Goal: Task Accomplishment & Management: Complete application form

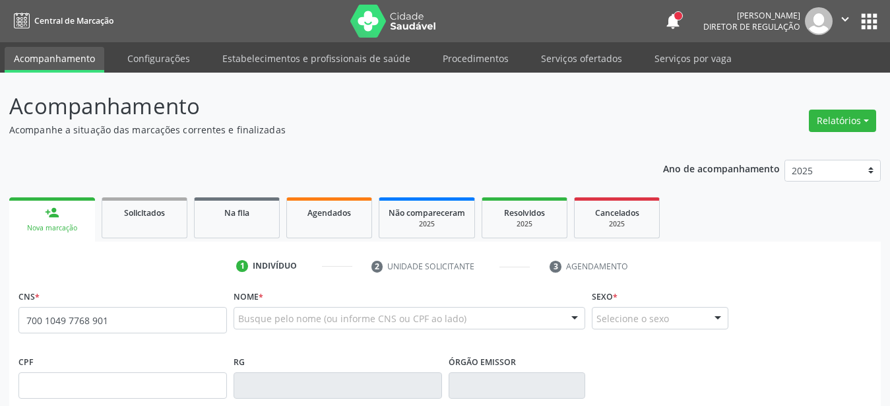
type input "700 1049 7768 9015"
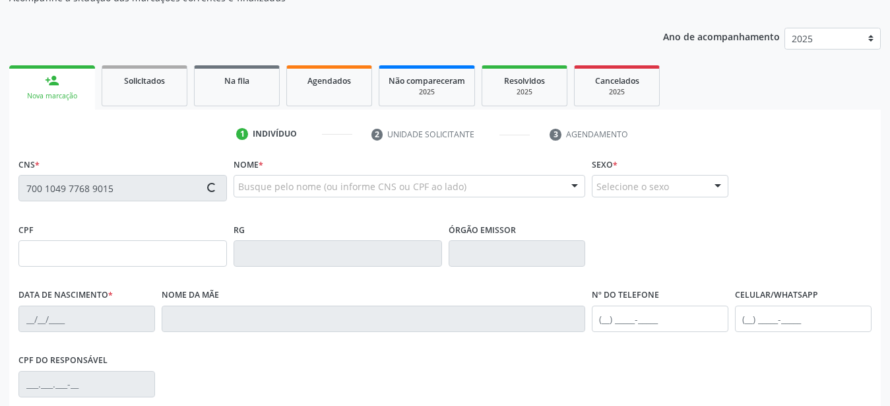
scroll to position [135, 0]
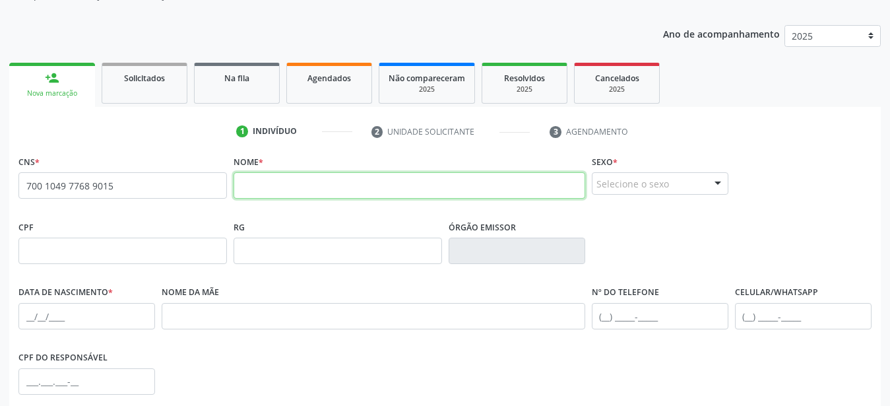
click at [306, 184] on input "text" at bounding box center [410, 185] width 352 height 26
type input "jefferson bruno valério de lima"
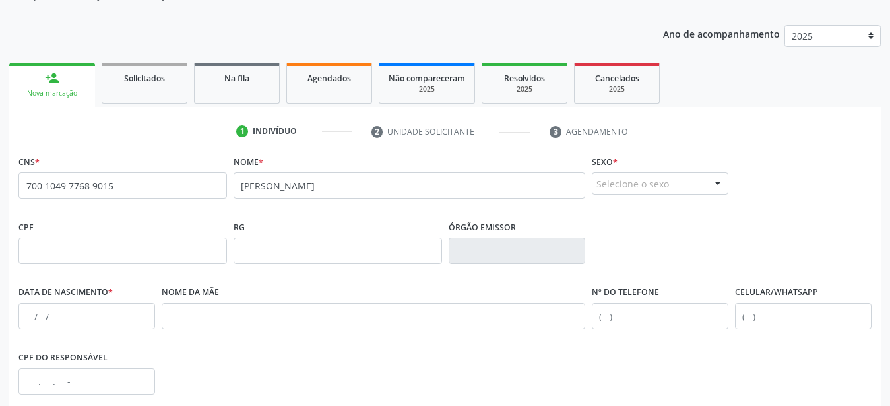
click at [627, 185] on div "Selecione o sexo" at bounding box center [660, 183] width 137 height 22
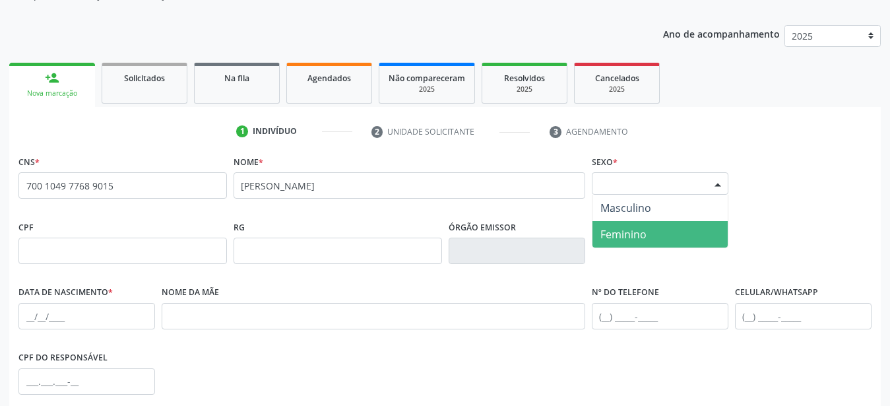
click at [641, 208] on span "Masculino" at bounding box center [626, 208] width 51 height 15
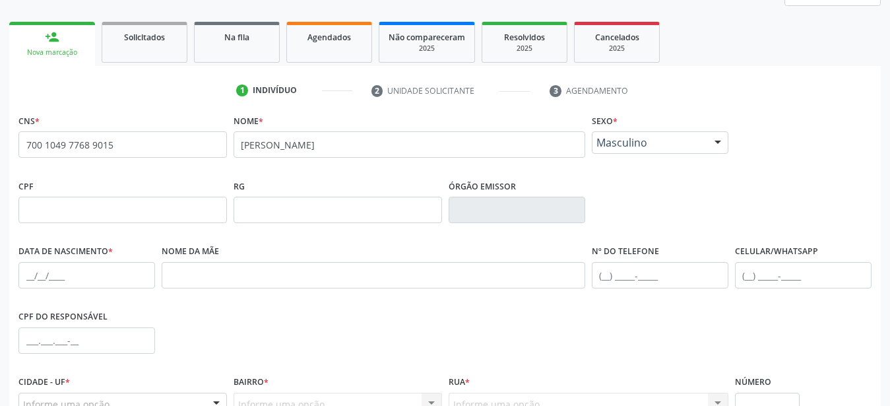
scroll to position [202, 0]
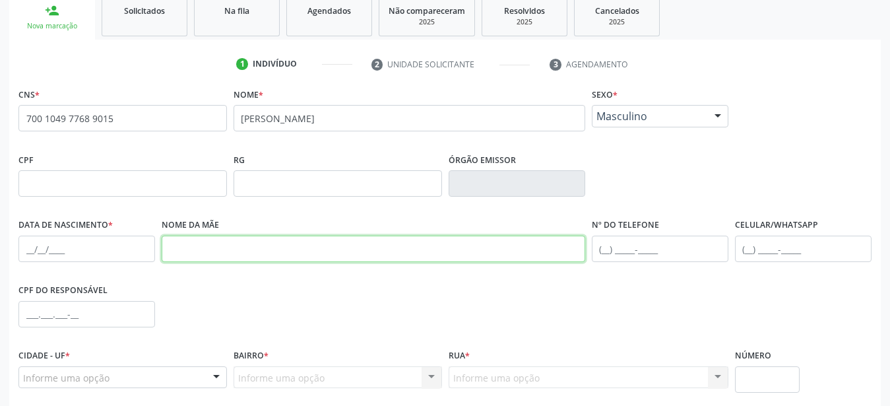
click at [211, 251] on input "text" at bounding box center [374, 249] width 424 height 26
type input "Maria Rosilda Valério de lima"
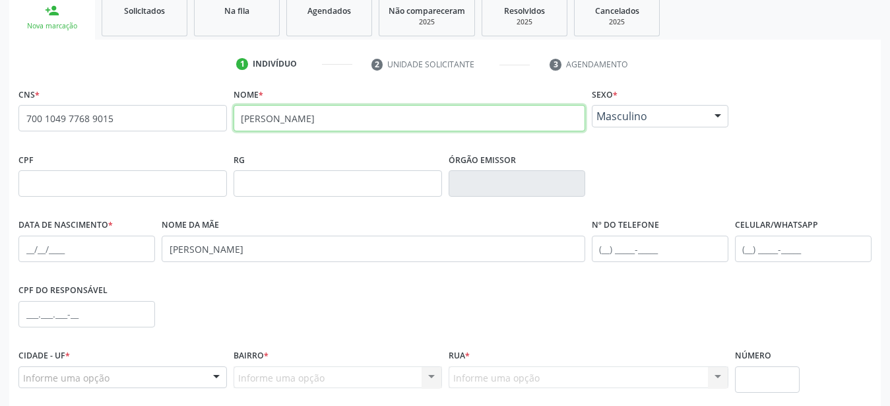
click at [244, 121] on input "jefferson bruno valério de lima" at bounding box center [410, 118] width 352 height 26
click at [288, 114] on input "Jefferson bruno valério de lima" at bounding box center [410, 118] width 352 height 26
click at [288, 117] on input "Jefferson bruno valério de lima" at bounding box center [410, 118] width 352 height 26
click at [313, 119] on input "Jefferson Bruno valério de lima" at bounding box center [410, 118] width 352 height 26
click at [361, 118] on input "Jefferson Bruno Valério de lima" at bounding box center [410, 118] width 352 height 26
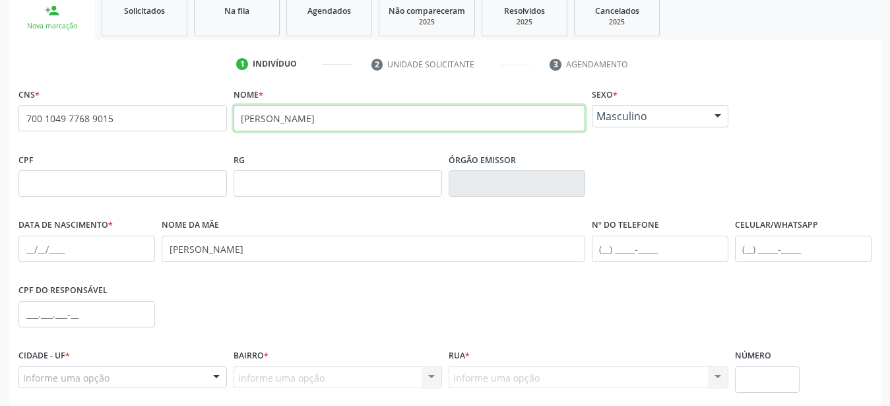
click at [359, 116] on input "Jefferson Bruno Valério de lima" at bounding box center [410, 118] width 352 height 26
type input "Jefferson Bruno Valério de Lima"
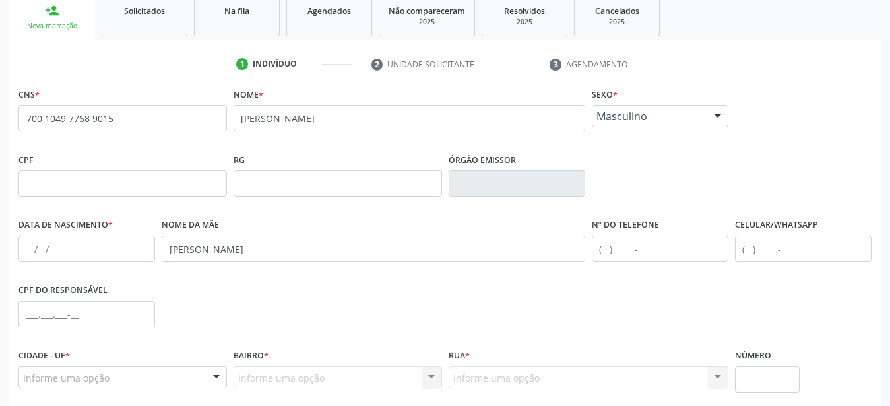
drag, startPoint x: 426, startPoint y: 288, endPoint x: 407, endPoint y: 294, distance: 19.2
click at [426, 290] on div "CPF do responsável" at bounding box center [445, 312] width 860 height 65
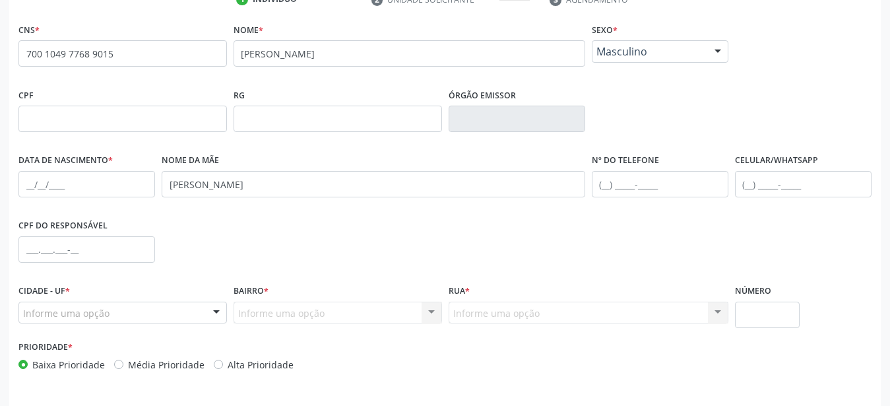
scroll to position [269, 0]
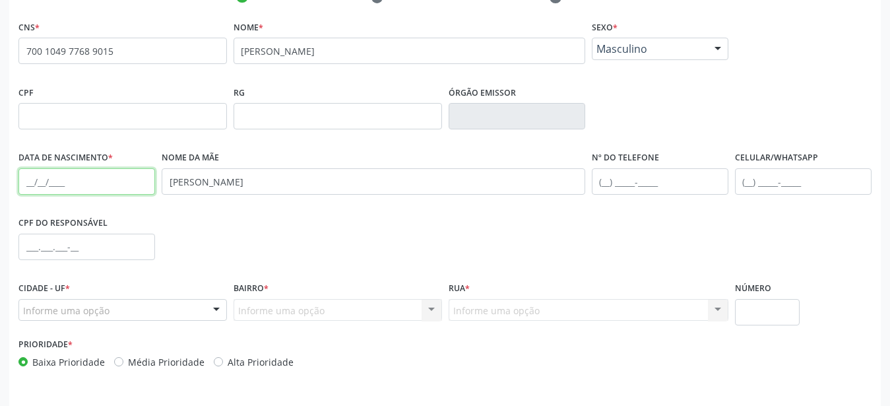
click at [26, 186] on input "text" at bounding box center [86, 181] width 137 height 26
type input "28/02/87"
click at [319, 255] on div "CPF do responsável" at bounding box center [445, 245] width 860 height 65
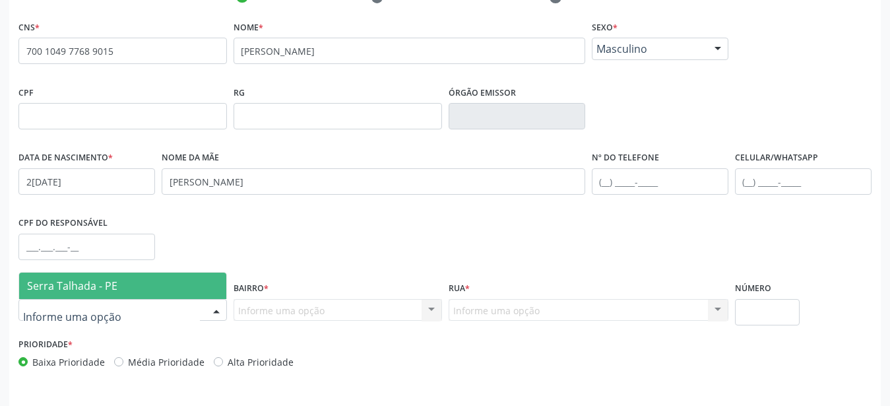
click at [125, 288] on span "Serra Talhada - PE" at bounding box center [122, 286] width 207 height 26
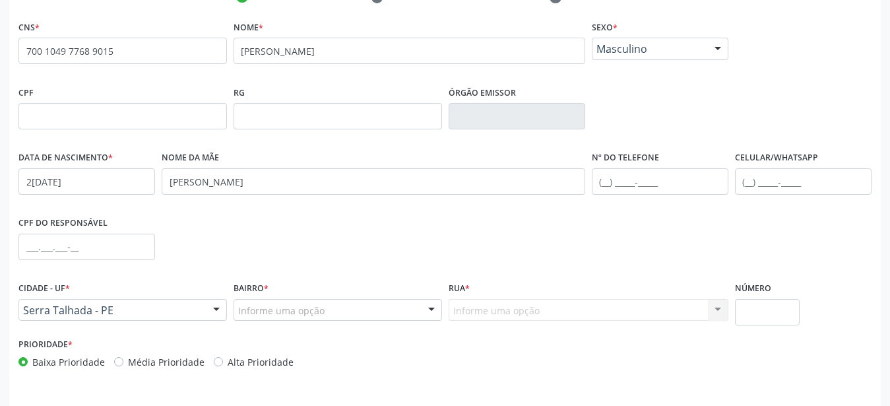
click at [278, 298] on div "Bairro * Informe uma opção Zona Rural Aabb Alto da Conceição Borborema Cagep Ce…" at bounding box center [338, 299] width 209 height 42
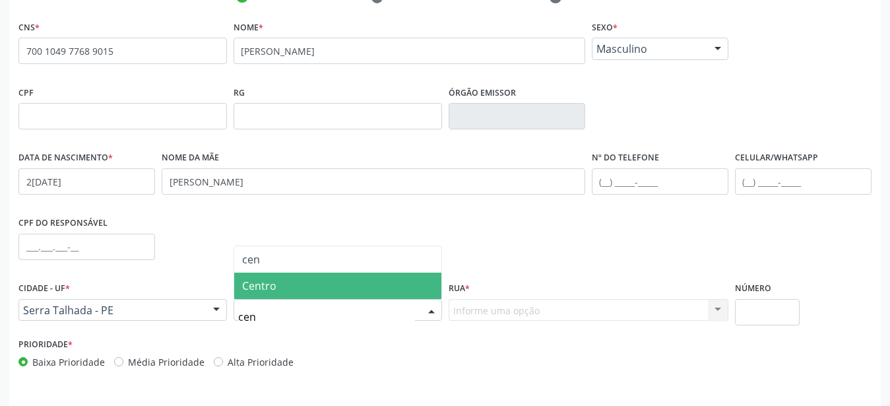
type input "cent"
click at [323, 280] on span "Centro" at bounding box center [337, 286] width 207 height 26
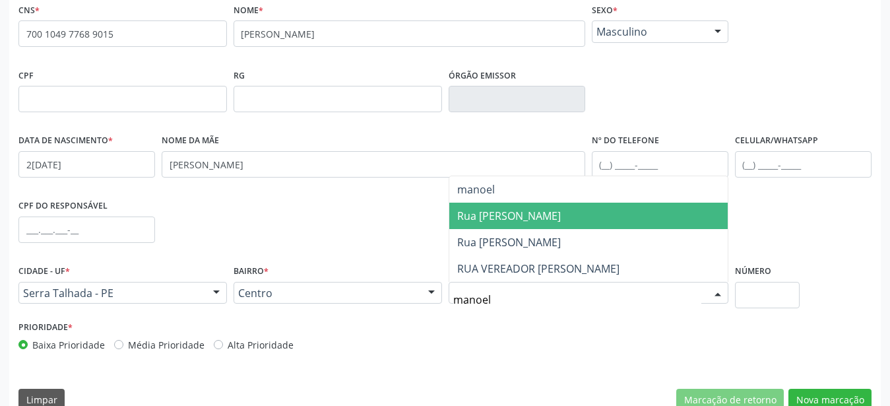
scroll to position [310, 0]
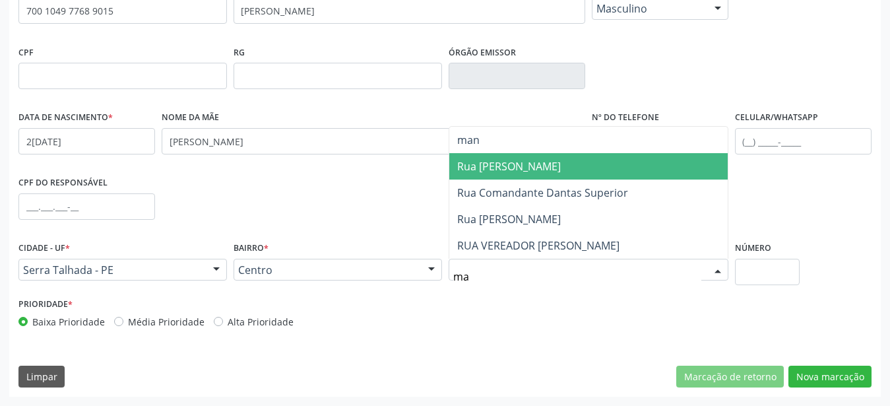
type input "m"
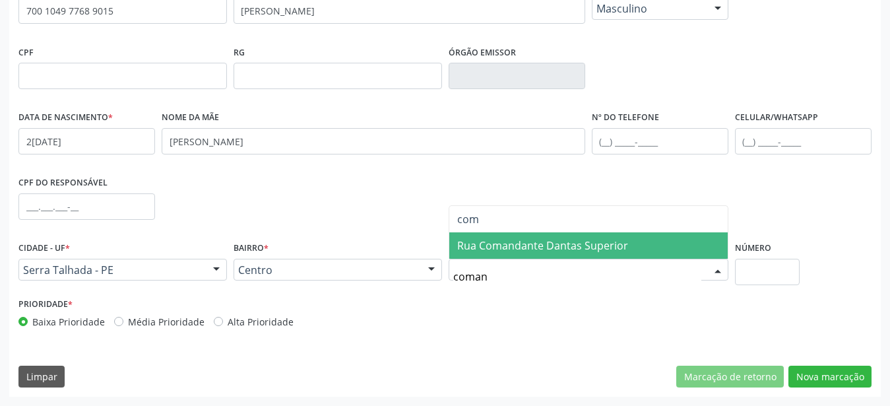
type input "comand"
drag, startPoint x: 542, startPoint y: 237, endPoint x: 605, endPoint y: 250, distance: 63.4
click at [544, 238] on span "Rua Comandante Dantas Superior" at bounding box center [588, 245] width 278 height 26
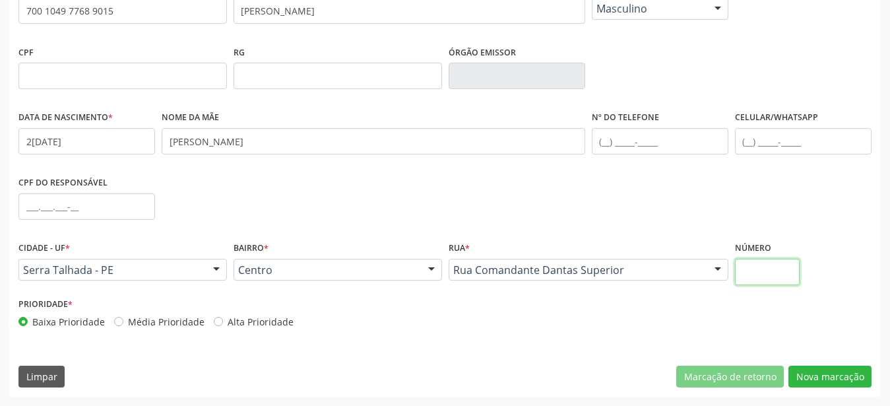
click at [796, 280] on input "text" at bounding box center [767, 272] width 65 height 26
type input "358"
click at [841, 371] on button "Nova marcação" at bounding box center [830, 377] width 83 height 22
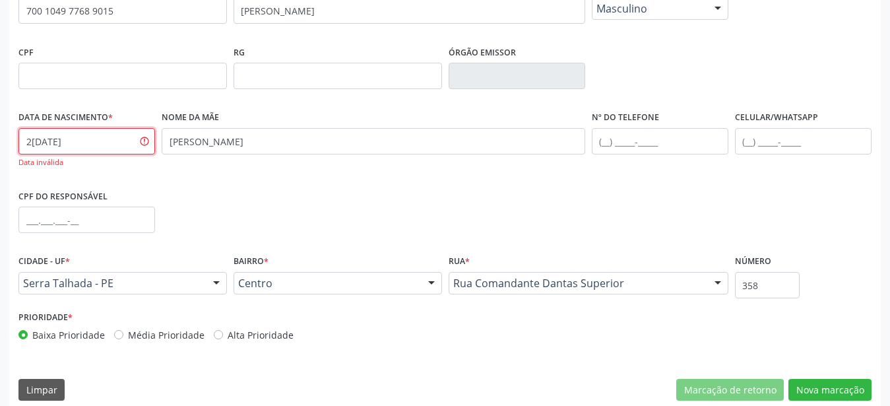
click at [63, 140] on input "28/02/87" at bounding box center [86, 141] width 137 height 26
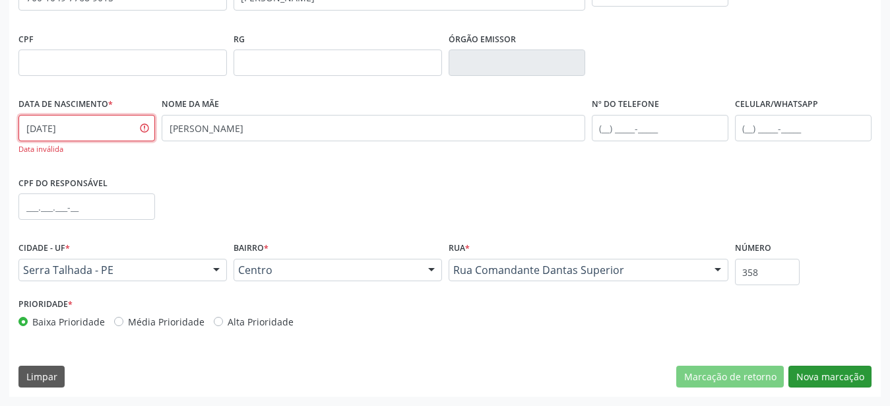
type input "28/02/1987"
click at [827, 374] on button "Nova marcação" at bounding box center [830, 377] width 83 height 22
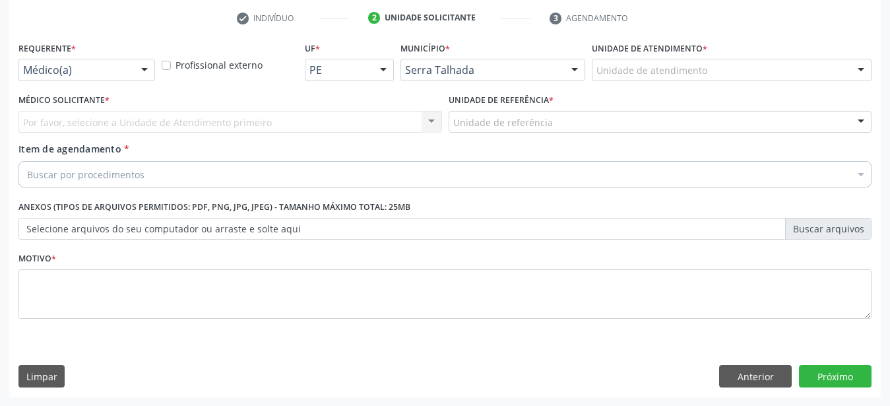
scroll to position [259, 0]
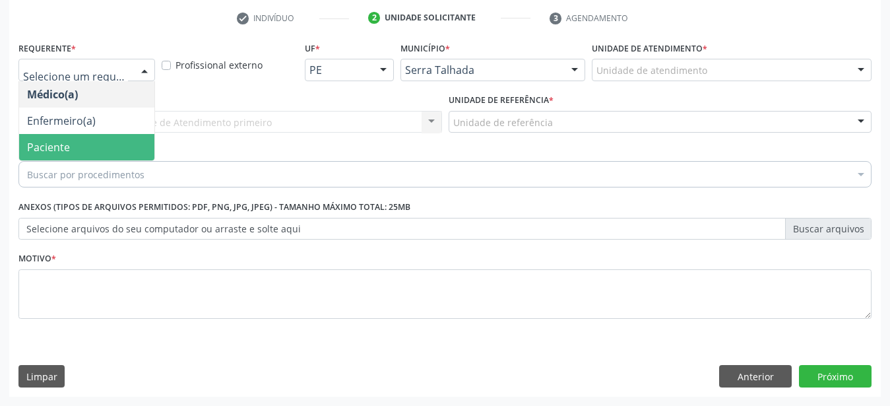
click at [92, 139] on span "Paciente" at bounding box center [86, 147] width 135 height 26
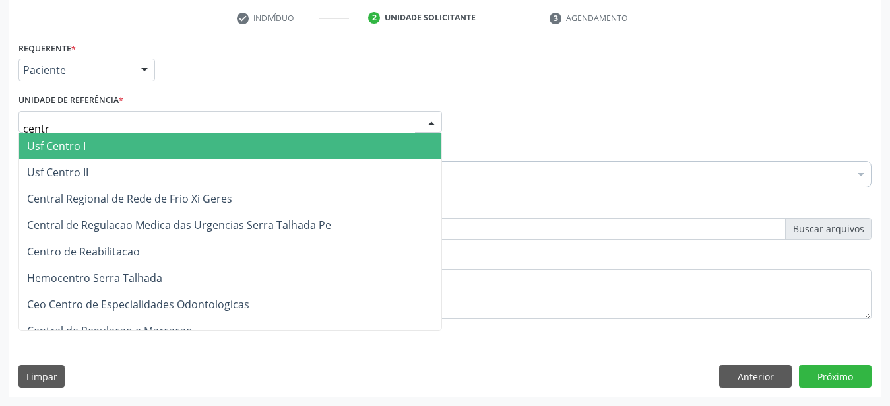
type input "centro"
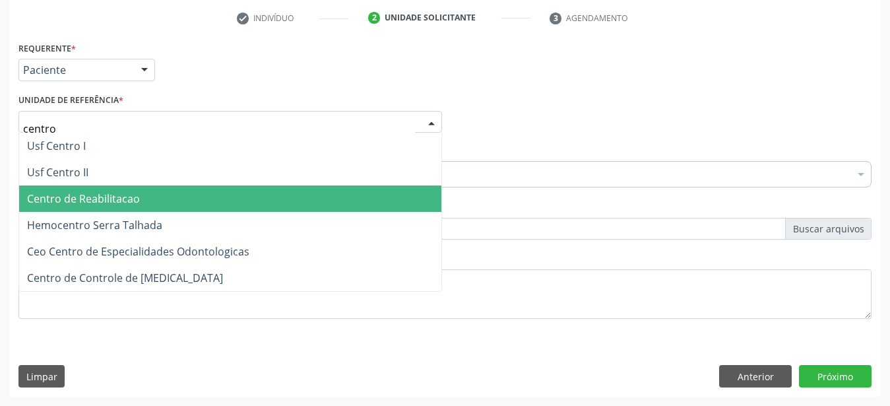
click at [88, 201] on span "Centro de Reabilitacao" at bounding box center [230, 198] width 422 height 26
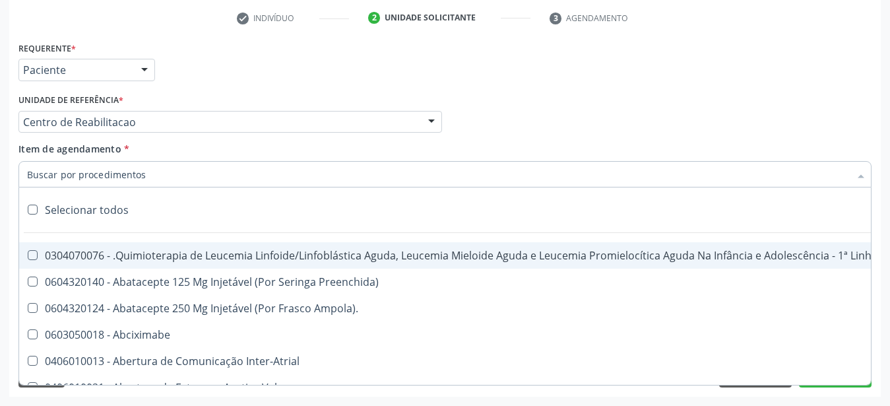
type input "e"
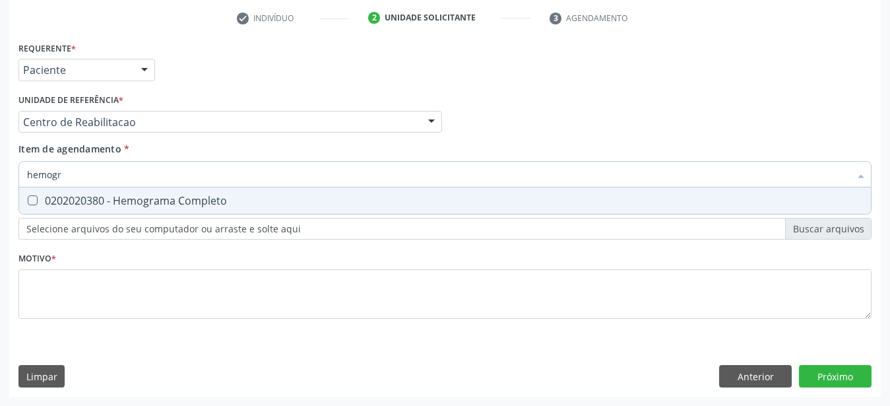
type input "hemogra"
click at [131, 195] on div "0202020380 - Hemograma Completo" at bounding box center [445, 200] width 836 height 11
checkbox Completo "true"
type input "hemog"
checkbox Completo "false"
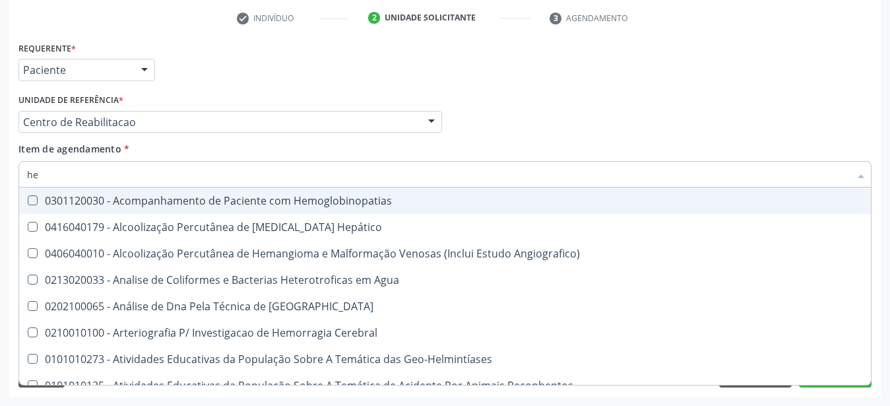
type input "h"
checkbox Completo "false"
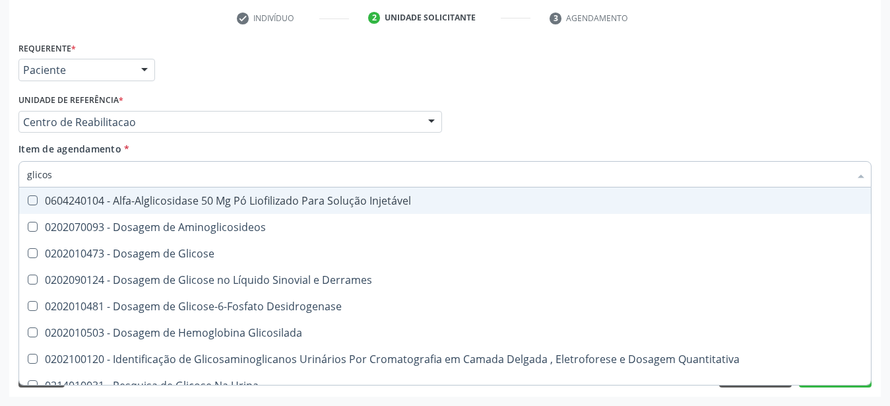
type input "glicose"
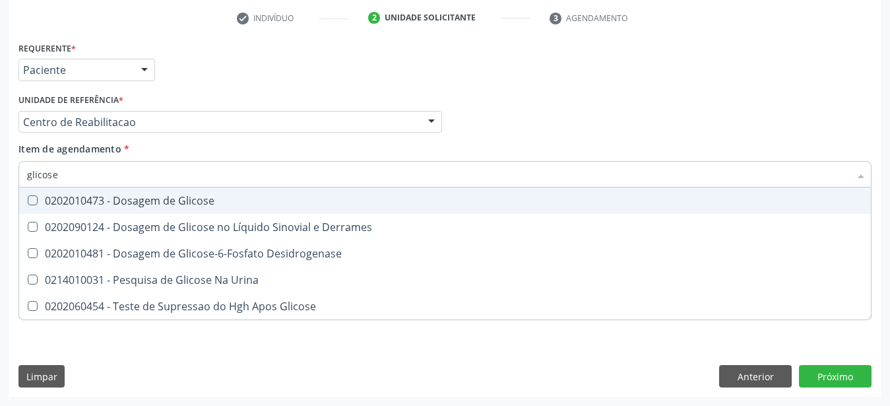
click at [129, 195] on div "0202010473 - Dosagem de Glicose" at bounding box center [445, 200] width 836 height 11
checkbox Glicose "true"
type input "glicos"
checkbox Glicose "false"
checkbox Desidrogenase "true"
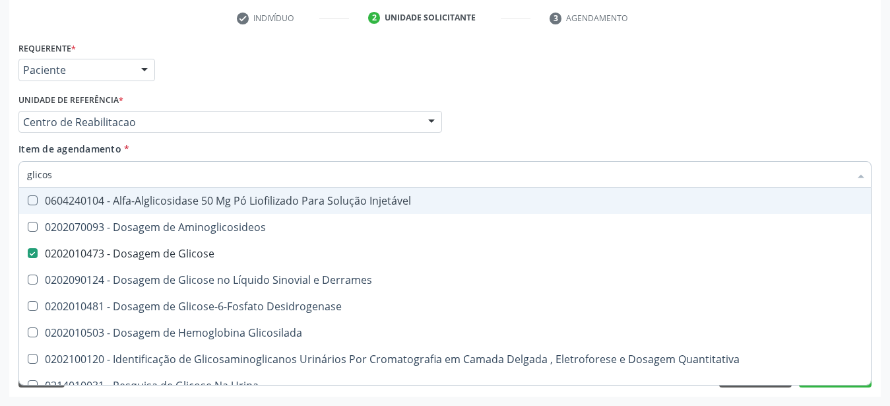
type input "glico"
checkbox Glicose "false"
checkbox Glicosilada "true"
type input "glic"
checkbox Glicosilada "false"
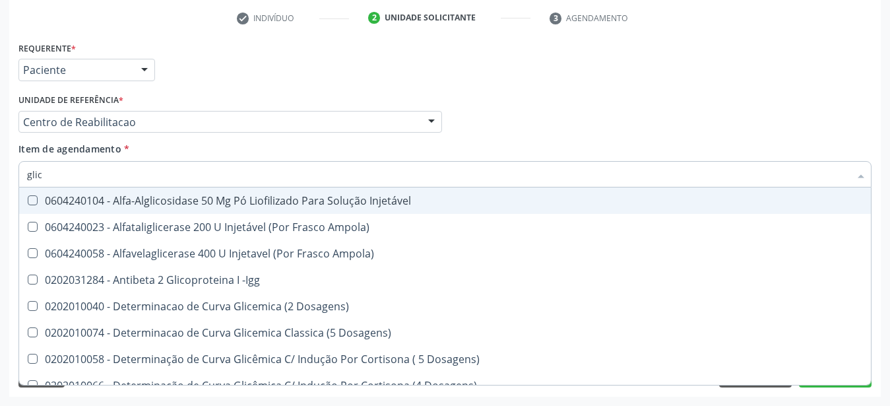
type input "glico"
checkbox Dosagens\) "true"
checkbox Glicose "false"
type input "glicos"
checkbox Ampola\) "true"
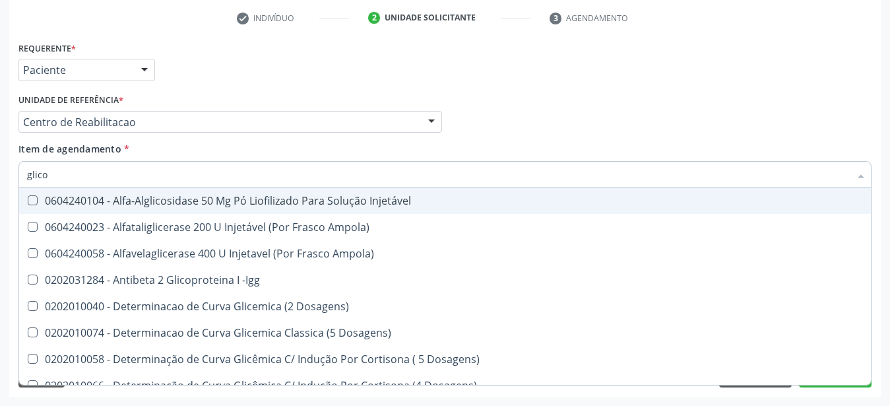
checkbox Dosagens\) "false"
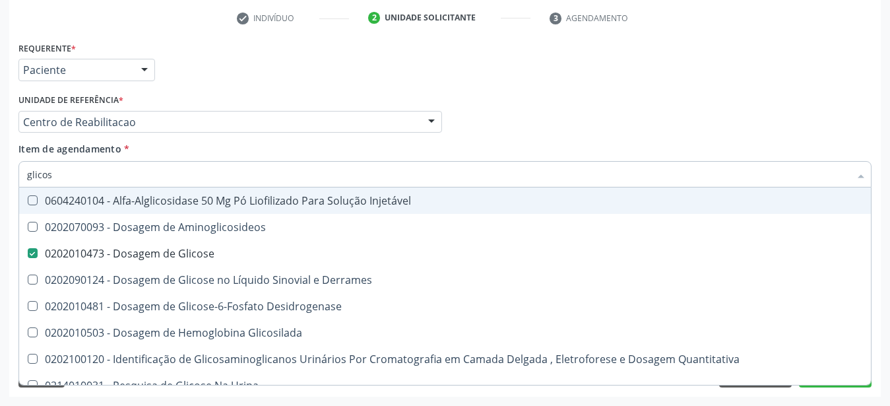
type input "glicosi"
checkbox Glicose "false"
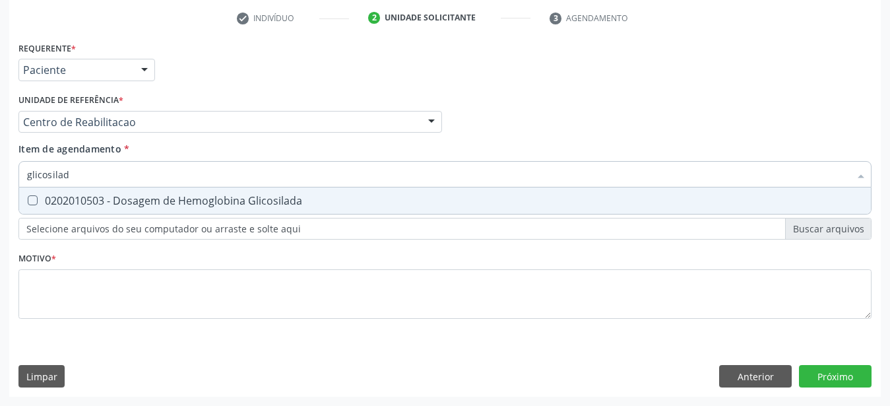
type input "glicosilada"
click at [129, 195] on div "0202010503 - Dosagem de Hemoglobina Glicosilada" at bounding box center [445, 200] width 836 height 11
checkbox Glicosilada "true"
type input "glicosi"
checkbox Glicosilada "false"
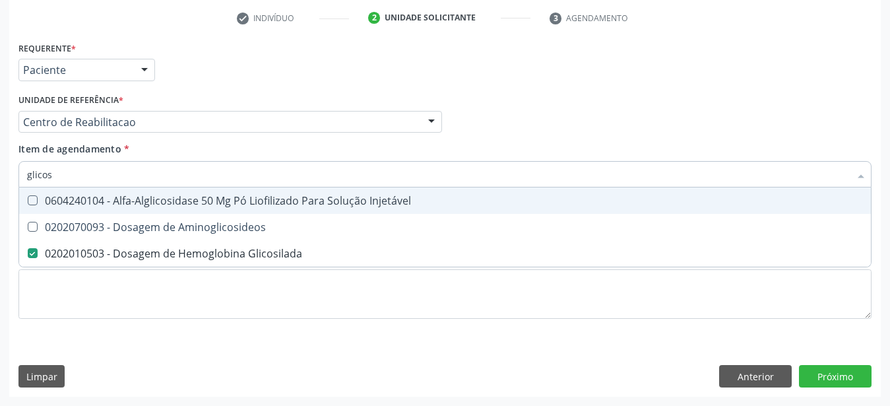
type input "glico"
checkbox Glicosilada "false"
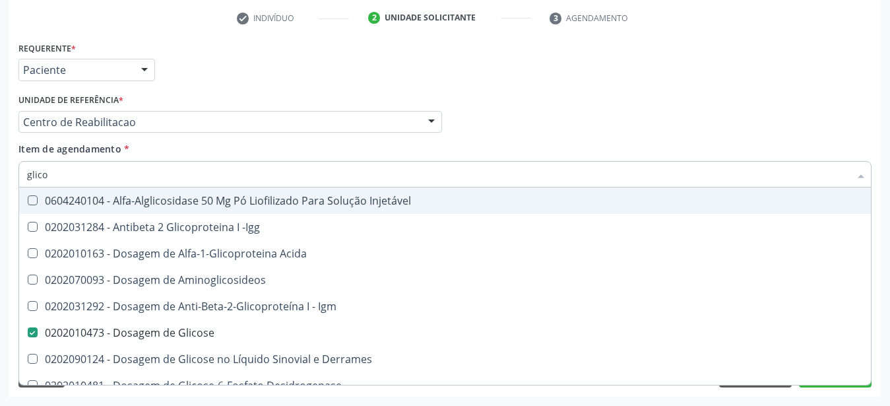
type input "glic"
checkbox Glicose "false"
checkbox Glicosilada "false"
checkbox Glicose "true"
type input "gli"
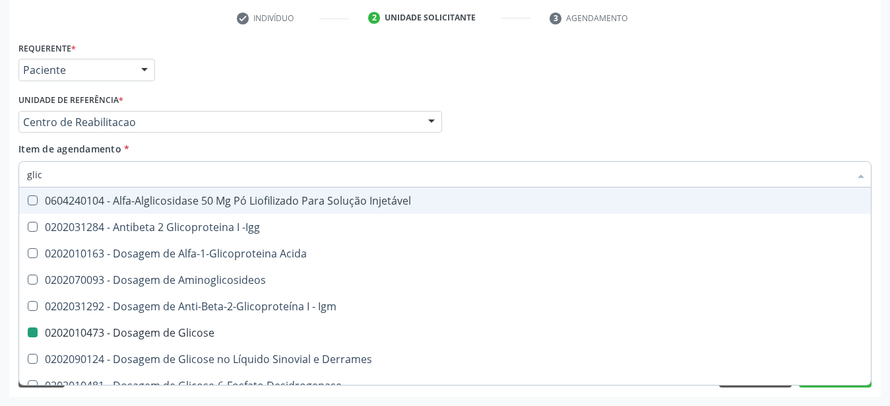
checkbox Glicose "false"
type input "g"
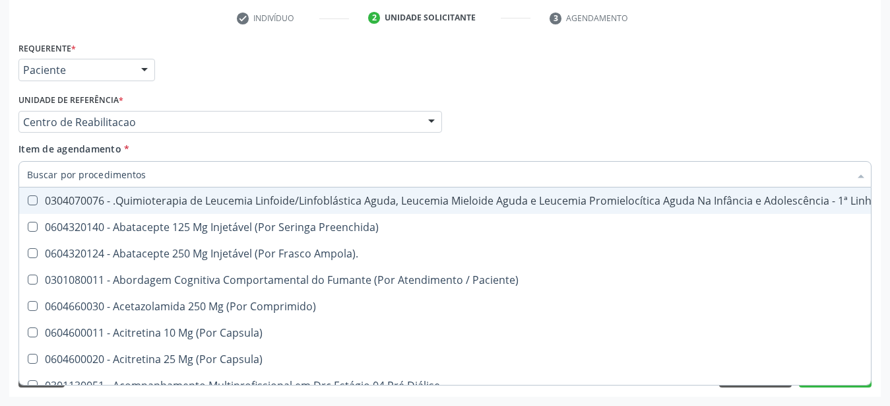
checkbox Glicose "false"
checkbox Glicosilada "false"
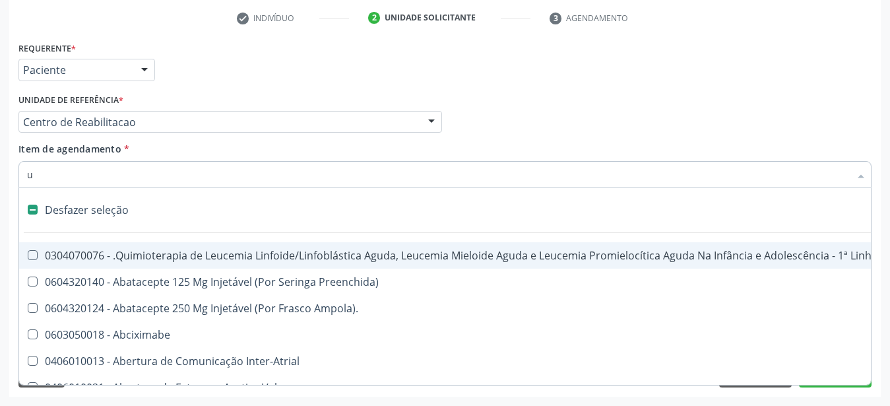
type input "ur"
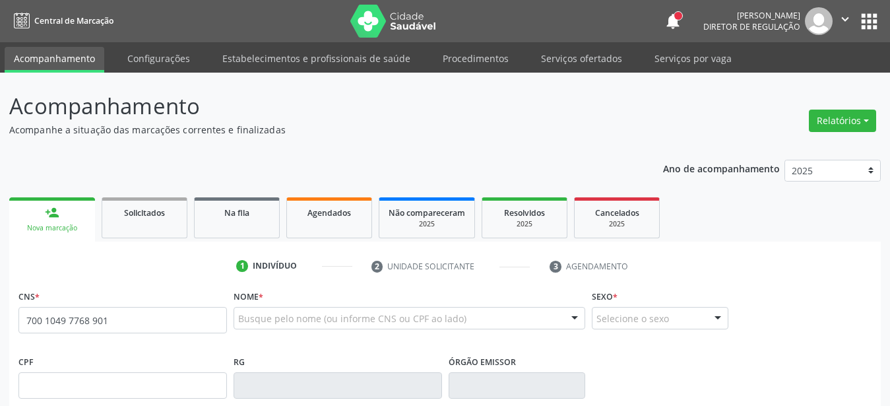
type input "700 1049 7768 9015"
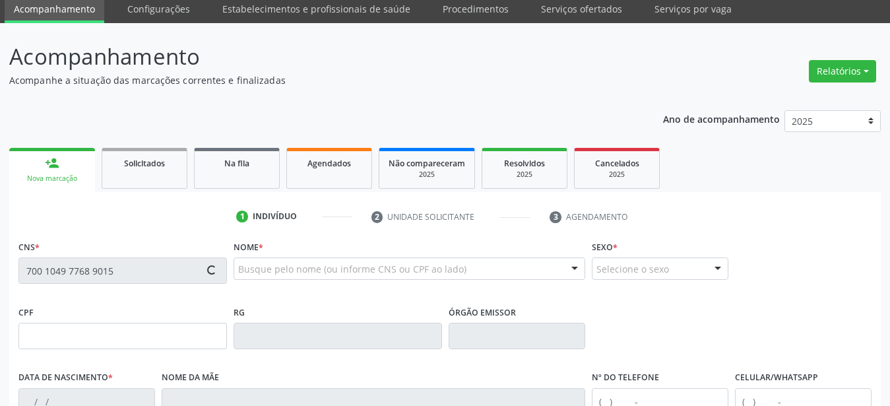
scroll to position [67, 0]
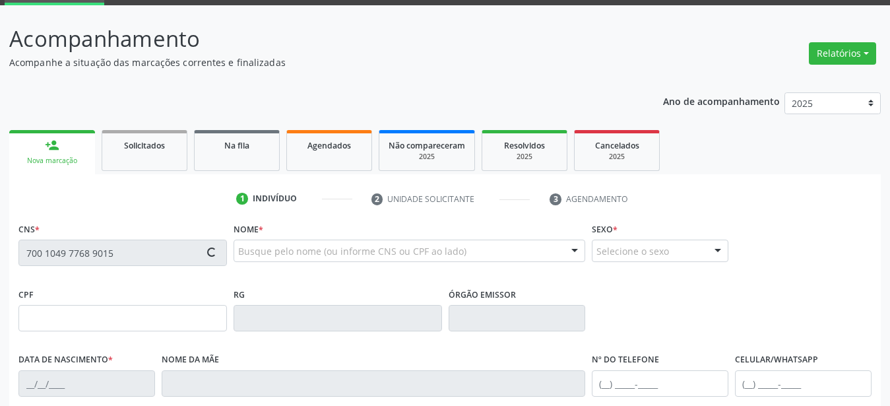
type input "[DATE]"
type input "[PERSON_NAME]"
type input "358"
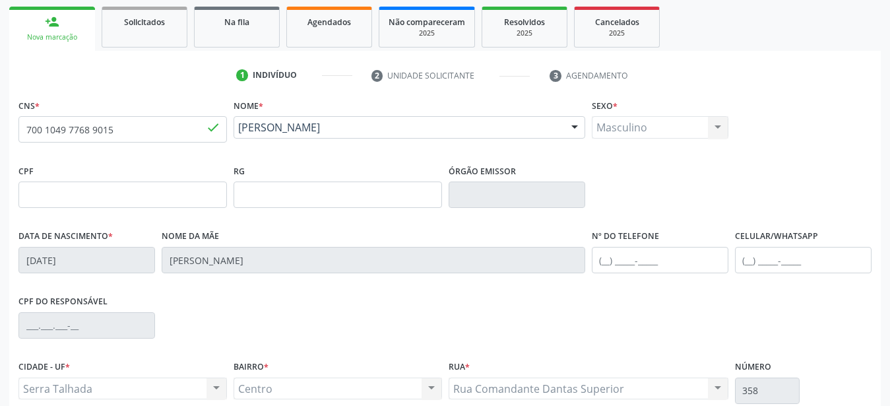
scroll to position [202, 0]
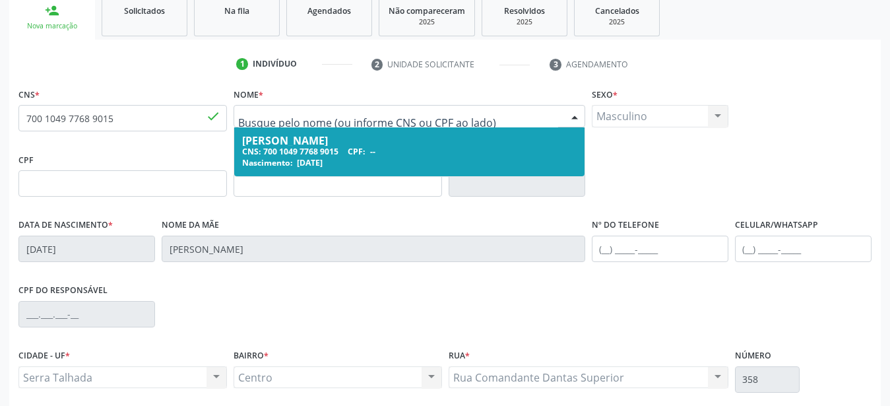
drag, startPoint x: 405, startPoint y: 119, endPoint x: 242, endPoint y: 121, distance: 163.7
type input "a"
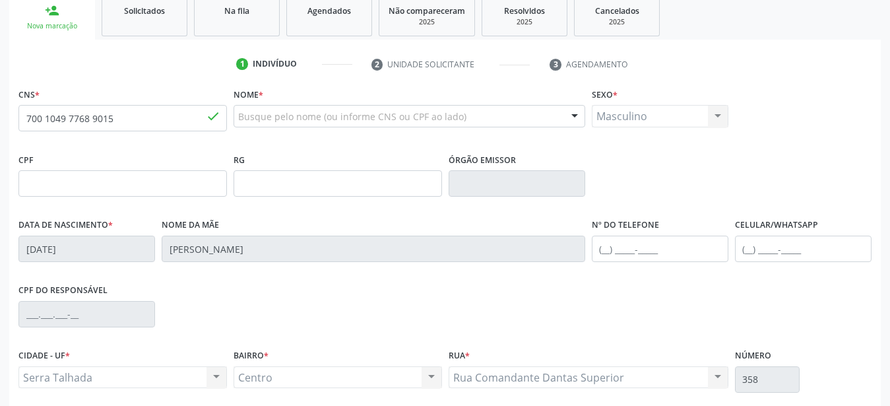
click at [216, 135] on fieldset "CNS * 700 1049 7768 9015 done" at bounding box center [122, 112] width 209 height 56
click at [273, 146] on span "Digite o nome" at bounding box center [277, 140] width 70 height 15
drag, startPoint x: 143, startPoint y: 125, endPoint x: 6, endPoint y: 104, distance: 138.9
click at [18, 108] on input "700 1049 7768 9015" at bounding box center [122, 118] width 209 height 26
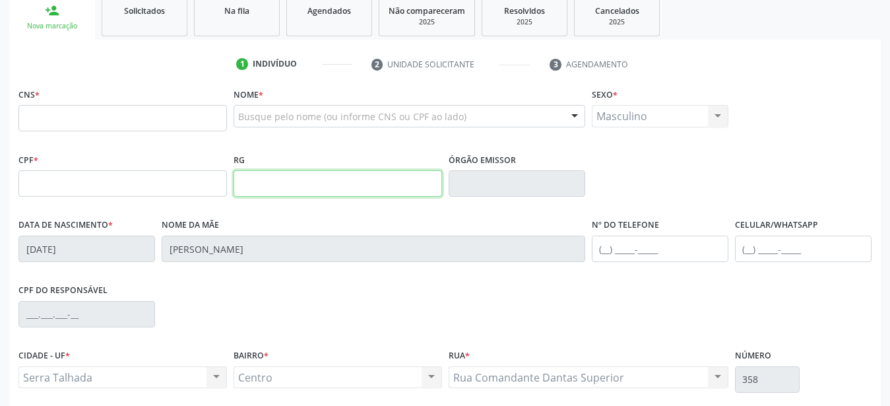
click at [339, 193] on input "text" at bounding box center [338, 183] width 209 height 26
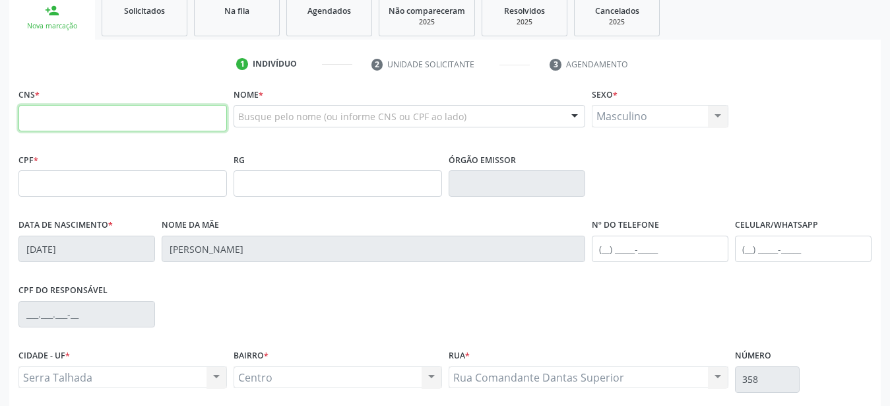
click at [77, 118] on input "text" at bounding box center [122, 118] width 209 height 26
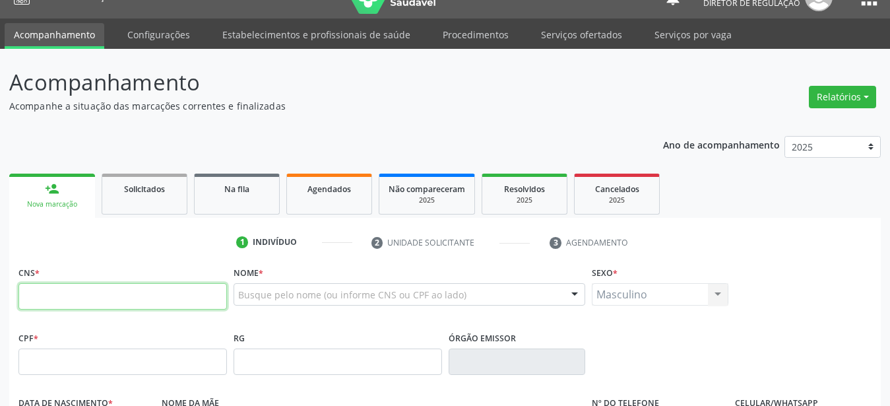
scroll to position [0, 0]
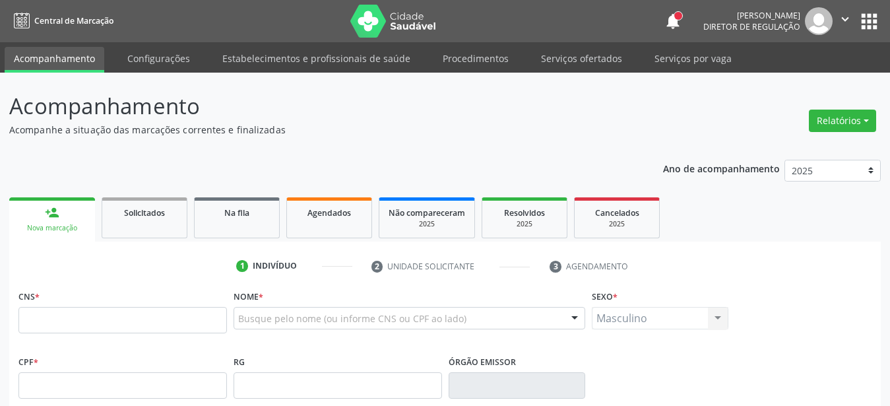
click at [868, 16] on button "apps" at bounding box center [869, 21] width 23 height 23
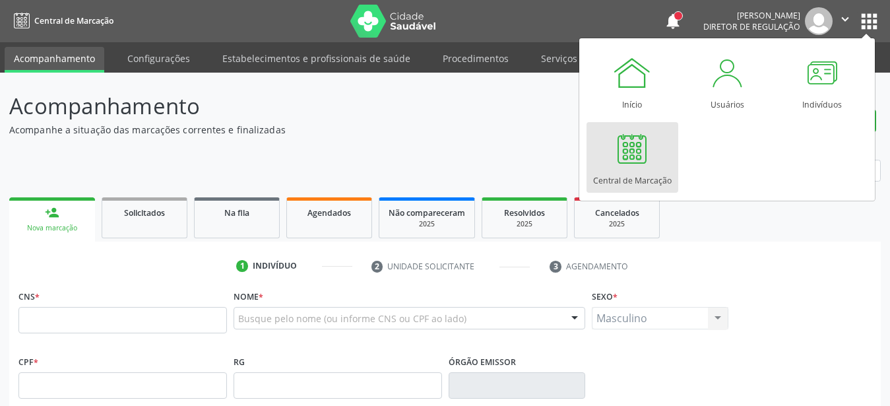
click at [610, 140] on link "Central de Marcação" at bounding box center [633, 157] width 92 height 71
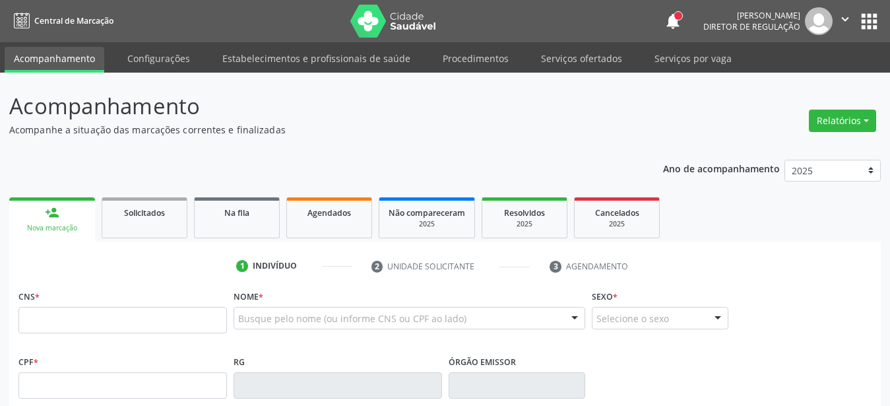
click at [472, 139] on div "Acompanhamento Acompanhe a situação das marcações correntes e finalizadas Relat…" at bounding box center [445, 398] width 872 height 616
click at [122, 310] on input "text" at bounding box center [122, 320] width 209 height 26
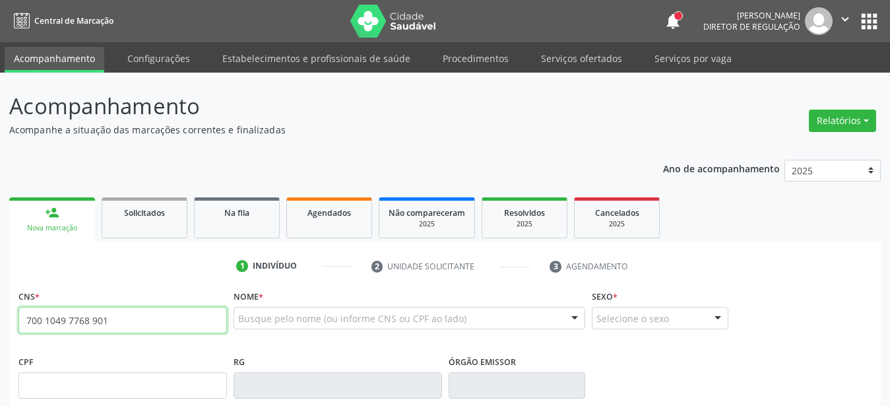
type input "700 1049 7768 9015"
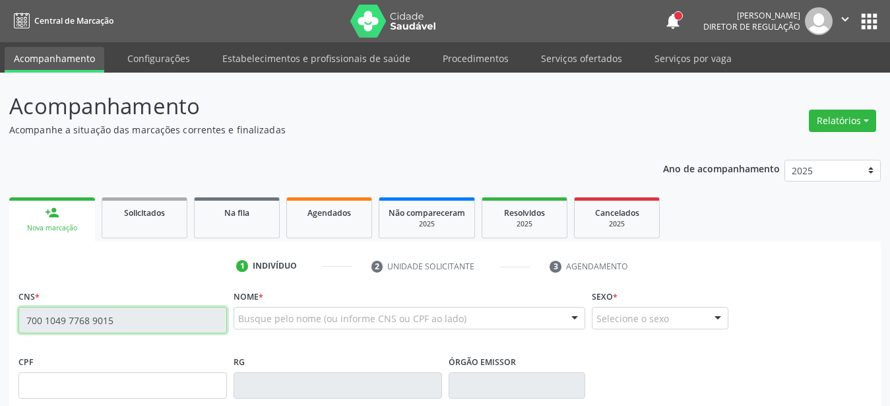
scroll to position [135, 0]
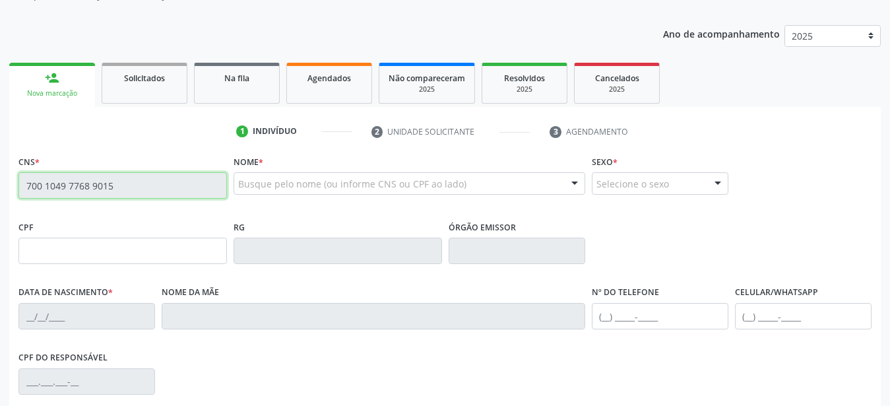
type input "[DATE]"
type input "[PERSON_NAME]"
type input "358"
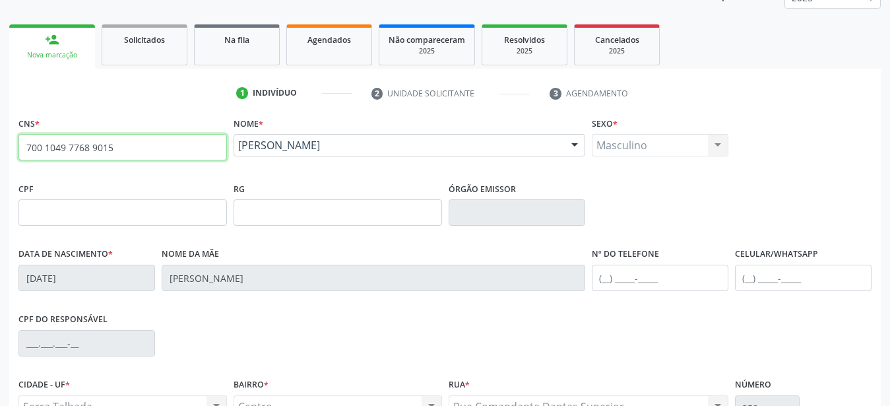
scroll to position [202, 0]
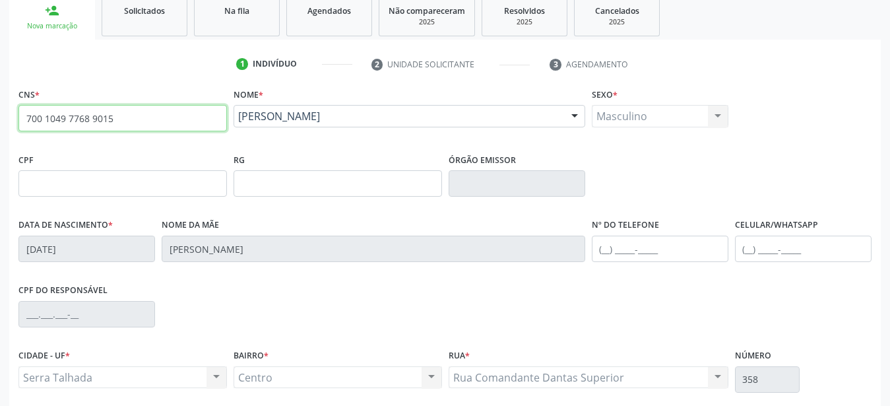
drag, startPoint x: 139, startPoint y: 126, endPoint x: 0, endPoint y: 131, distance: 138.7
click at [18, 131] on input "700 1049 7768 9015" at bounding box center [122, 118] width 209 height 26
type input "705 0072 0439 5250"
type input "057.525.464-51"
type input "27/02/1987"
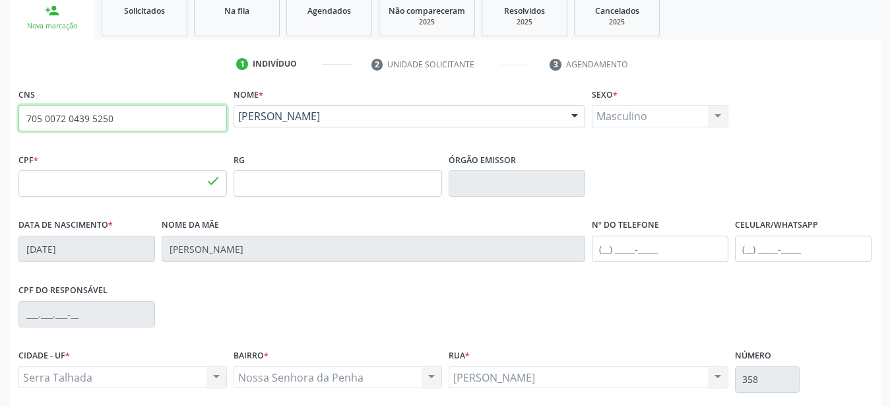
type input "Maria Rosilda Valerio da Silva"
type input "(81) 99968-8506"
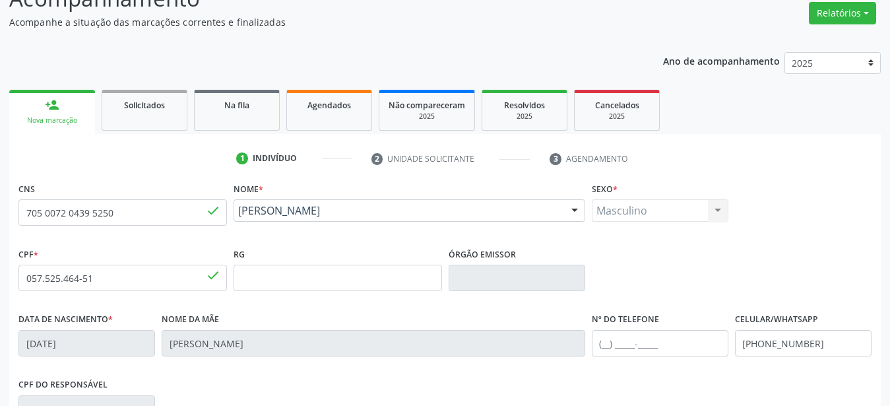
scroll to position [0, 0]
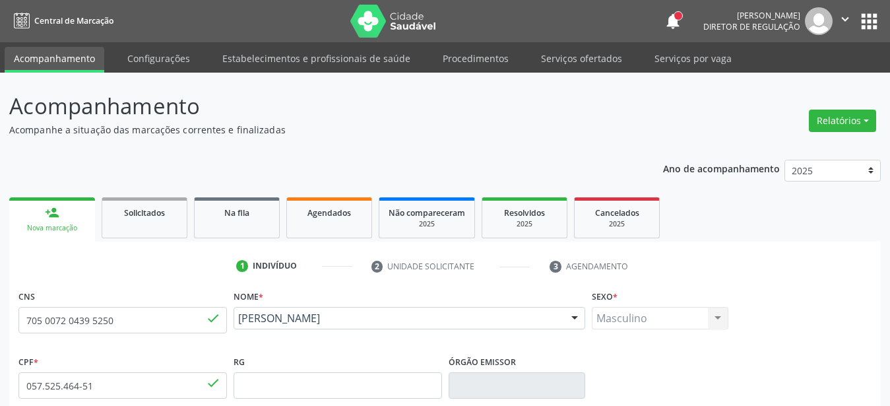
click at [877, 20] on button "apps" at bounding box center [869, 21] width 23 height 23
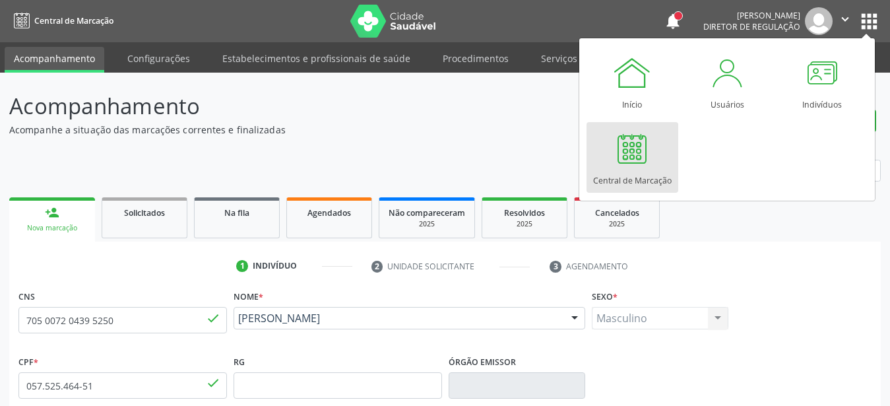
click at [646, 171] on div "Central de Marcação" at bounding box center [632, 177] width 79 height 18
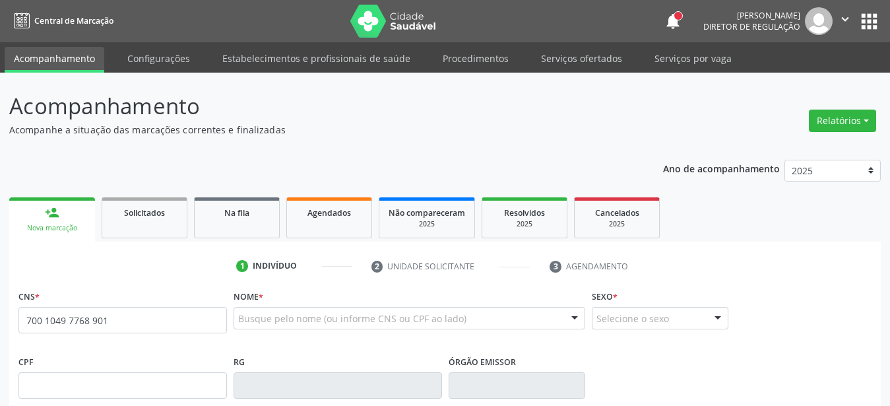
type input "700 1049 7768 9015"
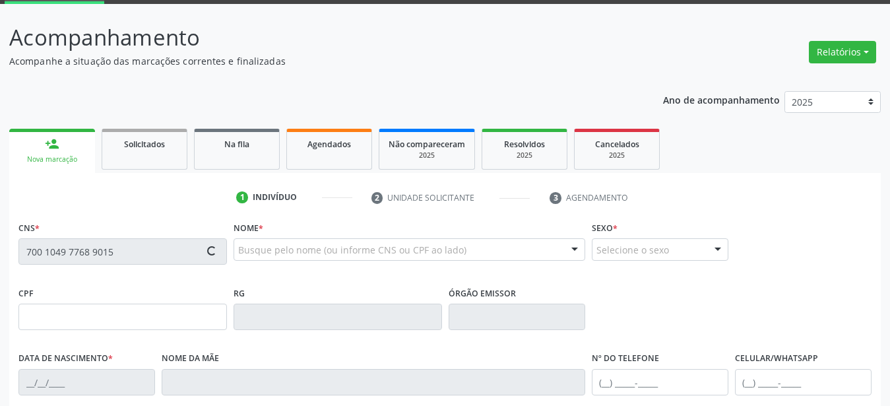
scroll to position [135, 0]
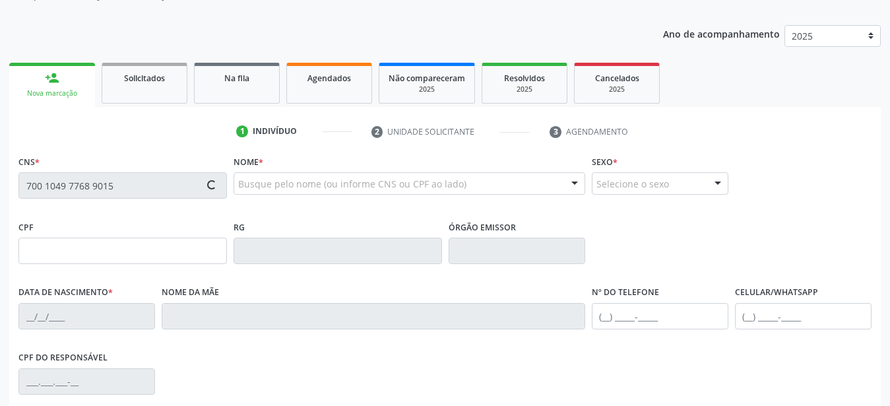
type input "[DATE]"
type input "[PERSON_NAME]"
type input "358"
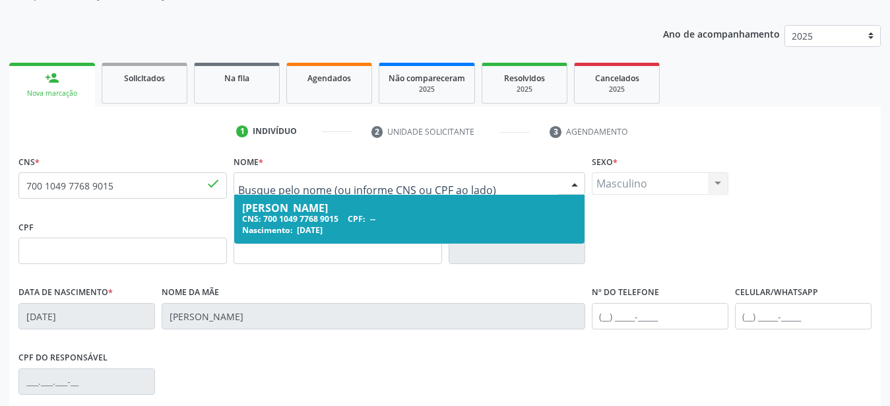
drag, startPoint x: 418, startPoint y: 180, endPoint x: 234, endPoint y: 168, distance: 184.5
type input "a"
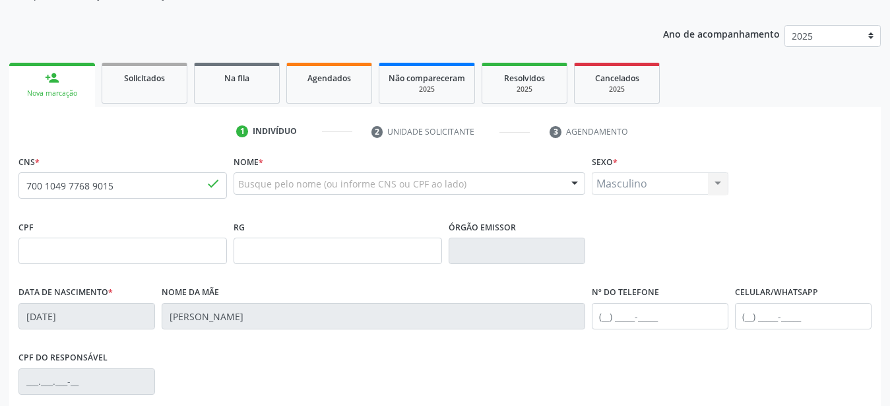
click at [661, 191] on div "Masculino Masculino Feminino Nenhum resultado encontrado para: " " Não há nenhu…" at bounding box center [660, 183] width 137 height 22
click at [658, 204] on div "Sexo * Masculino Masculino Feminino Nenhum resultado encontrado para: " " Não h…" at bounding box center [660, 184] width 143 height 65
click at [661, 184] on div "Masculino Masculino Feminino Nenhum resultado encontrado para: " " Não há nenhu…" at bounding box center [660, 183] width 137 height 22
click at [662, 189] on div "Masculino Masculino Feminino Nenhum resultado encontrado para: " " Não há nenhu…" at bounding box center [660, 183] width 137 height 22
click at [657, 190] on div "Masculino Masculino Feminino Nenhum resultado encontrado para: " " Não há nenhu…" at bounding box center [660, 183] width 137 height 22
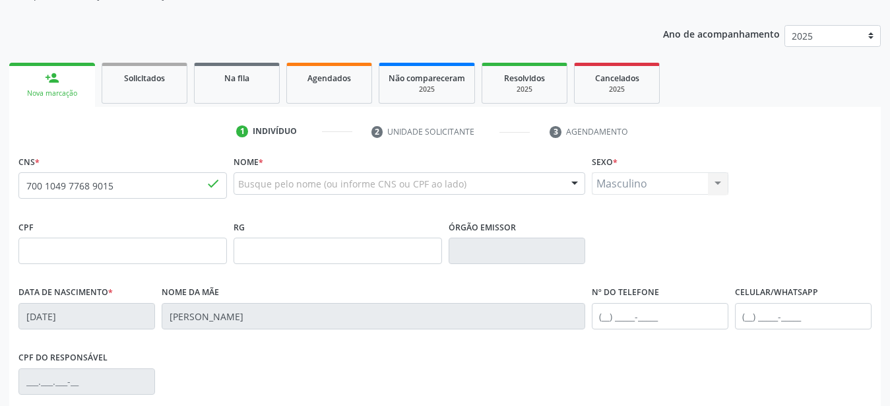
click at [719, 185] on div "Masculino Masculino Feminino Nenhum resultado encontrado para: " " Não há nenhu…" at bounding box center [660, 183] width 137 height 22
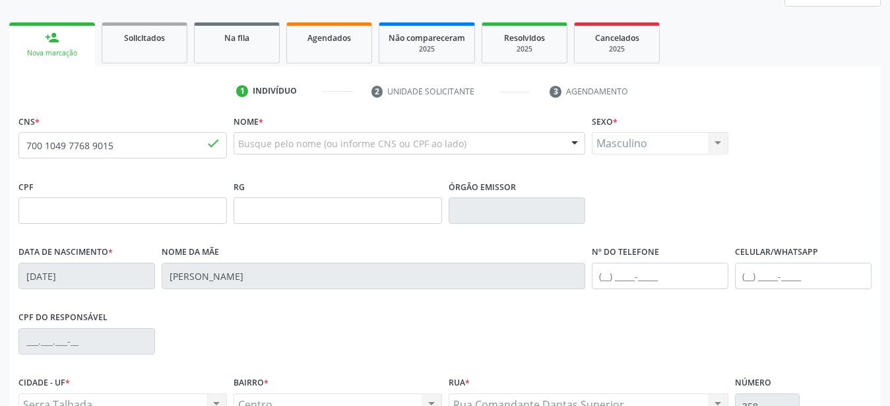
scroll to position [202, 0]
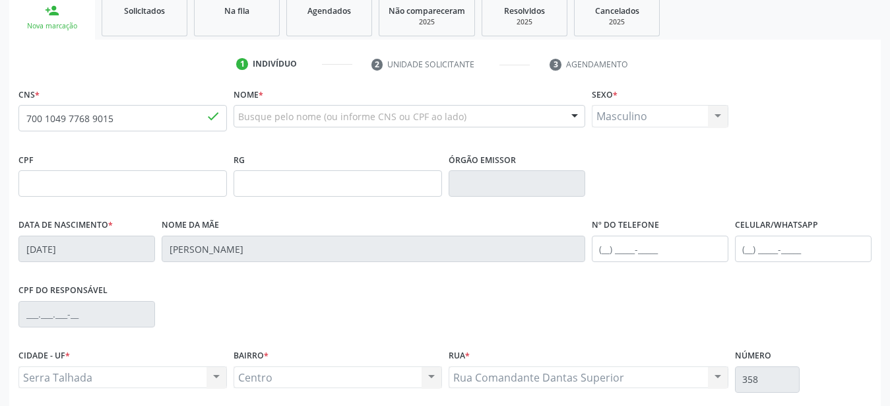
click at [172, 287] on div "CPF do responsável" at bounding box center [445, 312] width 860 height 65
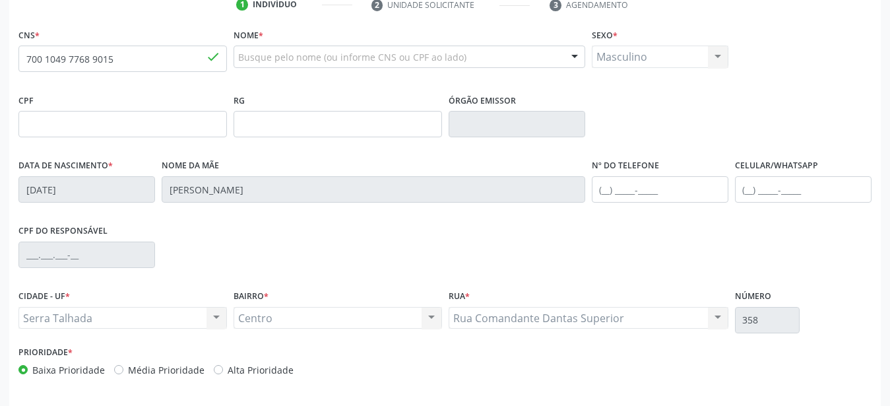
scroll to position [242, 0]
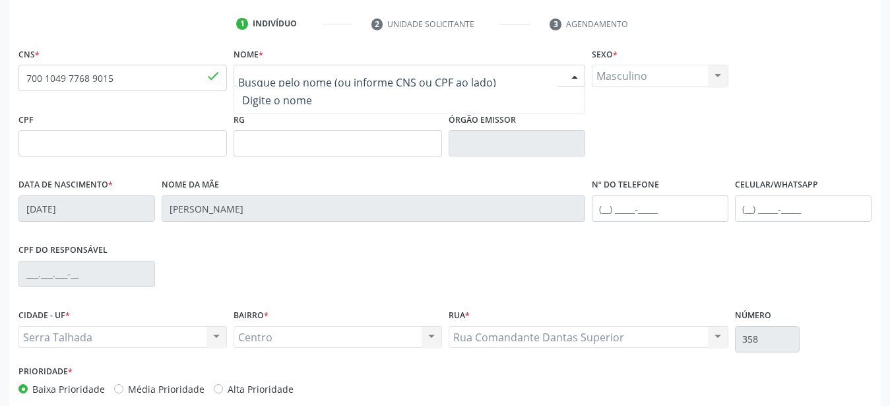
click at [288, 99] on span "Digite o nome" at bounding box center [277, 100] width 70 height 15
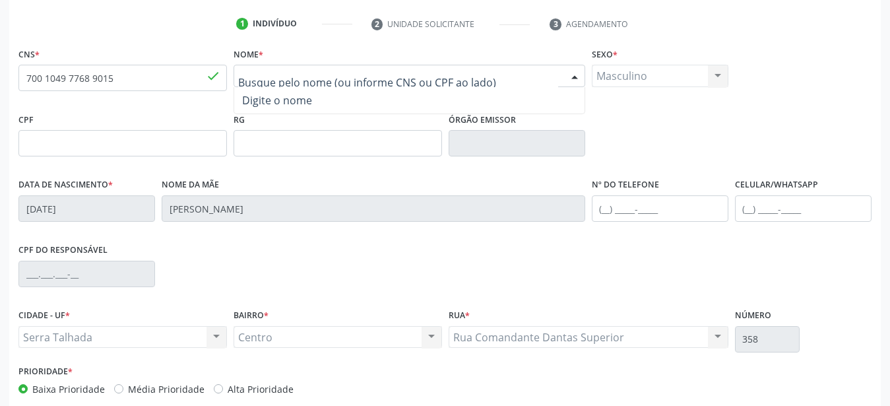
click at [280, 80] on input "text" at bounding box center [398, 82] width 320 height 26
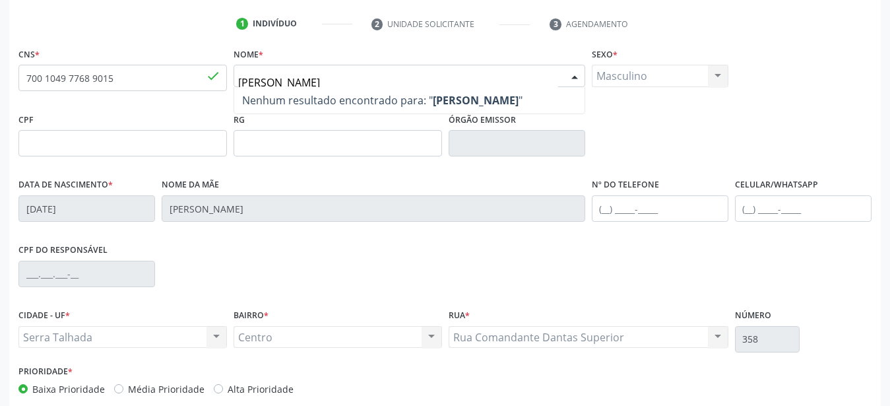
type input "ana paula da silva"
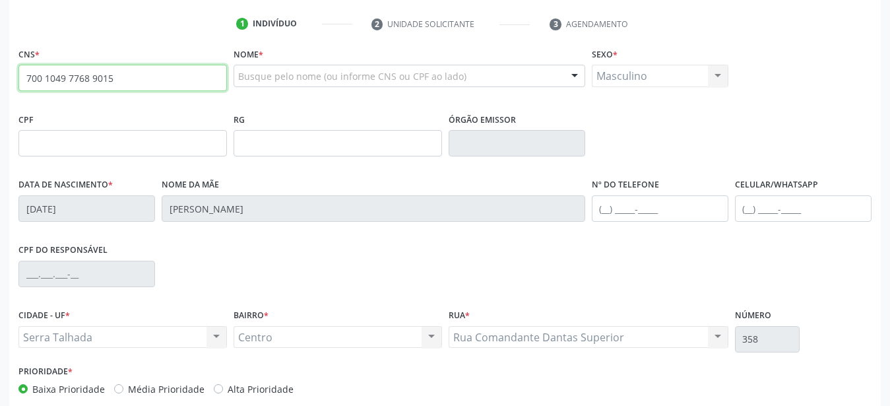
click at [116, 74] on input "700 1049 7768 9015" at bounding box center [122, 78] width 209 height 26
drag, startPoint x: 119, startPoint y: 77, endPoint x: 0, endPoint y: 98, distance: 121.2
click at [18, 91] on input "700 1049 7768 9015" at bounding box center [122, 78] width 209 height 26
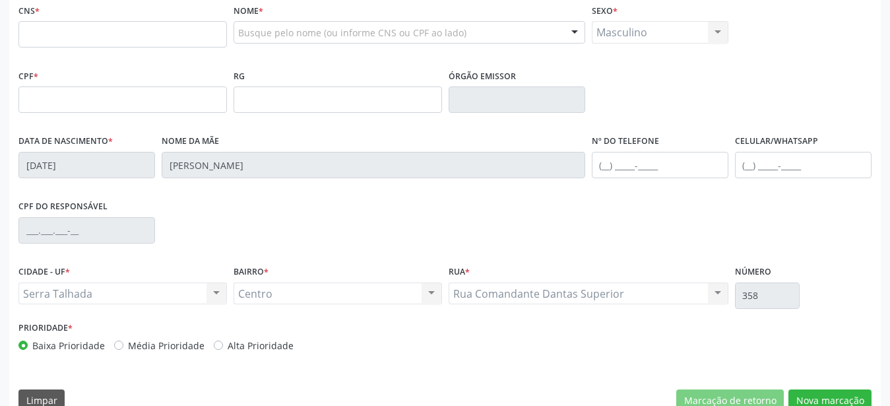
scroll to position [310, 0]
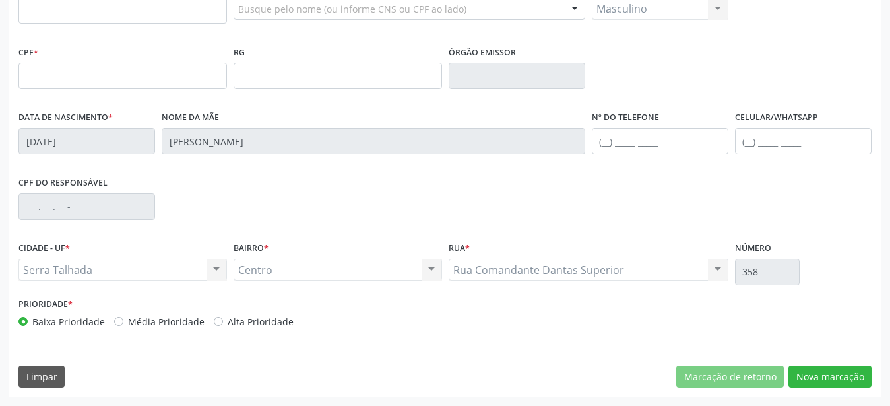
click at [368, 207] on div "CPF do responsável" at bounding box center [445, 205] width 860 height 65
click at [350, 207] on div "CPF do responsável" at bounding box center [445, 205] width 860 height 65
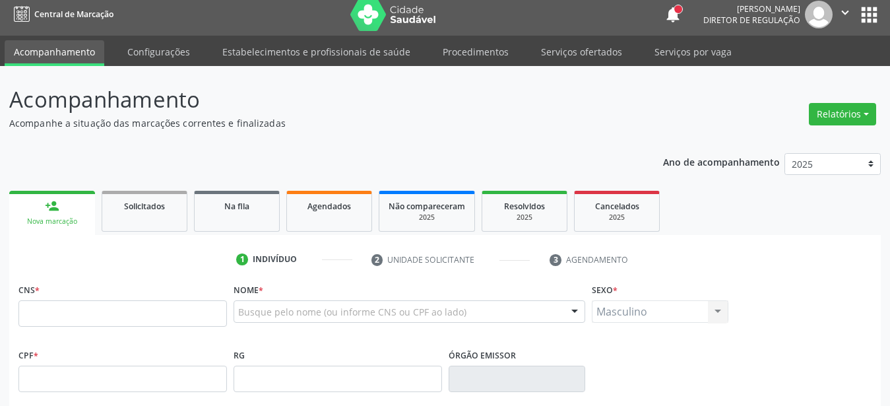
scroll to position [0, 0]
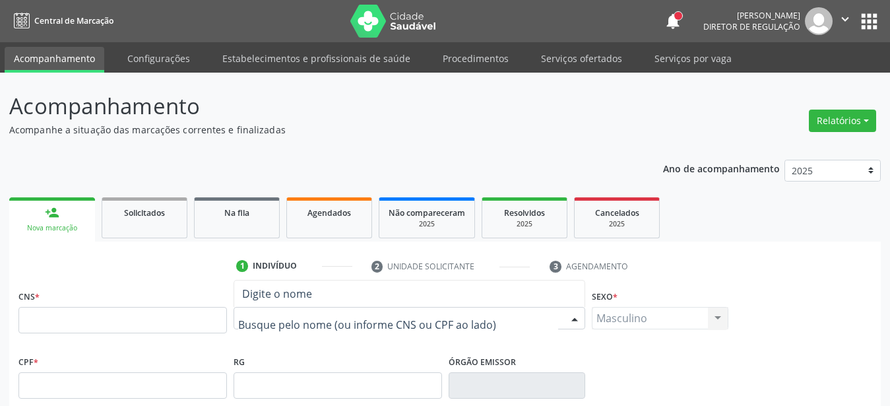
click at [328, 312] on input "text" at bounding box center [398, 324] width 320 height 26
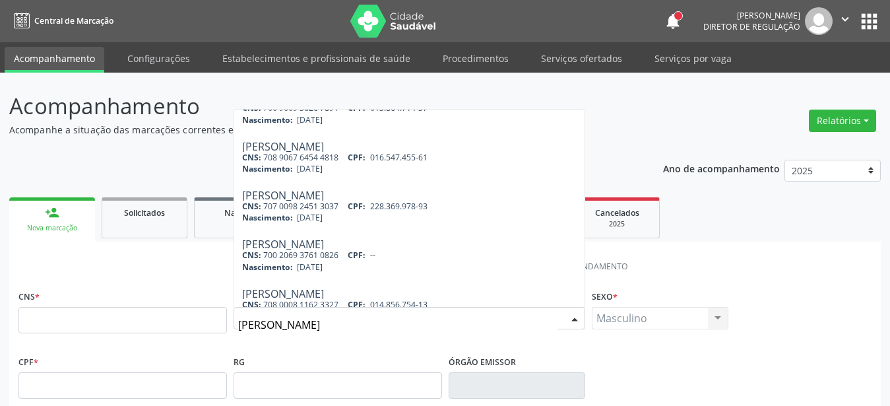
scroll to position [364, 0]
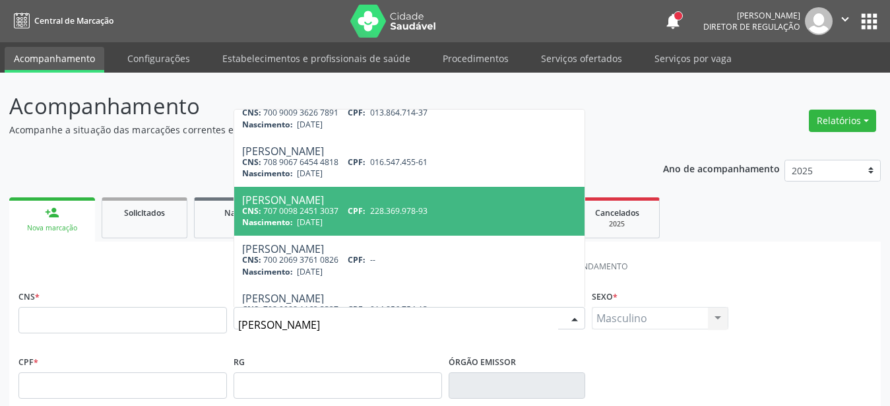
click at [635, 147] on div "Acompanhamento Acompanhe a situação das marcações correntes e finalizadas Relat…" at bounding box center [445, 398] width 872 height 616
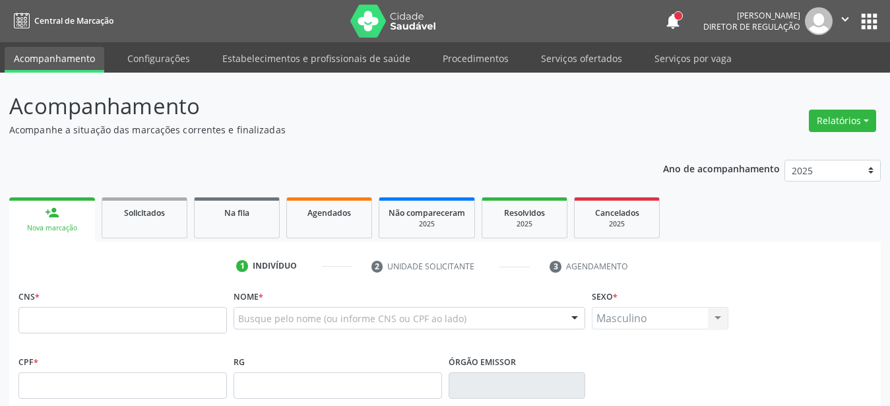
scroll to position [0, 0]
drag, startPoint x: 407, startPoint y: 308, endPoint x: 410, endPoint y: 317, distance: 9.8
click at [405, 310] on div at bounding box center [410, 318] width 352 height 22
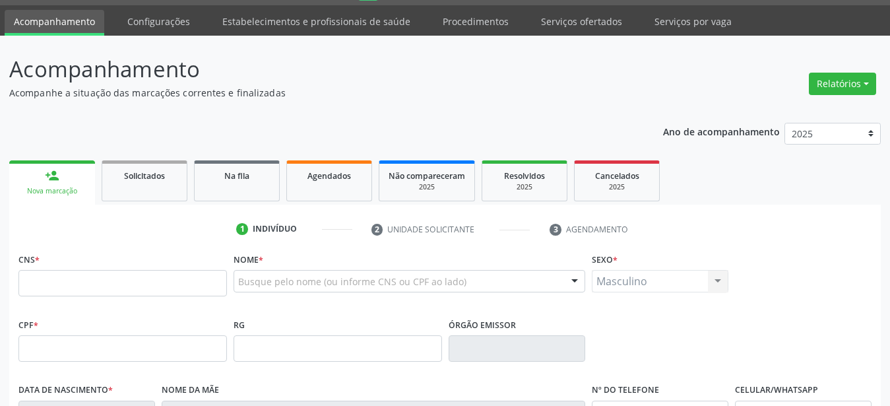
scroll to position [67, 0]
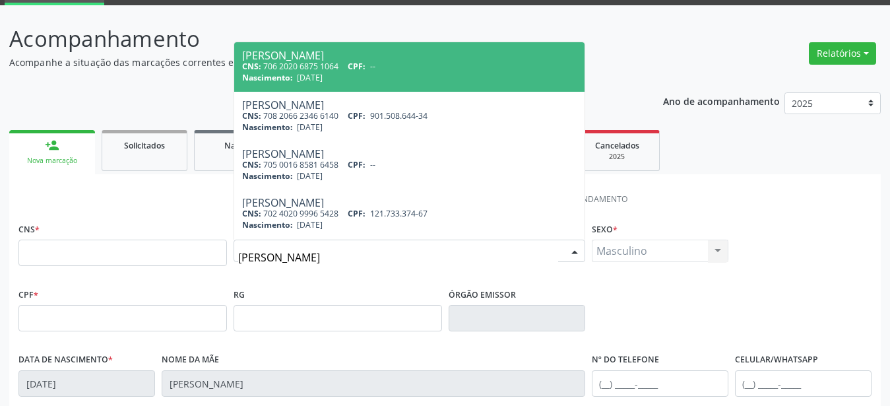
type input "ana paula da silva"
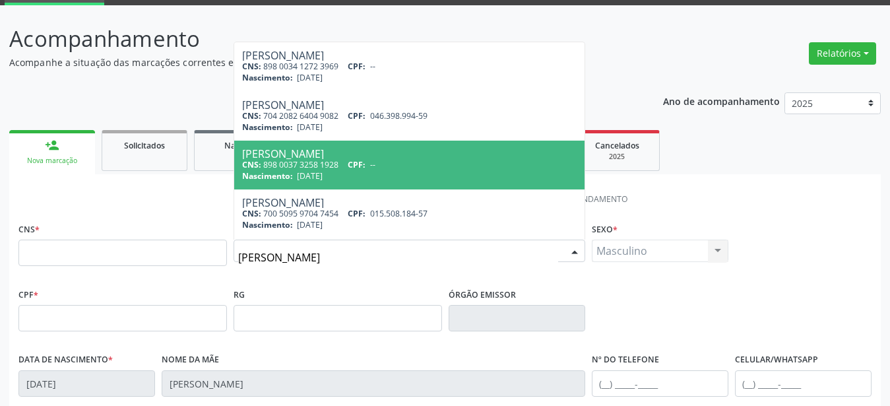
click at [422, 166] on div "CNS: 898 0037 3258 1928 CPF: --" at bounding box center [409, 164] width 335 height 11
type input "898 0037 3258 1928"
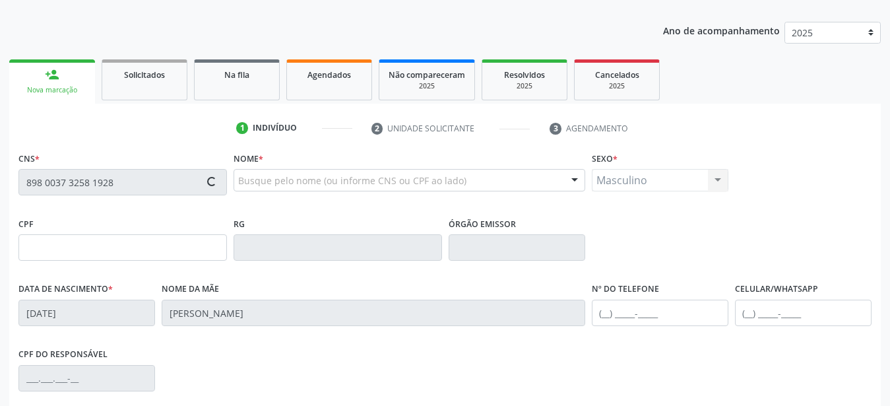
scroll to position [269, 0]
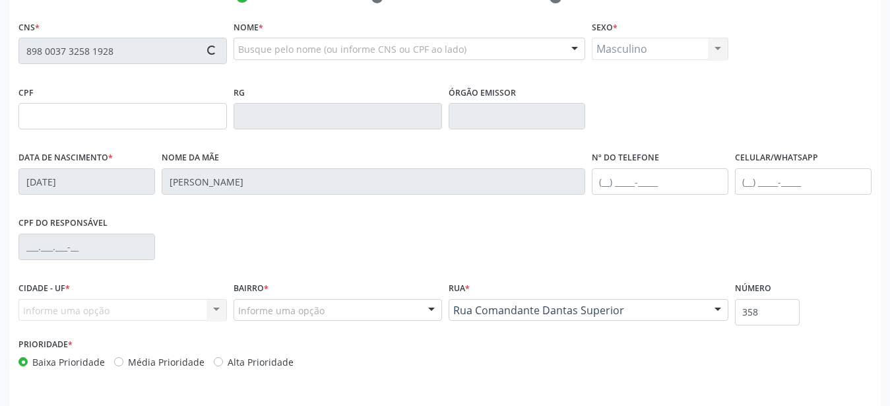
type input "13/01/1990"
type input "Maria Rozario de Souza"
type input "(87) 99999-9999"
type input "014.144.634-05"
type input "1107"
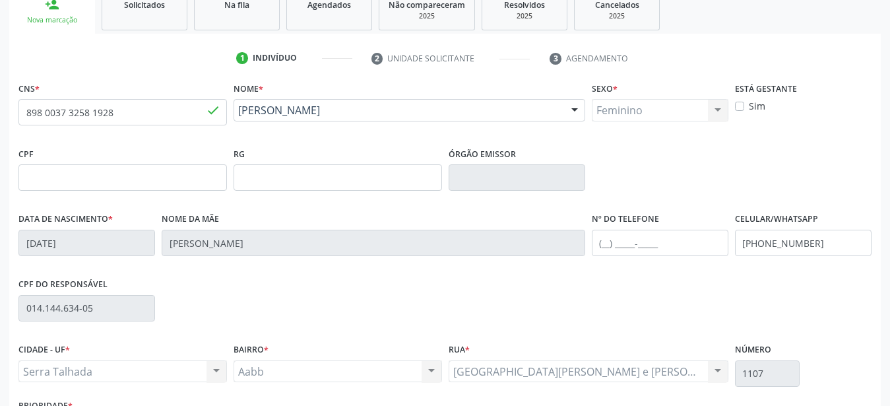
scroll to position [310, 0]
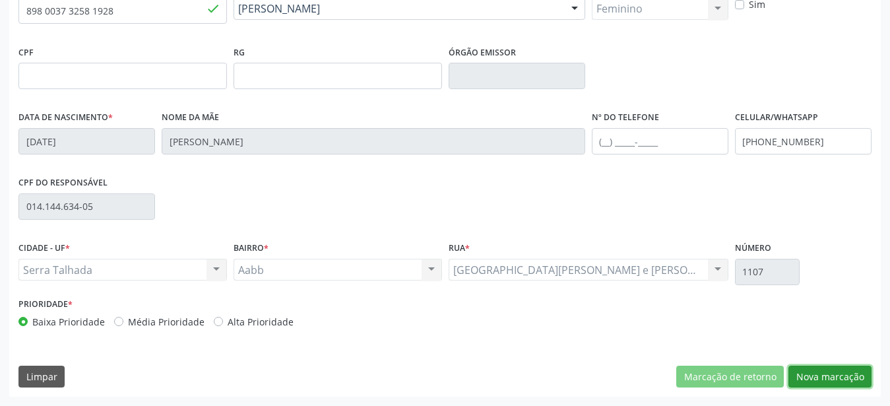
click at [820, 383] on button "Nova marcação" at bounding box center [830, 377] width 83 height 22
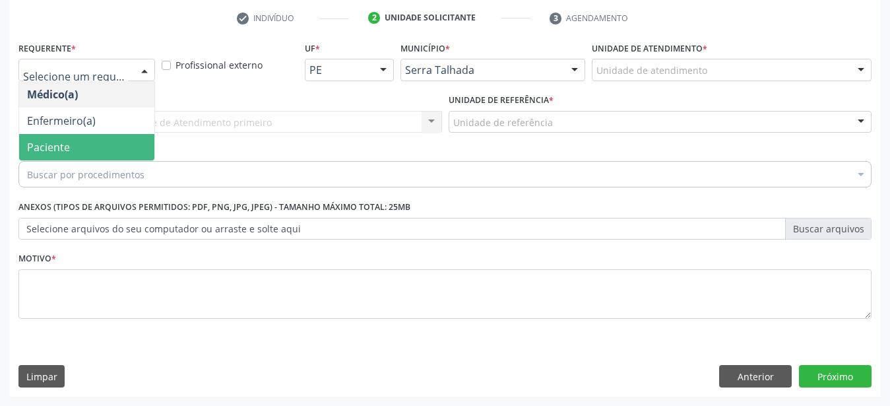
click at [81, 134] on span "Paciente" at bounding box center [86, 147] width 135 height 26
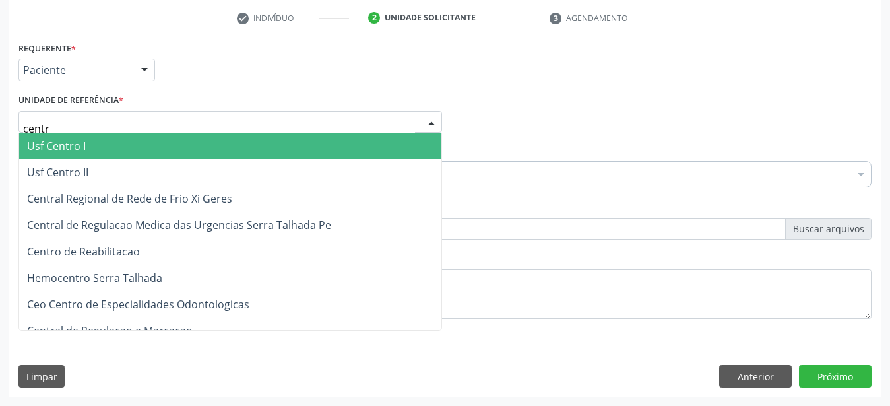
type input "centro"
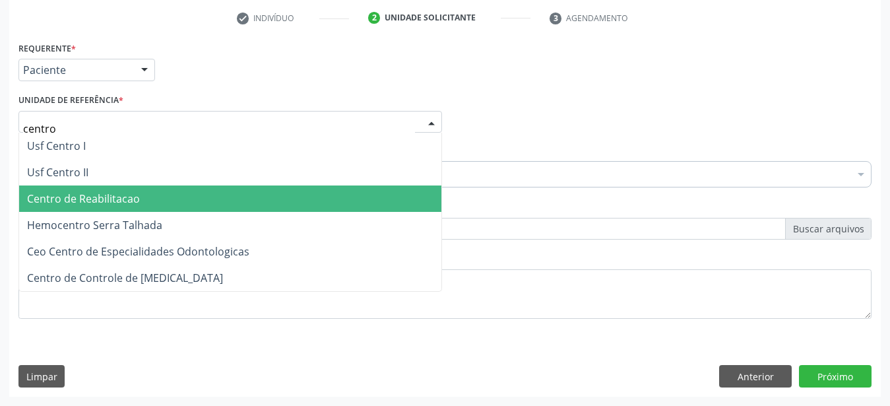
drag, startPoint x: 71, startPoint y: 198, endPoint x: 82, endPoint y: 182, distance: 19.0
click at [73, 196] on span "Centro de Reabilitacao" at bounding box center [230, 198] width 422 height 26
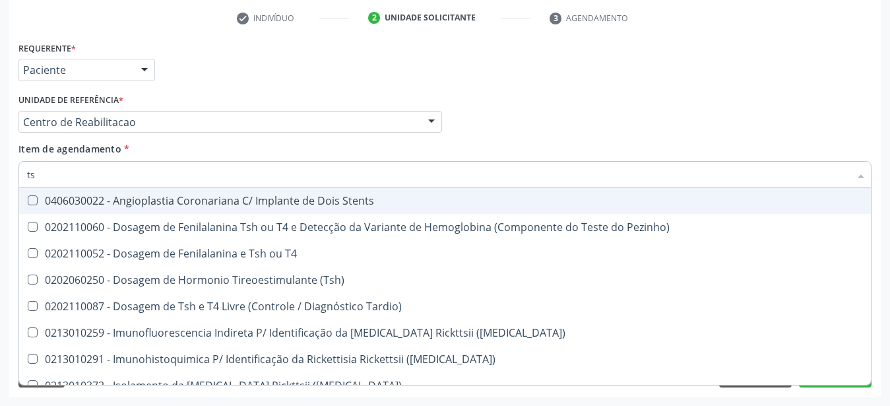
type input "tsh"
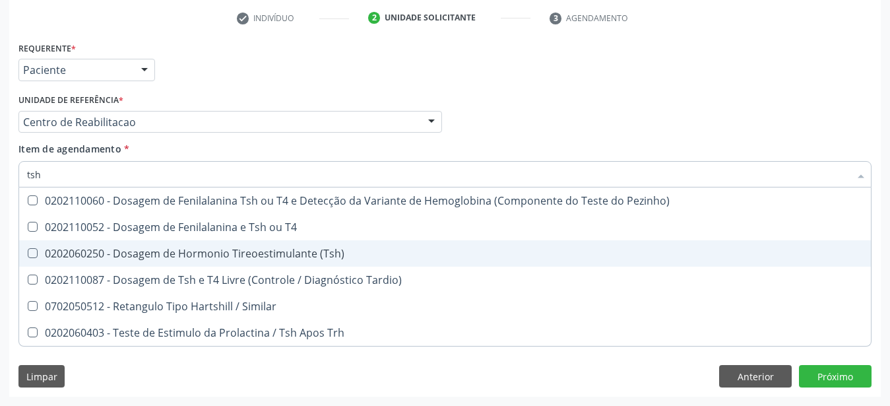
click at [332, 240] on span "0202060250 - Dosagem de Hormonio Tireoestimulante (Tsh)" at bounding box center [445, 253] width 852 height 26
checkbox \(Tsh\) "true"
type input "ts"
checkbox \(Tsh\) "false"
checkbox Tardio\) "true"
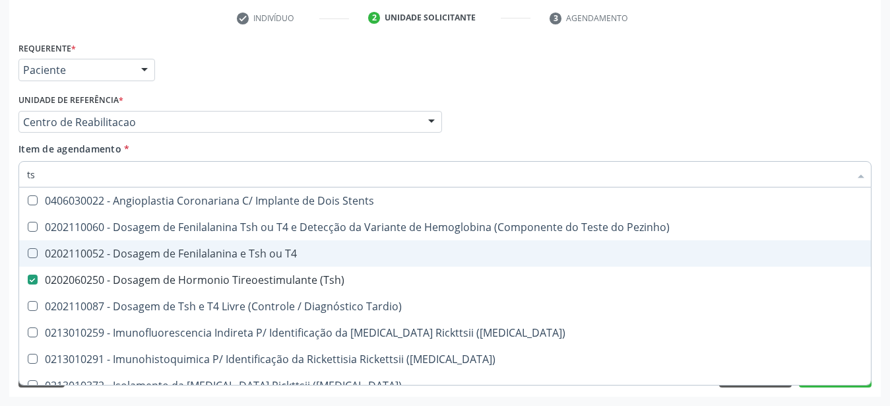
type input "t"
checkbox \(Tsh\) "false"
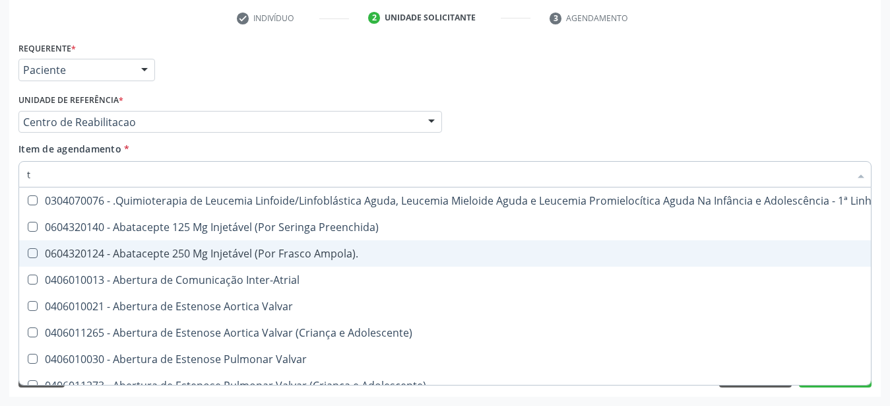
type input "t4"
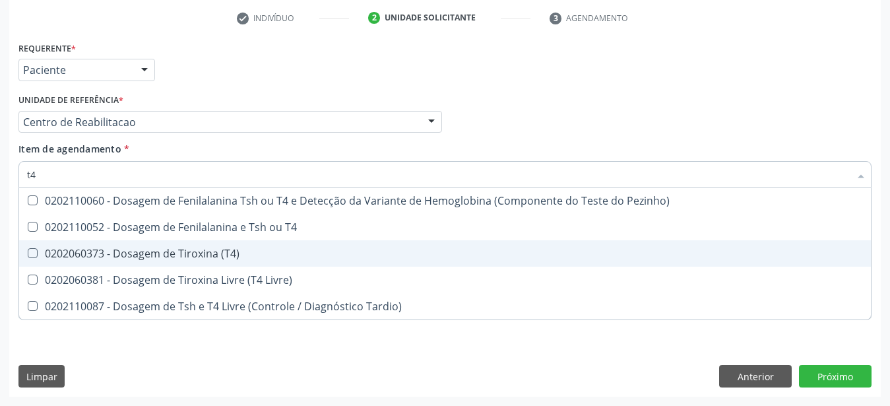
click at [198, 248] on div "0202060373 - Dosagem de Tiroxina (T4)" at bounding box center [445, 253] width 836 height 11
checkbox \(T4\) "true"
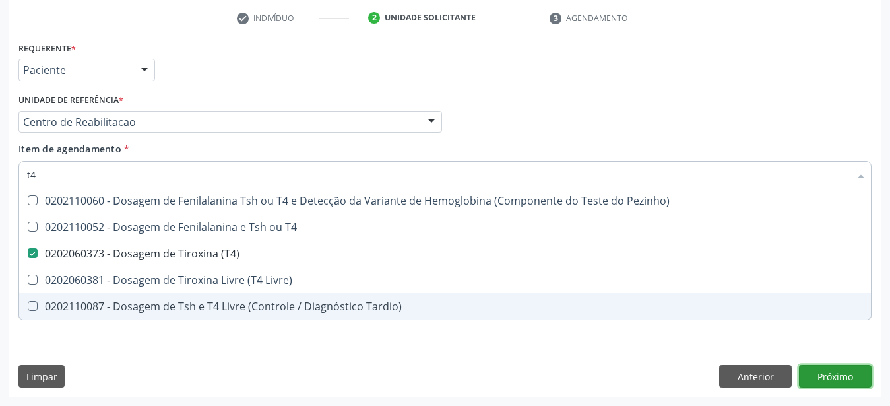
click at [839, 381] on button "Próximo" at bounding box center [835, 376] width 73 height 22
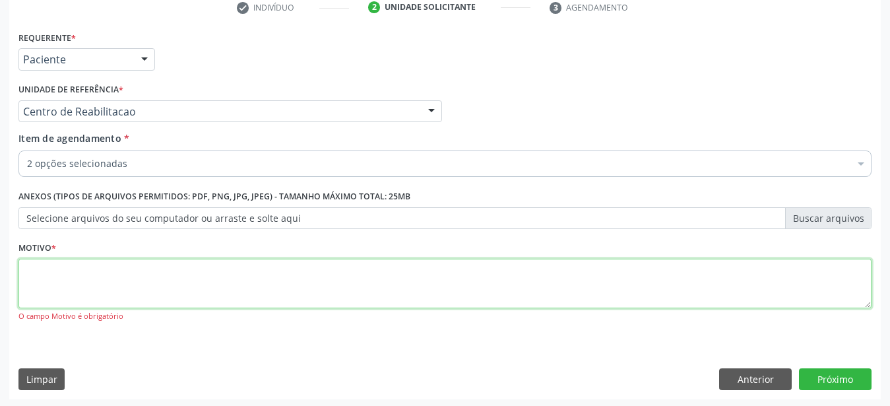
click at [116, 275] on textarea at bounding box center [444, 284] width 853 height 50
type textarea "...."
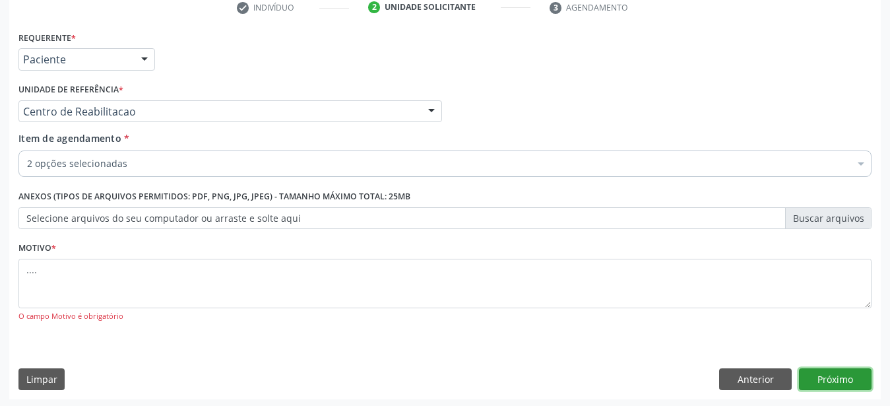
click at [838, 389] on button "Próximo" at bounding box center [835, 379] width 73 height 22
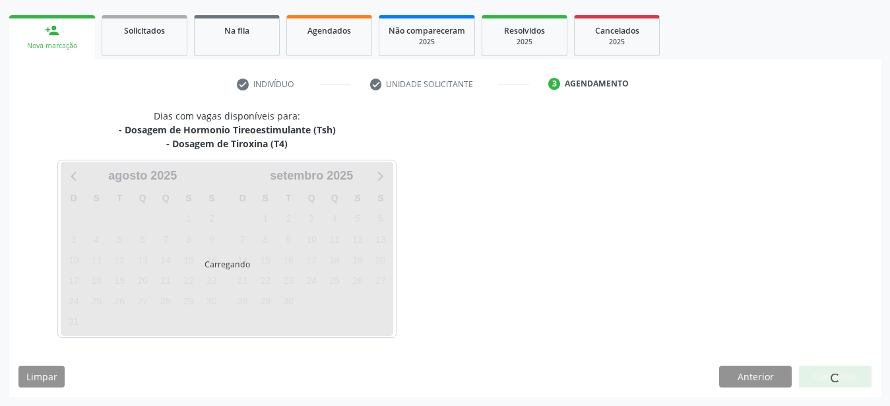
scroll to position [182, 0]
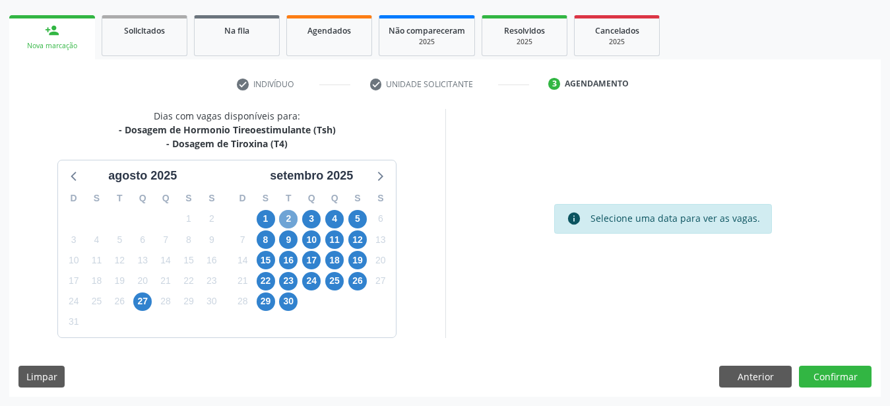
click at [293, 220] on span "2" at bounding box center [288, 219] width 18 height 18
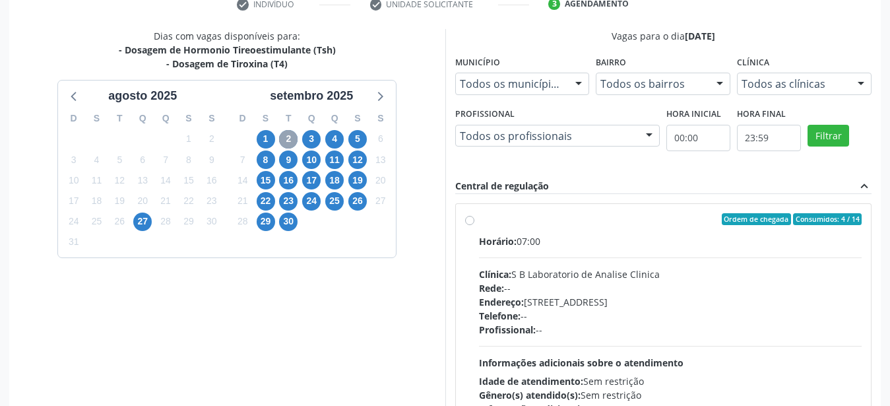
scroll to position [247, 0]
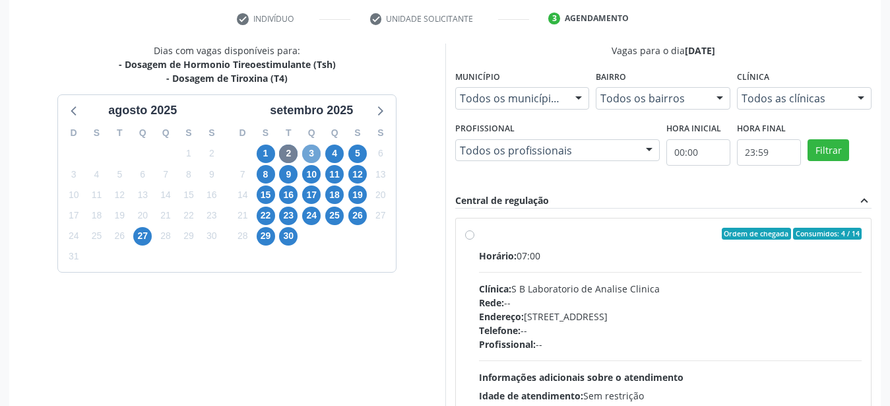
click at [310, 152] on span "3" at bounding box center [311, 154] width 18 height 18
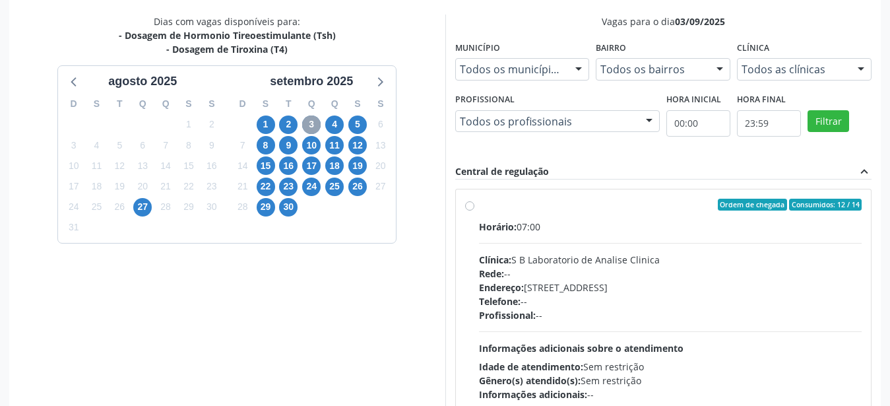
scroll to position [317, 0]
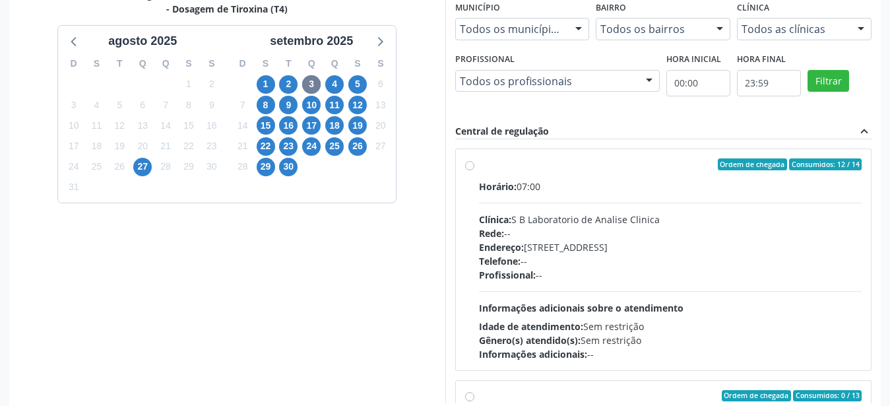
click at [339, 76] on div "4" at bounding box center [334, 84] width 18 height 20
click at [337, 84] on span "4" at bounding box center [334, 84] width 18 height 18
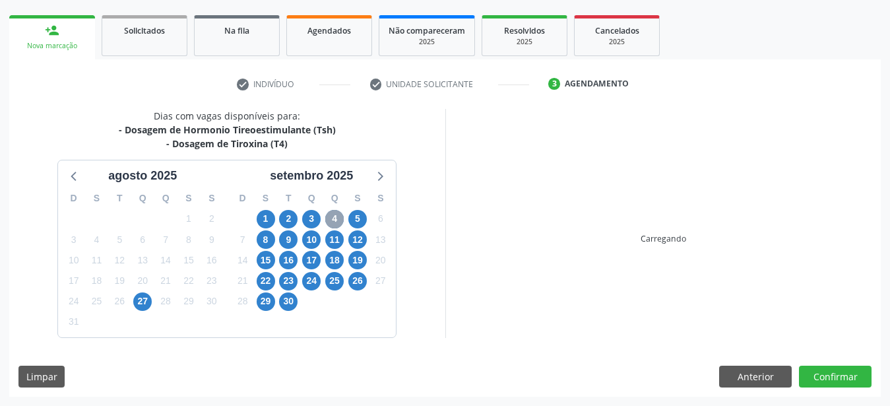
scroll to position [182, 0]
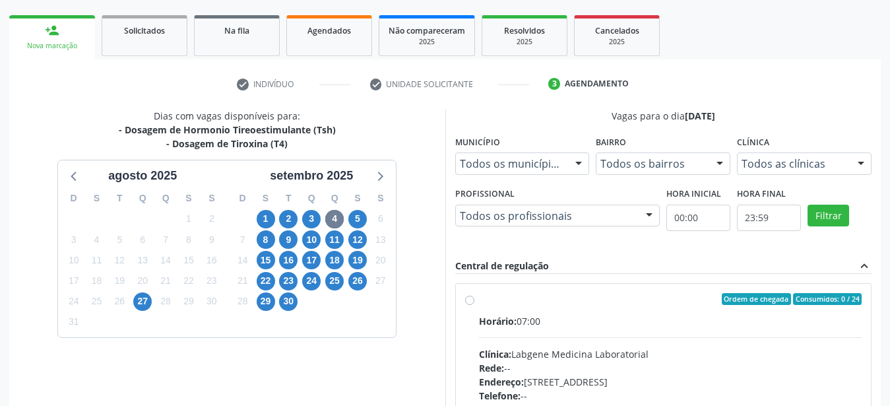
click at [465, 302] on div "Ordem de chegada Consumidos: 0 / 24 Horário: 07:00 Clínica: Labgene Medicina La…" at bounding box center [664, 394] width 416 height 221
radio input "true"
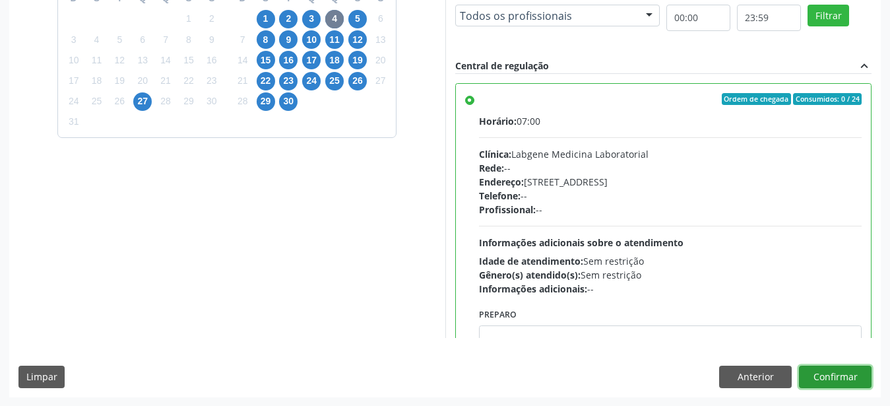
click at [846, 376] on button "Confirmar" at bounding box center [835, 377] width 73 height 22
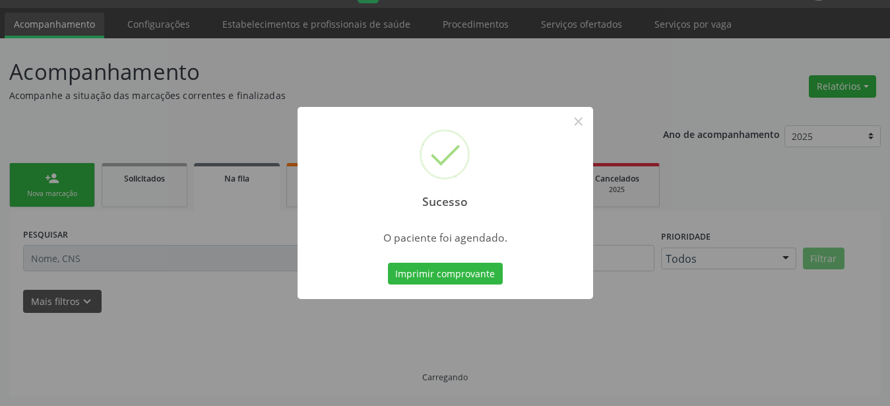
scroll to position [34, 0]
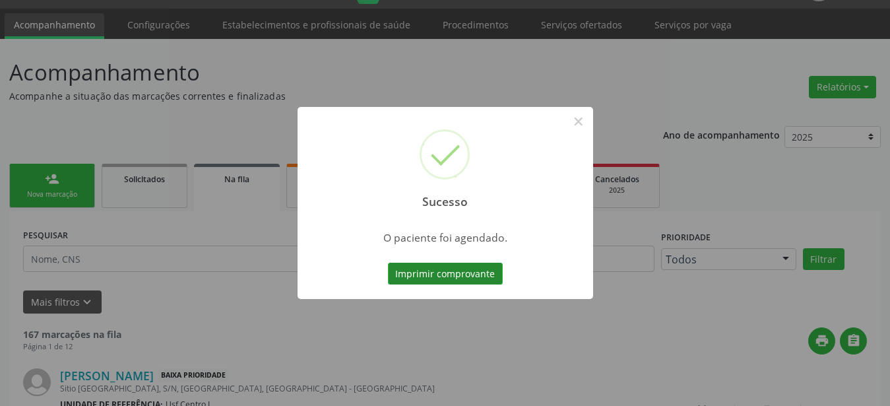
click at [457, 277] on button "Imprimir comprovante" at bounding box center [445, 274] width 115 height 22
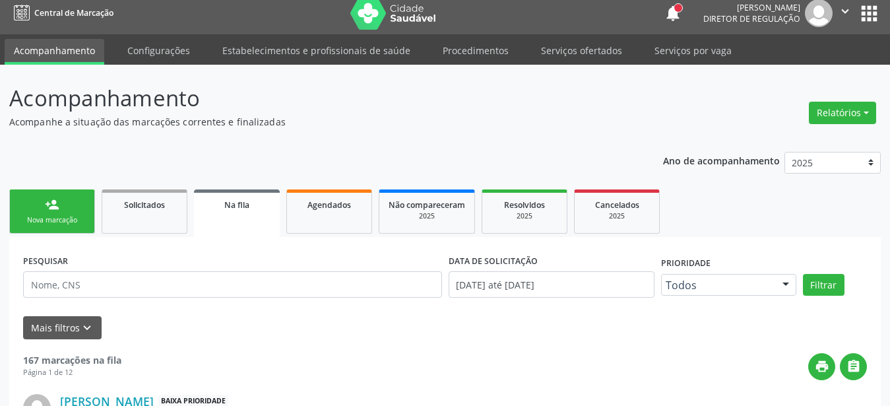
scroll to position [0, 0]
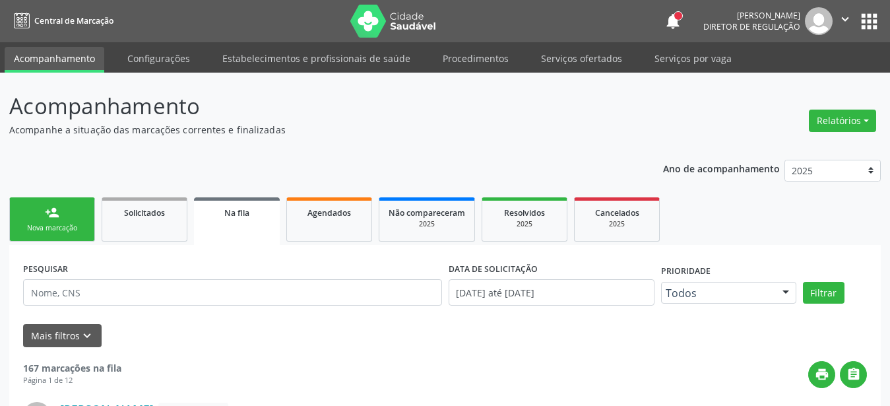
click at [865, 14] on button "apps" at bounding box center [869, 21] width 23 height 23
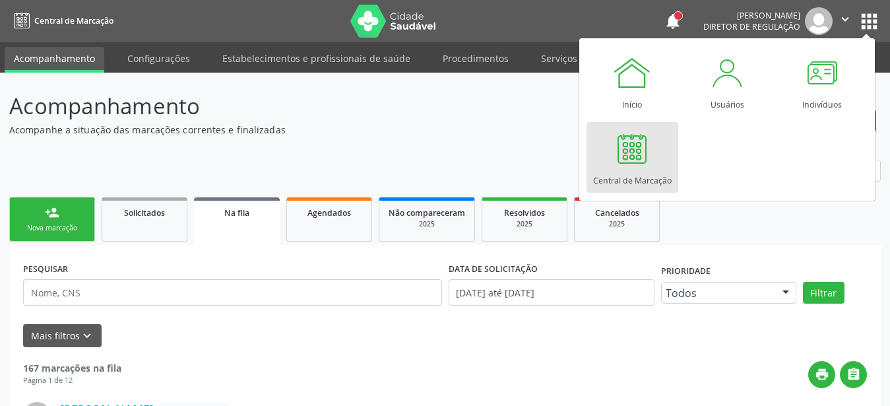
click at [663, 156] on link "Central de Marcação" at bounding box center [633, 157] width 92 height 71
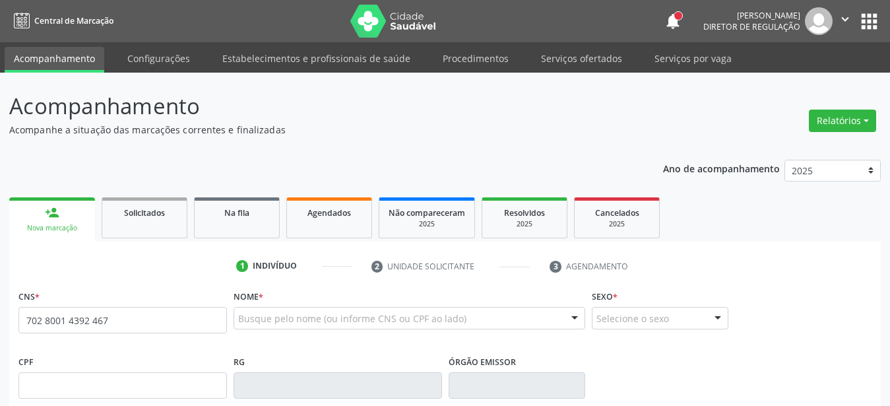
type input "702 8001 4392 4667"
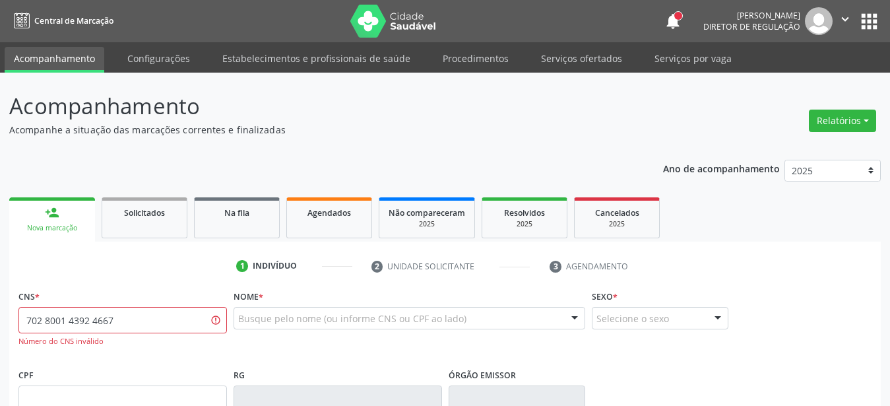
drag, startPoint x: 156, startPoint y: 325, endPoint x: 0, endPoint y: 313, distance: 156.2
click at [18, 313] on input "702 8001 4392 4667" at bounding box center [122, 320] width 209 height 26
type input "702 8001 4739 2466"
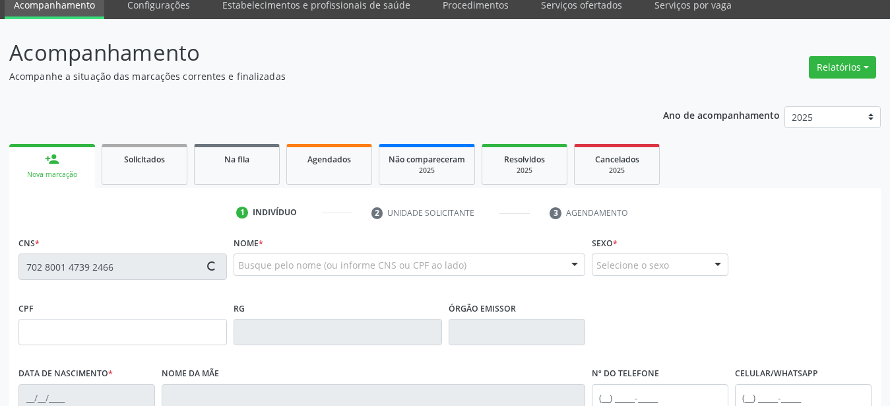
scroll to position [67, 0]
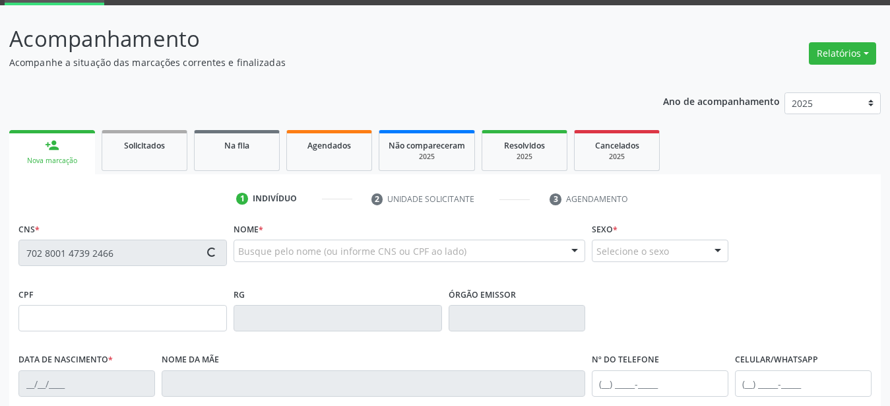
type input "090.913.424-39"
type input "15[DATE]"
type input "Maronita [PERSON_NAME]"
type input "[PHONE_NUMBER]"
type input "1601"
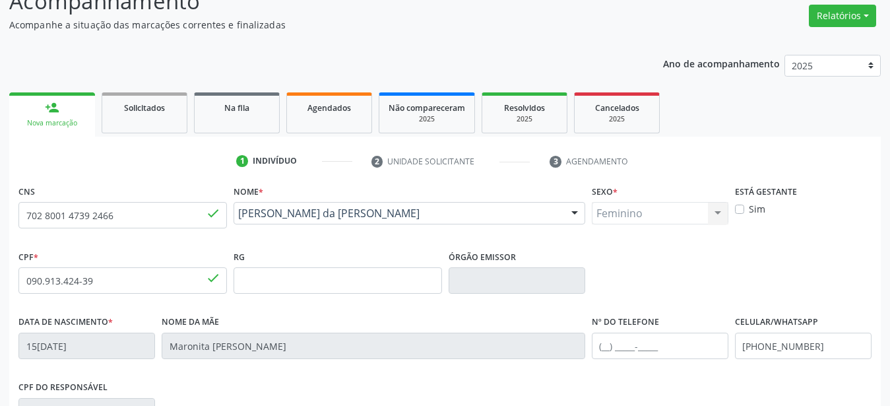
scroll to position [202, 0]
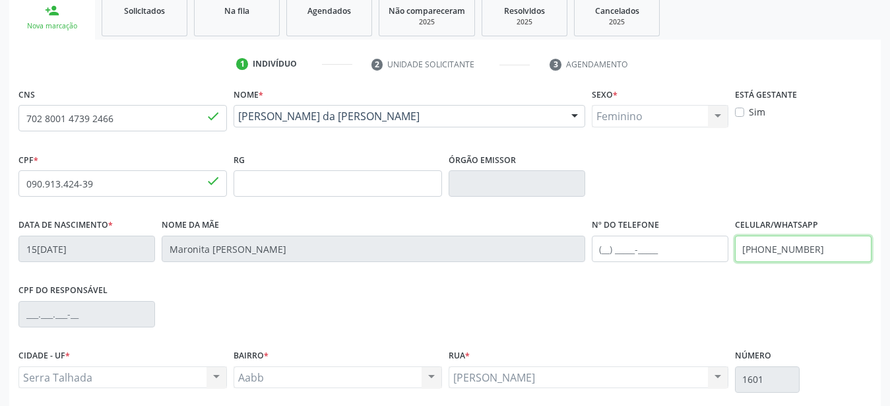
drag, startPoint x: 819, startPoint y: 246, endPoint x: 672, endPoint y: 255, distance: 147.5
click at [735, 255] on input "(87) 99621-6028" at bounding box center [803, 249] width 137 height 26
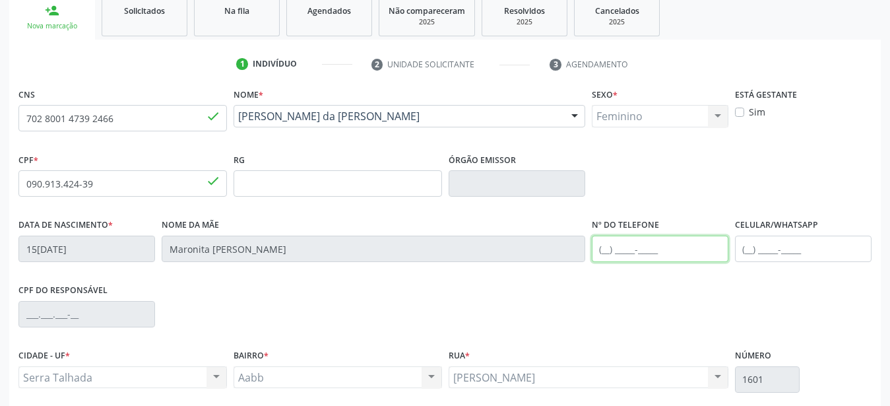
click at [716, 249] on input "text" at bounding box center [660, 249] width 137 height 26
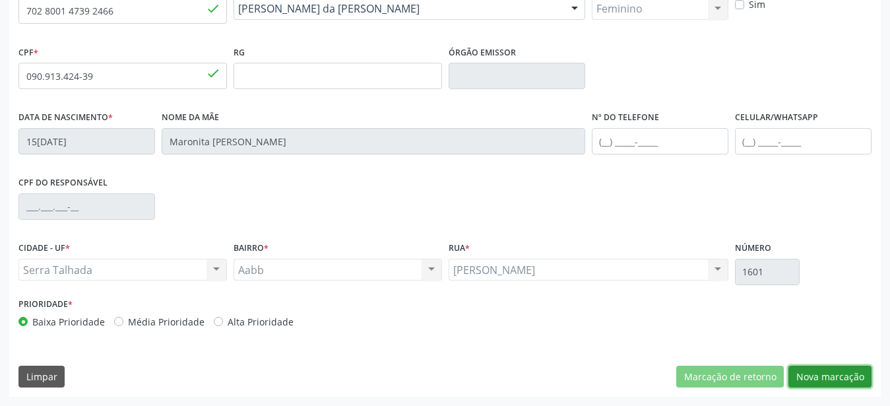
click at [831, 372] on button "Nova marcação" at bounding box center [830, 377] width 83 height 22
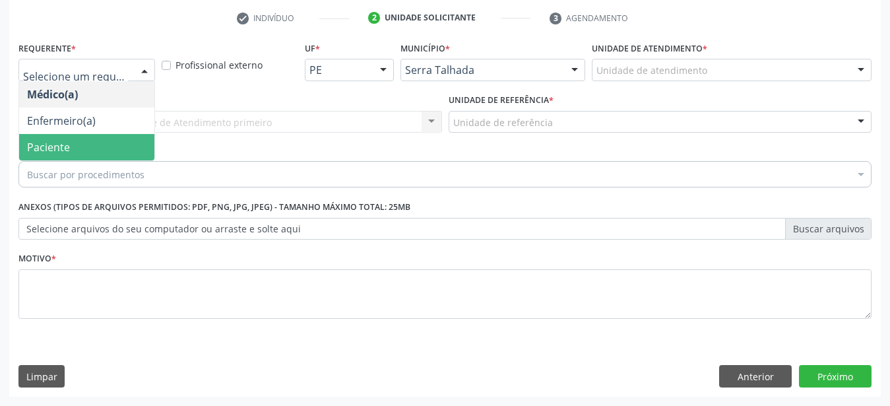
click at [76, 135] on span "Paciente" at bounding box center [86, 147] width 135 height 26
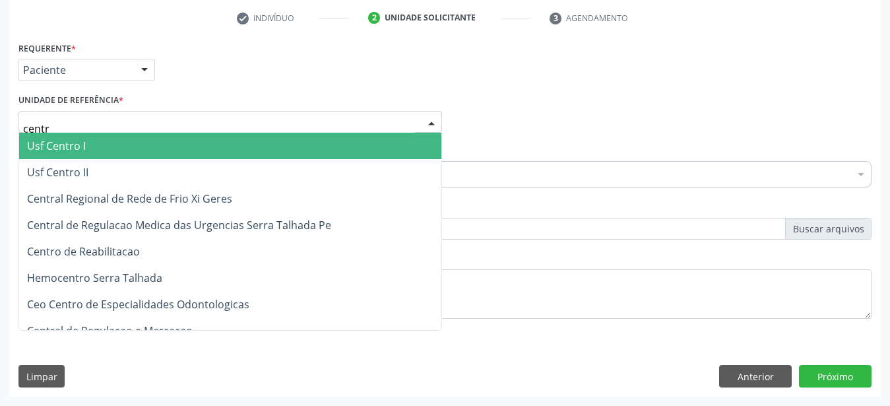
type input "centro"
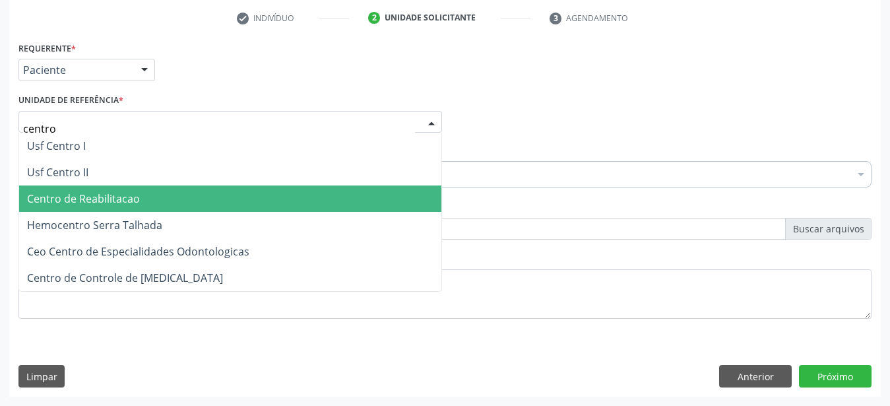
drag, startPoint x: 81, startPoint y: 193, endPoint x: 77, endPoint y: 181, distance: 11.9
click at [81, 193] on span "Centro de Reabilitacao" at bounding box center [83, 198] width 113 height 15
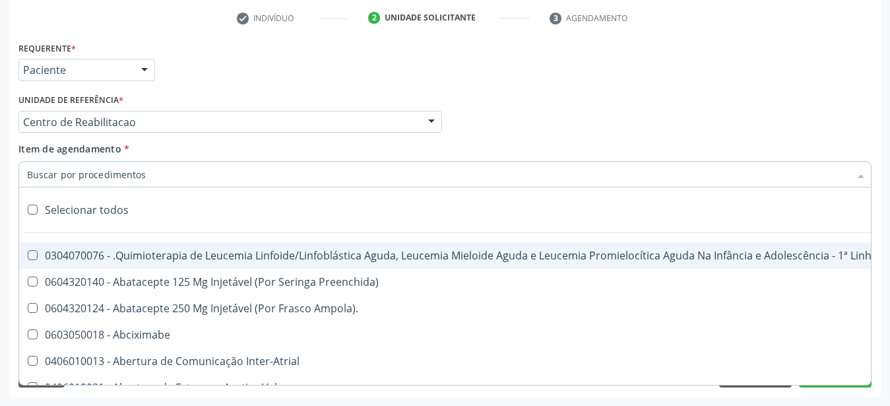
click at [77, 164] on input "Item de agendamento *" at bounding box center [438, 174] width 823 height 26
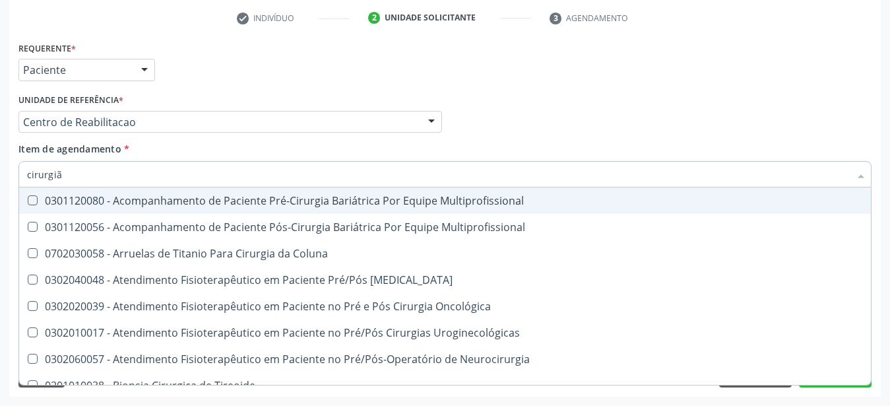
type input "cirurgião"
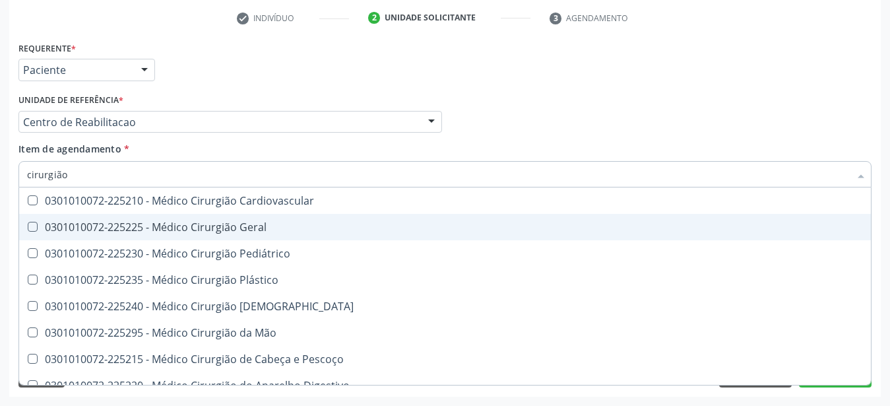
click at [187, 222] on div "0301010072-225225 - Médico Cirurgião Geral" at bounding box center [445, 227] width 836 height 11
checkbox Geral "true"
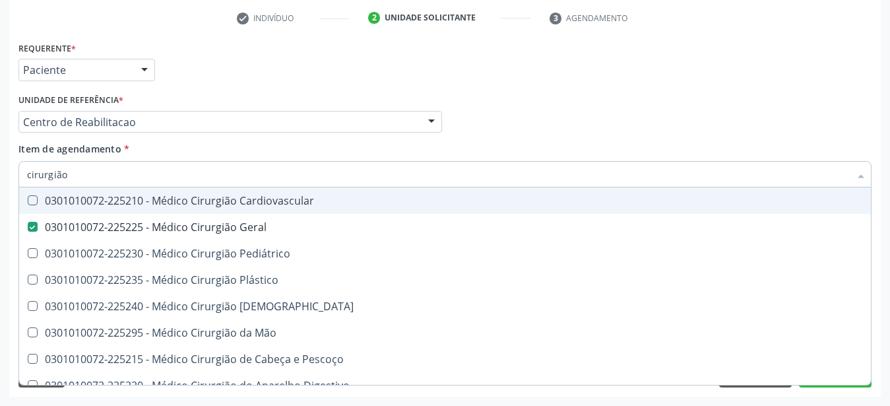
click at [577, 129] on div "Médico Solicitante Por favor, selecione a Unidade de Atendimento primeiro Nenhu…" at bounding box center [445, 115] width 860 height 51
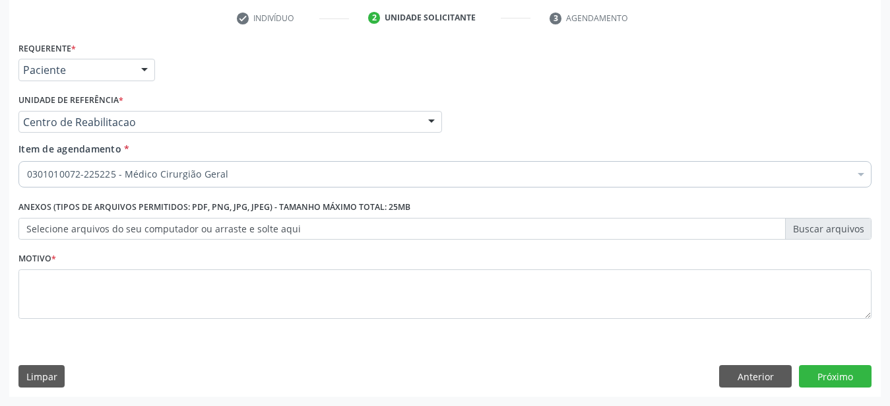
scroll to position [0, 0]
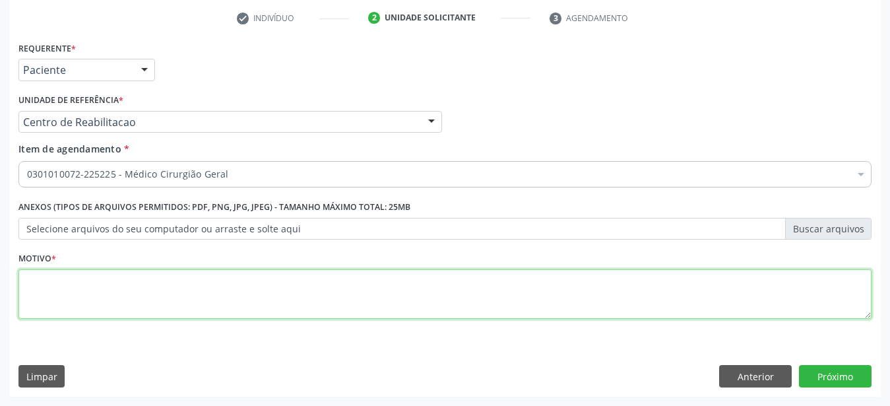
drag, startPoint x: 216, startPoint y: 269, endPoint x: 246, endPoint y: 269, distance: 29.7
click at [215, 269] on textarea at bounding box center [444, 294] width 853 height 50
type textarea "..."
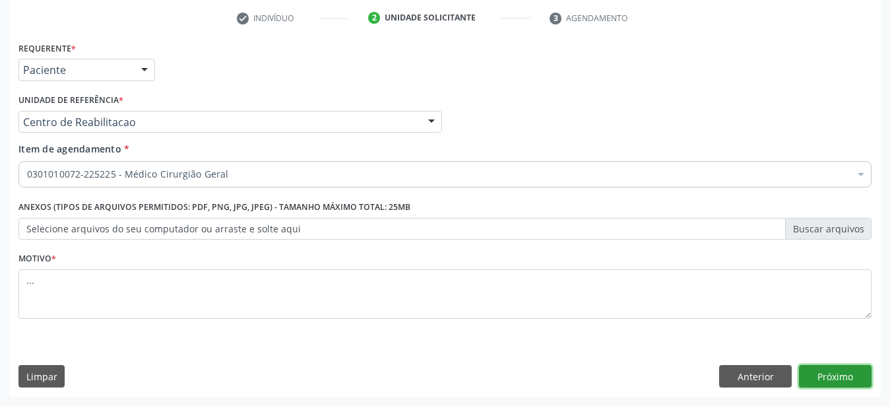
click at [851, 383] on button "Próximo" at bounding box center [835, 376] width 73 height 22
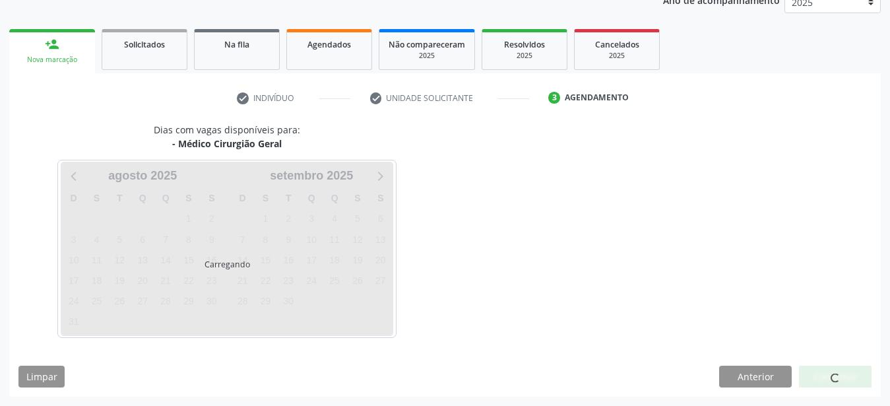
scroll to position [168, 0]
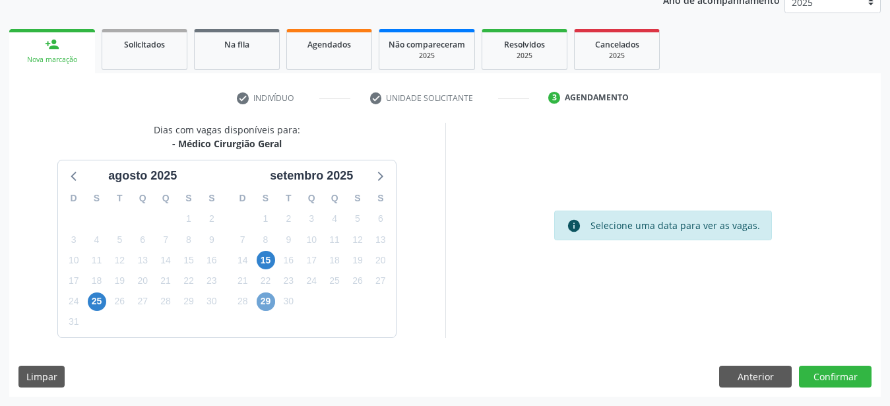
click at [270, 309] on span "29" at bounding box center [266, 301] width 18 height 18
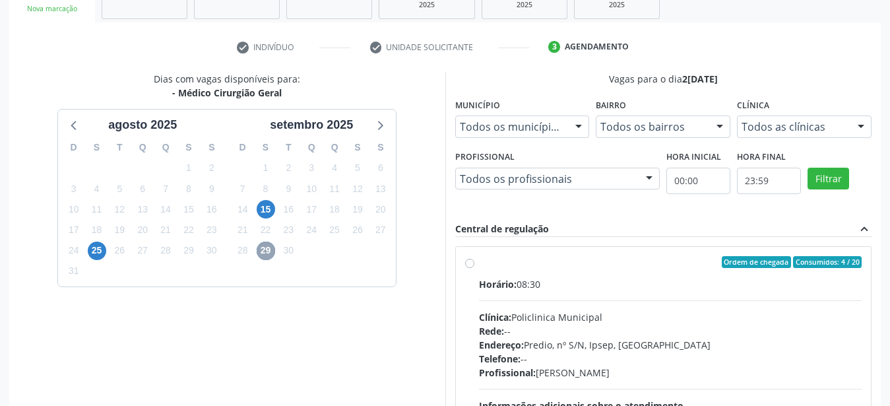
scroll to position [236, 0]
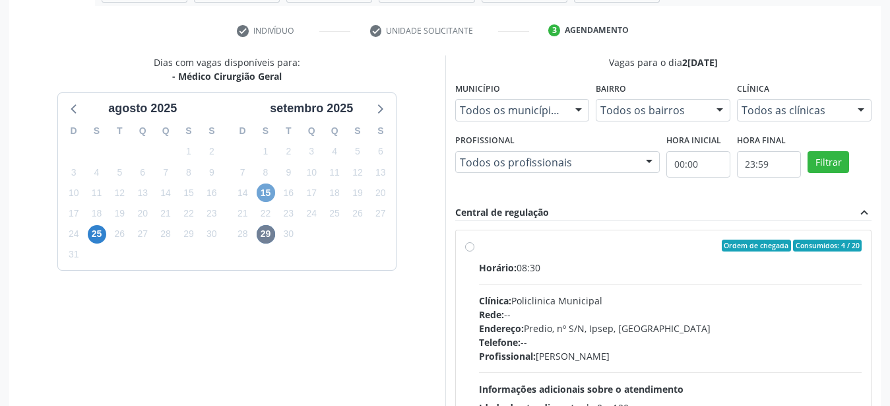
click at [269, 195] on span "15" at bounding box center [266, 192] width 18 height 18
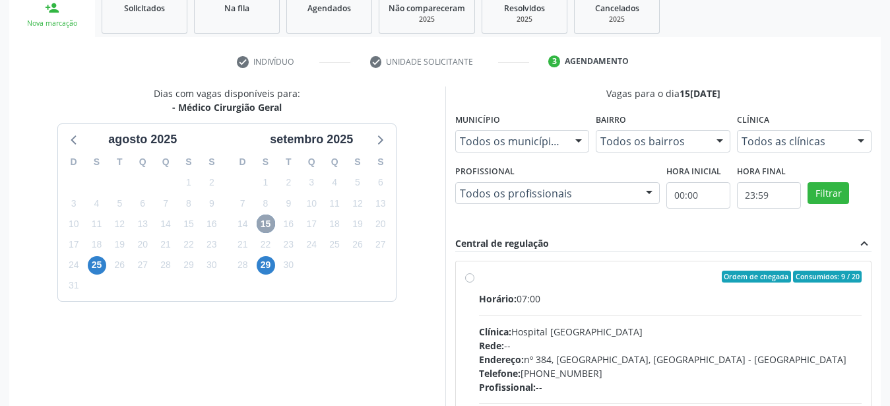
scroll to position [303, 0]
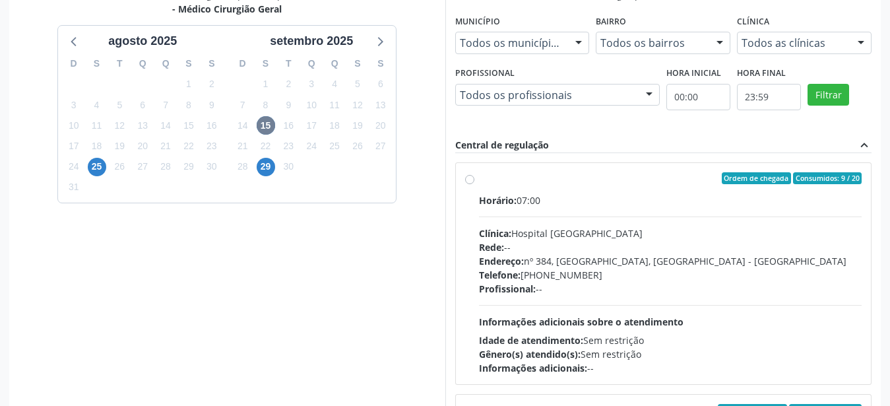
click at [476, 178] on div "Ordem de chegada Consumidos: 9 / 20 Horário: 07:00 Clínica: Hospital Sao Franci…" at bounding box center [663, 273] width 397 height 203
radio input "true"
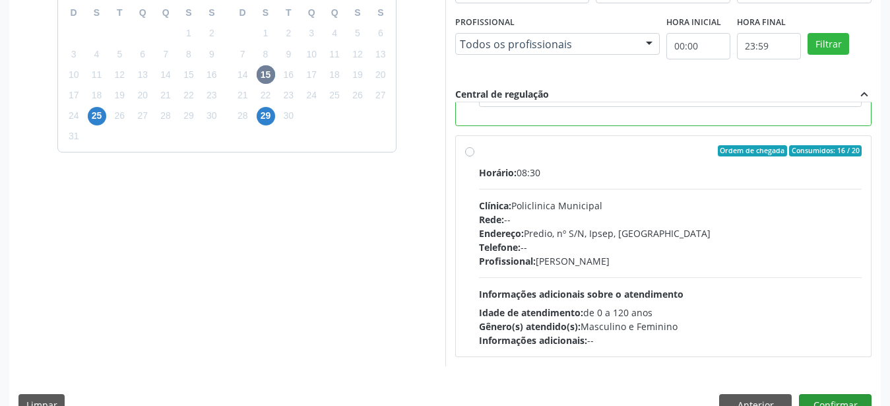
scroll to position [382, 0]
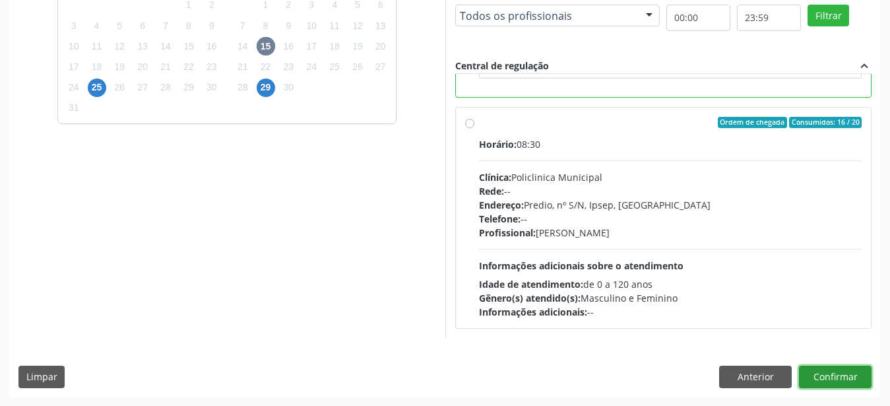
click at [849, 374] on button "Confirmar" at bounding box center [835, 377] width 73 height 22
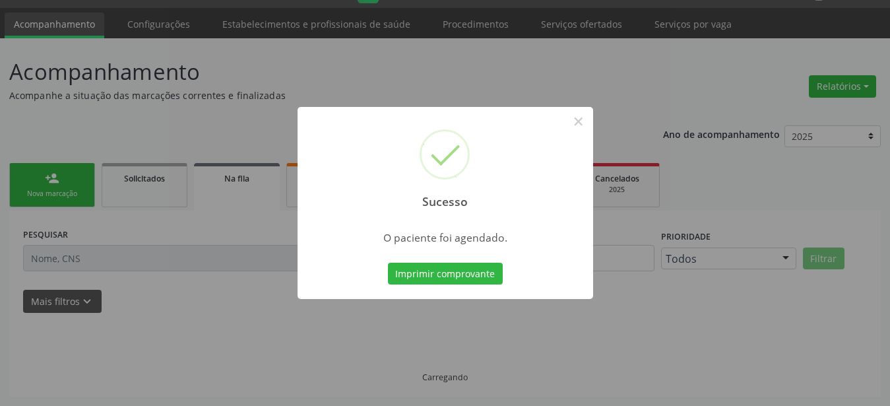
scroll to position [34, 0]
click at [445, 278] on button "Imprimir comprovante" at bounding box center [445, 274] width 115 height 22
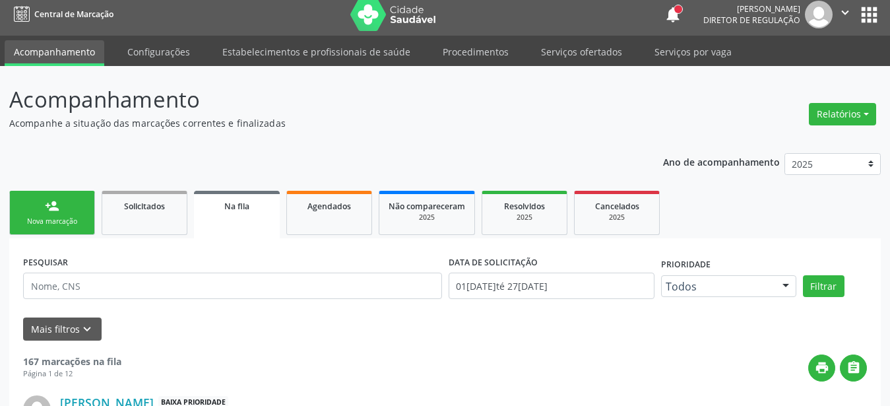
scroll to position [0, 0]
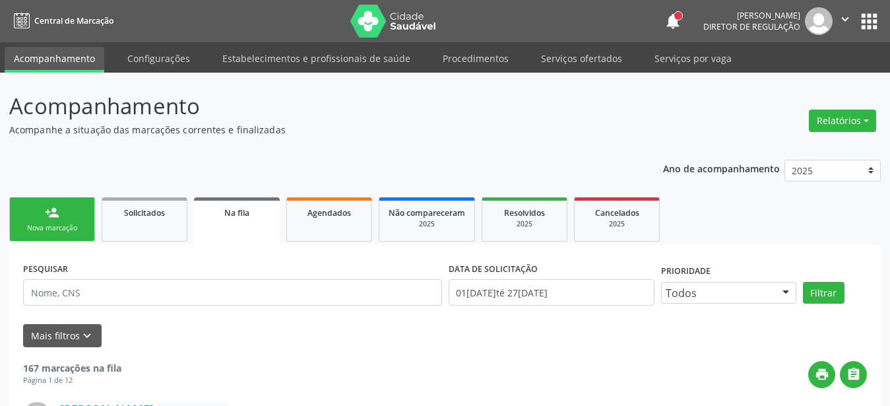
click at [872, 16] on button "apps" at bounding box center [869, 21] width 23 height 23
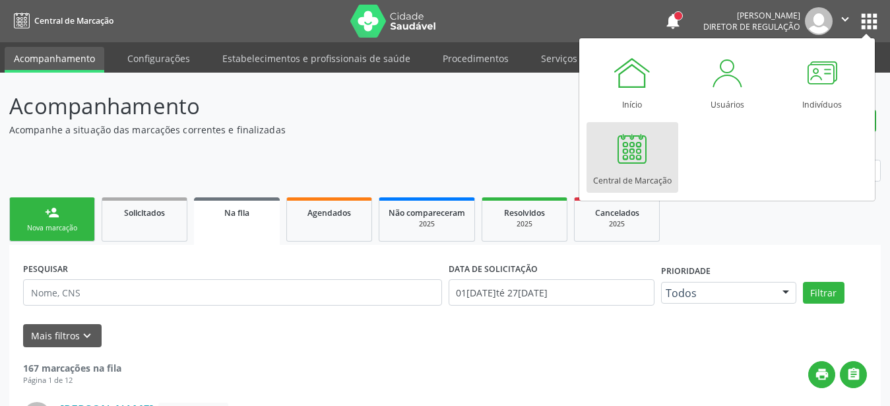
click at [639, 154] on div at bounding box center [632, 149] width 40 height 40
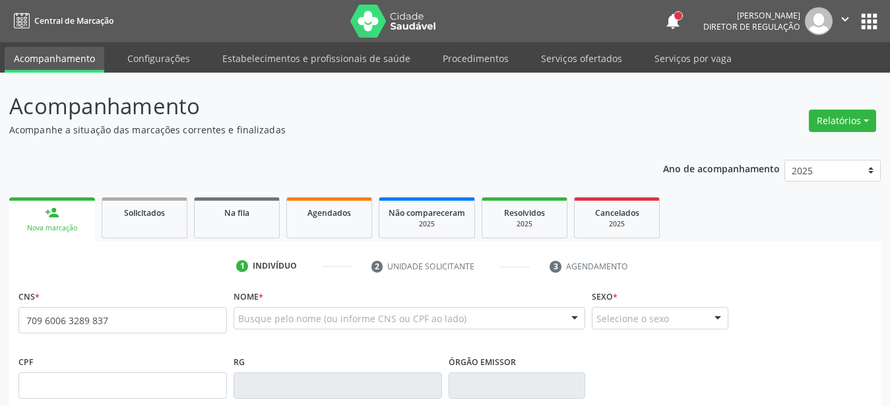
type input "709 6006 3289 8375"
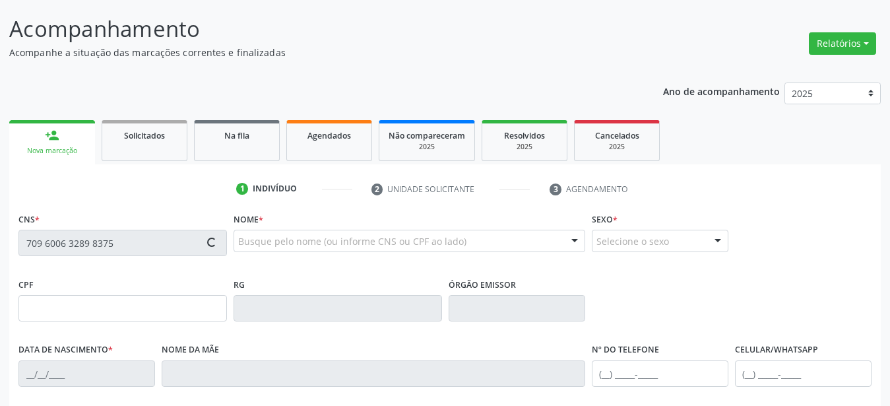
scroll to position [135, 0]
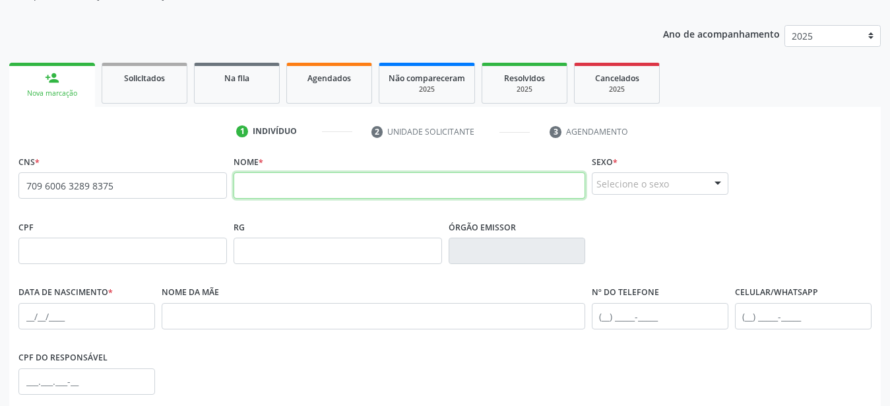
click at [513, 183] on input "text" at bounding box center [410, 185] width 352 height 26
click at [246, 188] on input "Risivânia [PERSON_NAME]" at bounding box center [410, 185] width 352 height 26
click at [244, 189] on input "Risivânia [PERSON_NAME]" at bounding box center [410, 185] width 352 height 26
click at [249, 190] on input "Risivânia [PERSON_NAME]" at bounding box center [410, 185] width 352 height 26
type input "Rosivânia [PERSON_NAME]"
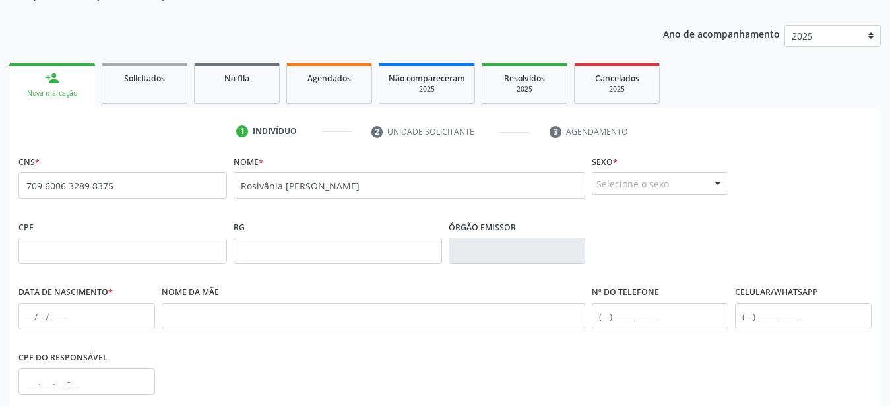
click at [624, 187] on div "Selecione o sexo" at bounding box center [660, 183] width 137 height 22
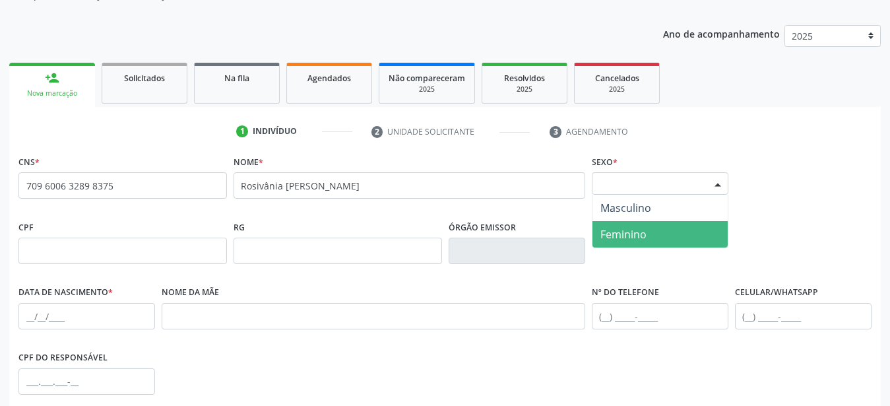
click at [608, 240] on span "Feminino" at bounding box center [624, 234] width 46 height 15
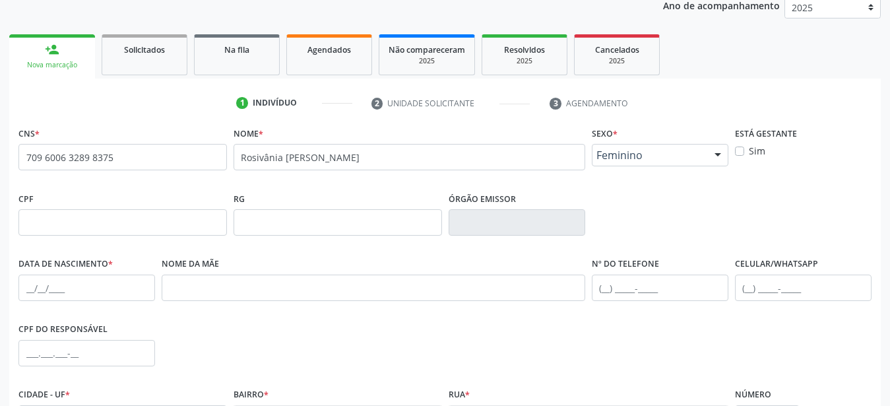
scroll to position [202, 0]
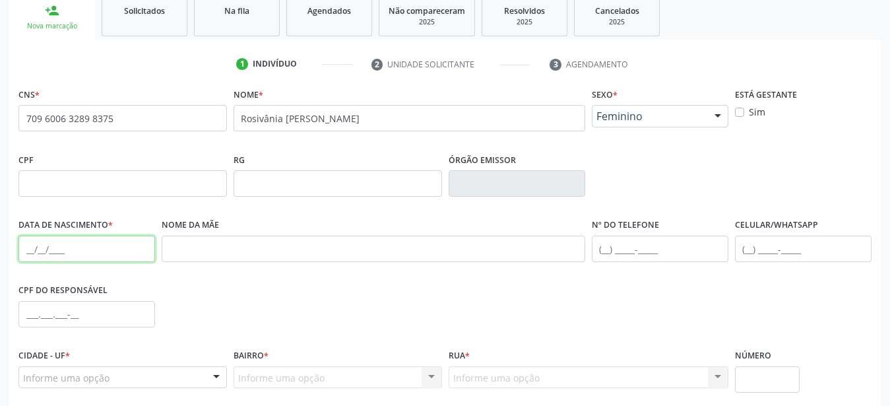
click at [26, 247] on input "text" at bounding box center [86, 249] width 137 height 26
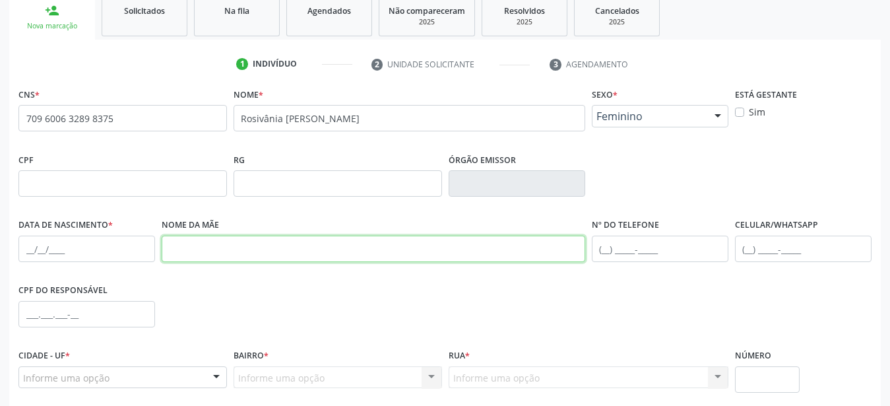
click at [351, 243] on input "text" at bounding box center [374, 249] width 424 height 26
type input "[PERSON_NAME]"
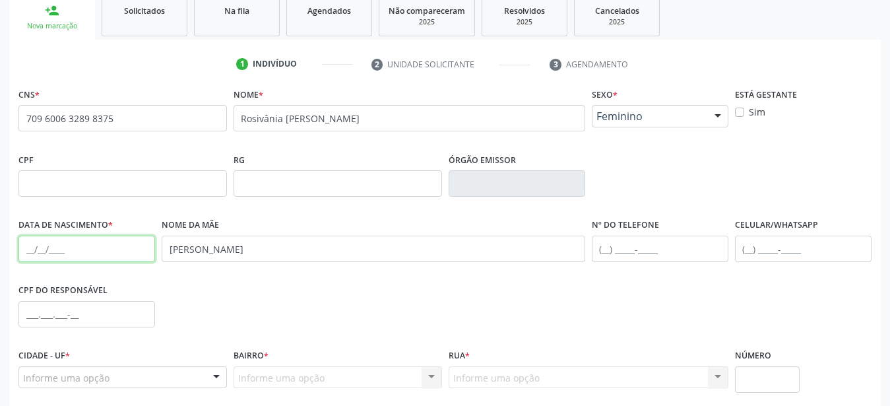
click at [30, 251] on input "text" at bounding box center [86, 249] width 137 height 26
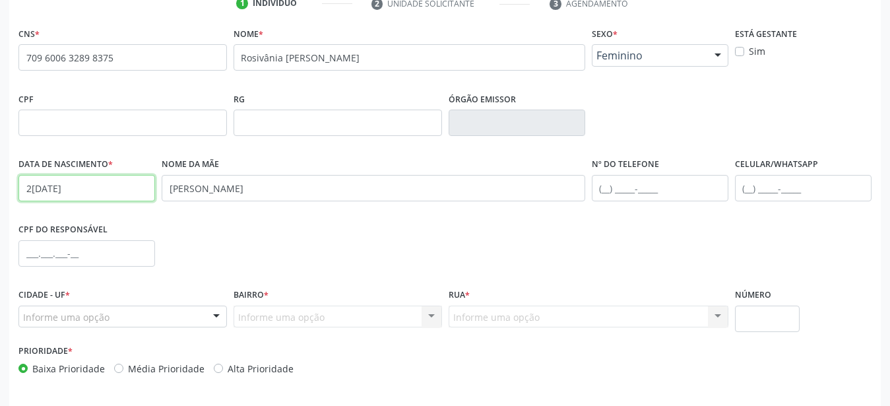
scroll to position [310, 0]
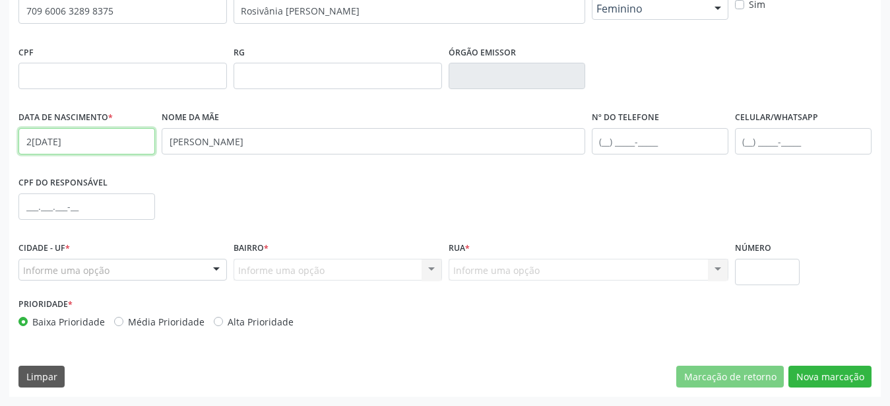
type input "2[DATE]"
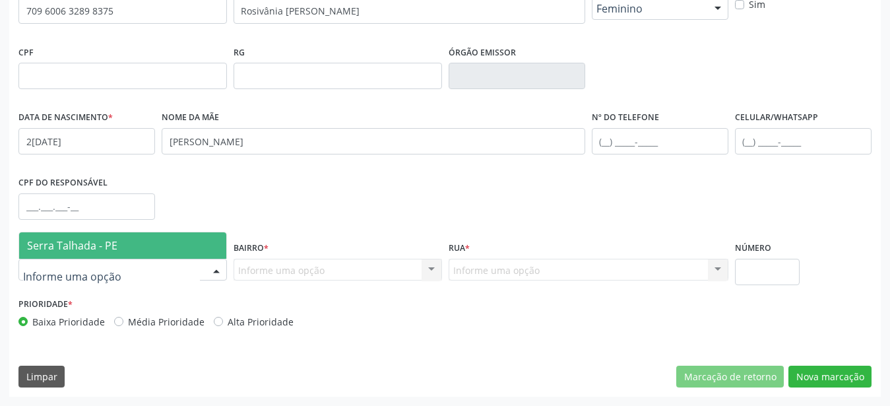
click at [165, 251] on span "Serra Talhada - PE" at bounding box center [122, 245] width 207 height 26
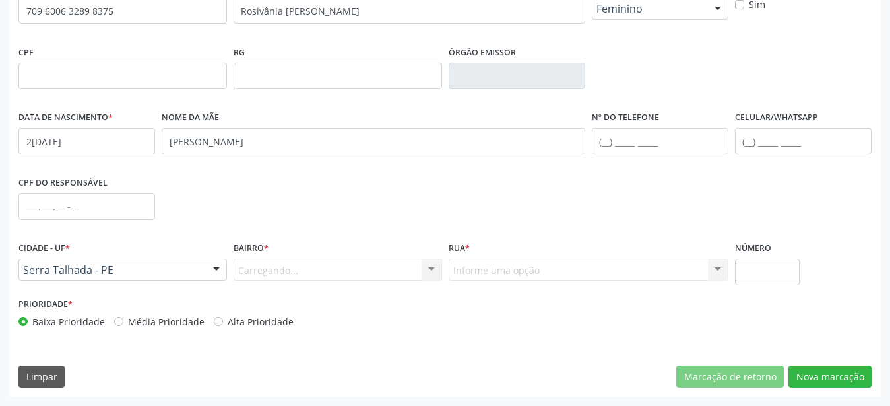
click at [307, 264] on div "Carregando... Nenhum resultado encontrado para: " " Nenhuma opção encontrada. D…" at bounding box center [338, 270] width 209 height 22
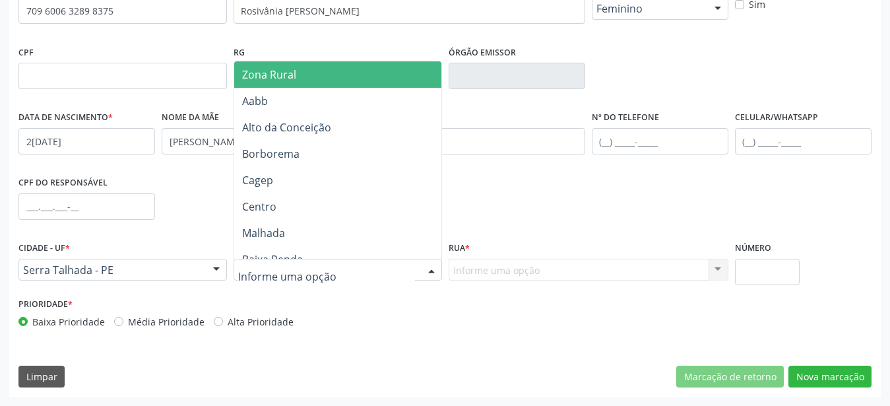
click at [287, 80] on span "Zona Rural" at bounding box center [269, 74] width 54 height 15
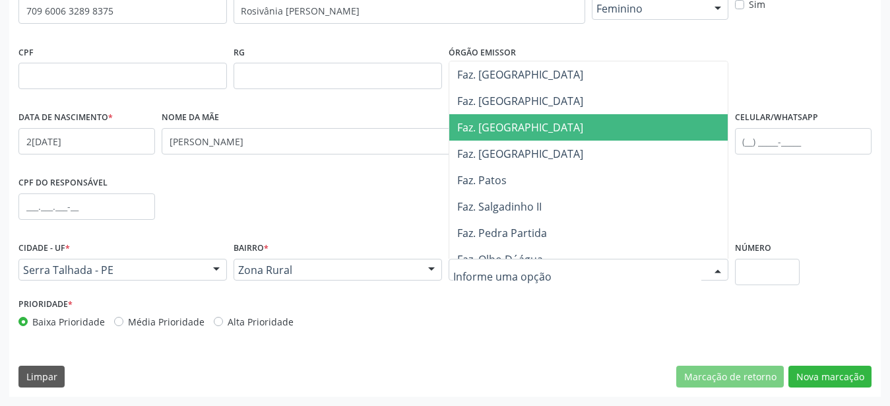
drag, startPoint x: 518, startPoint y: 135, endPoint x: 643, endPoint y: 169, distance: 130.0
click at [519, 135] on span "Faz. Salgadinho" at bounding box center [592, 127] width 286 height 26
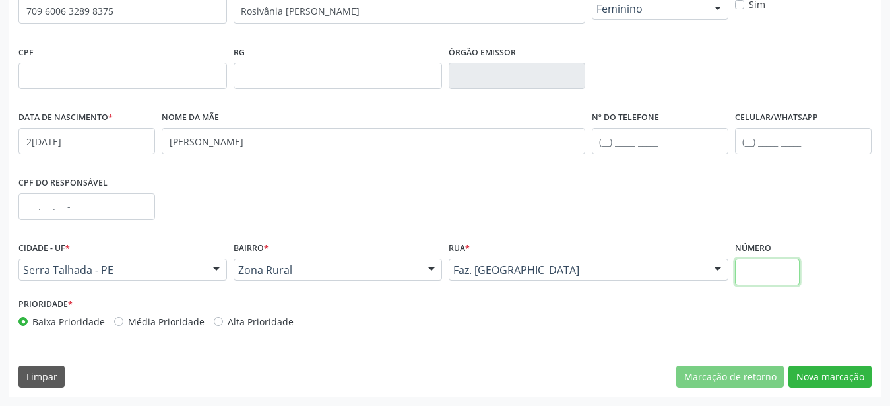
click at [795, 284] on input "text" at bounding box center [767, 272] width 65 height 26
type input "00"
click at [833, 368] on button "Nova marcação" at bounding box center [830, 377] width 83 height 22
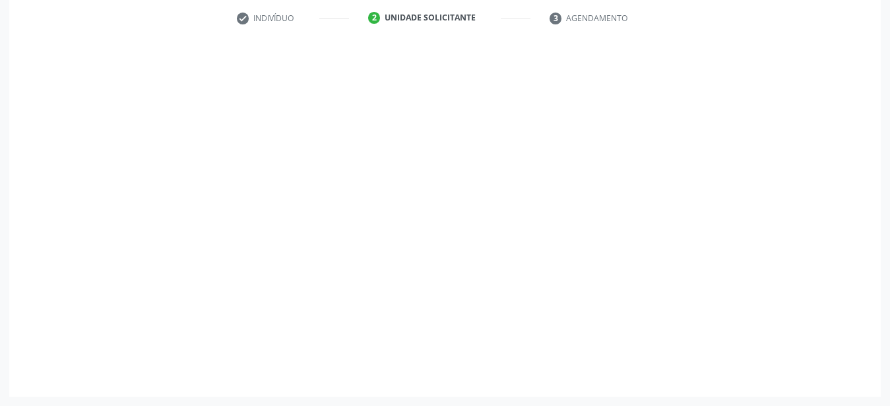
scroll to position [259, 0]
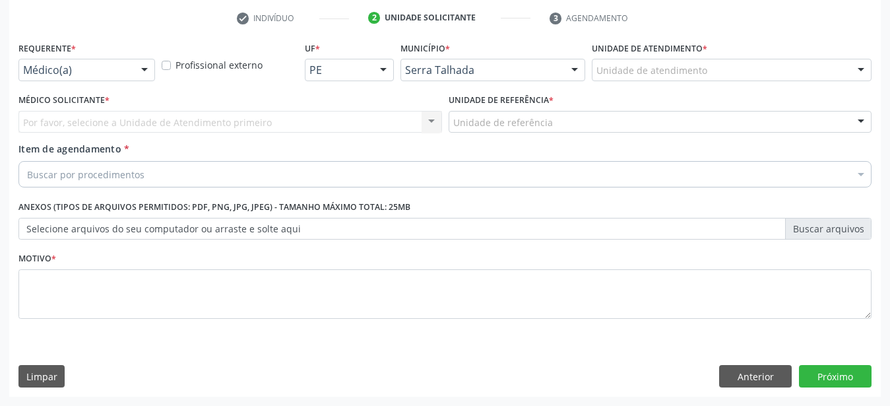
click at [118, 73] on div "Requerente * Médico(a) Médico(a) Enfermeiro(a) Paciente Nenhum resultado encont…" at bounding box center [86, 63] width 143 height 51
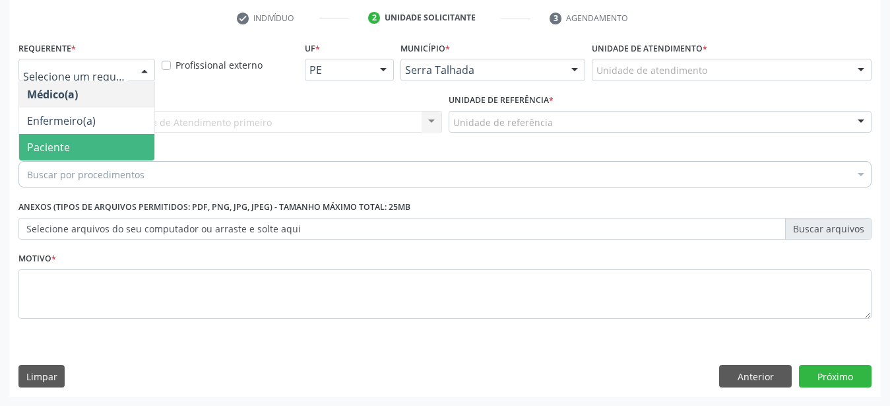
drag, startPoint x: 107, startPoint y: 133, endPoint x: 106, endPoint y: 106, distance: 26.4
click at [107, 134] on span "Paciente" at bounding box center [86, 147] width 135 height 26
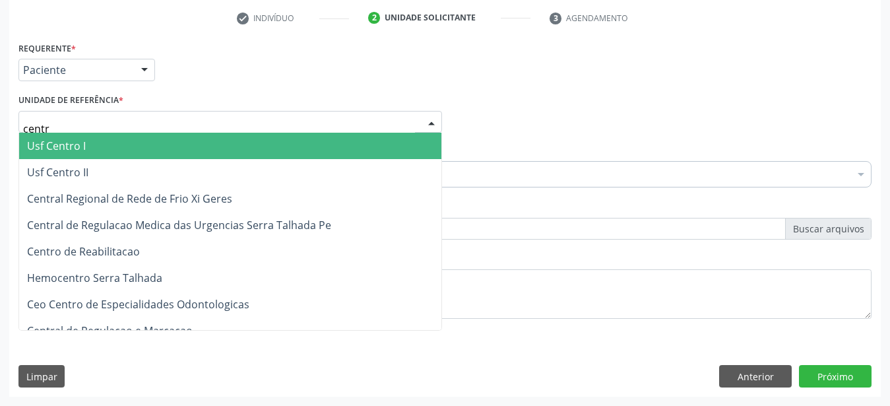
type input "centro"
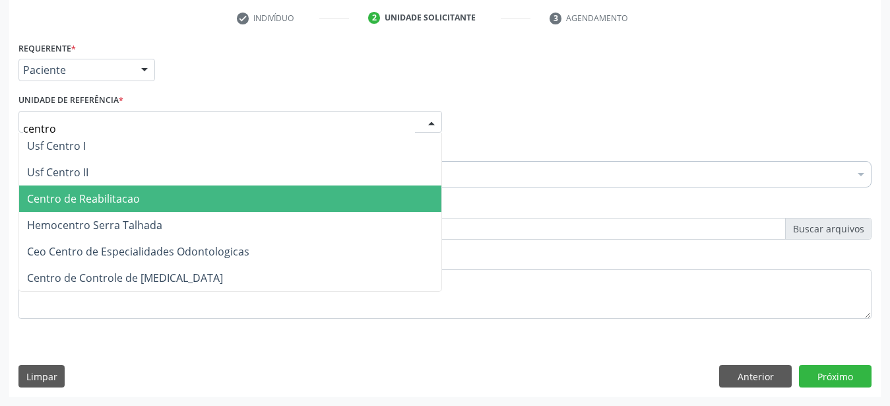
drag, startPoint x: 140, startPoint y: 189, endPoint x: 139, endPoint y: 182, distance: 6.7
click at [135, 188] on span "Centro de Reabilitacao" at bounding box center [230, 198] width 422 height 26
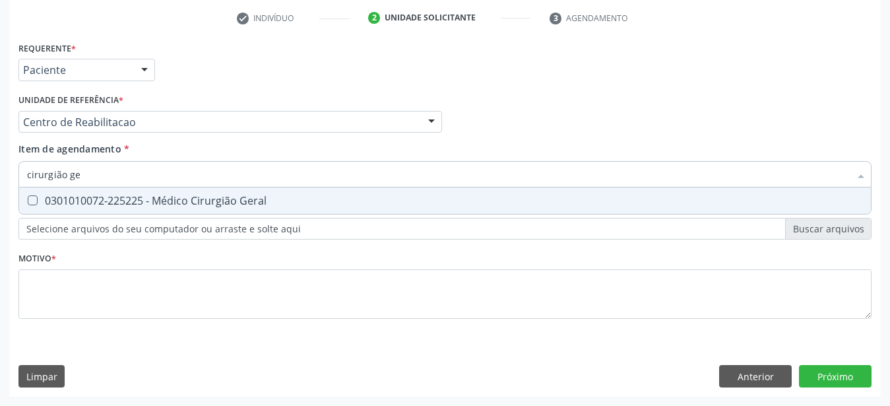
scroll to position [0, 0]
type input "cirurgião gera"
click at [298, 195] on div "0301010072-225225 - Médico Cirurgião Geral" at bounding box center [445, 200] width 836 height 11
checkbox Geral "true"
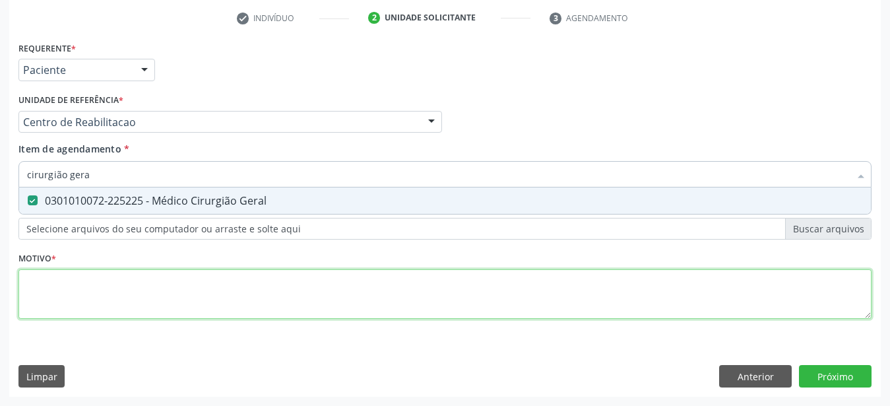
click at [249, 281] on textarea at bounding box center [444, 294] width 853 height 50
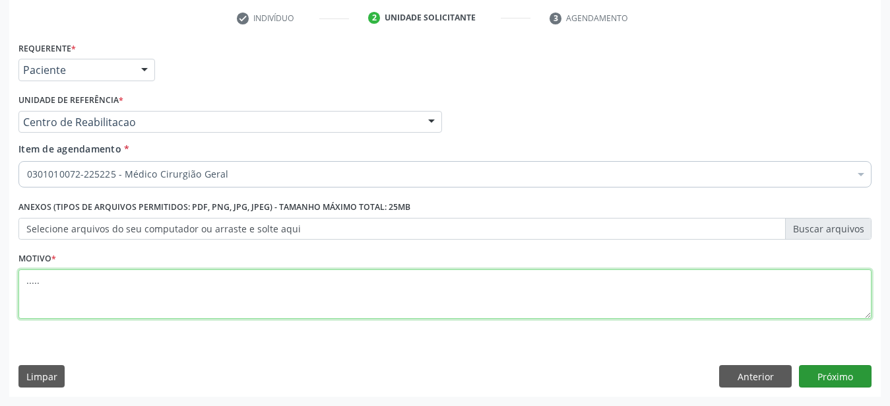
type textarea "....."
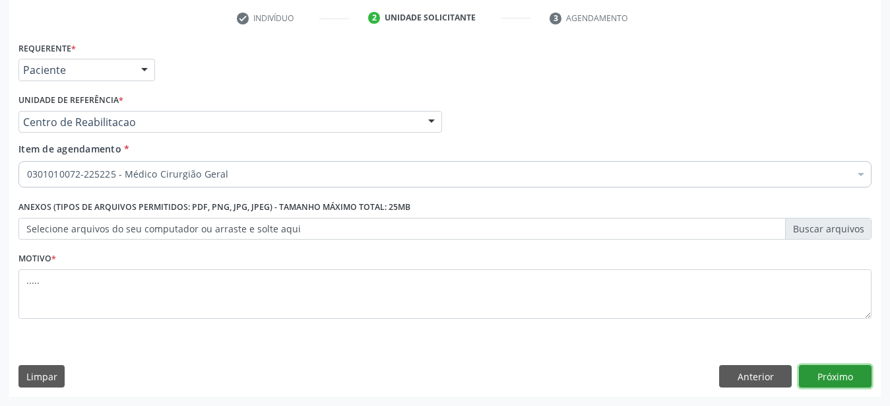
click at [814, 368] on button "Próximo" at bounding box center [835, 376] width 73 height 22
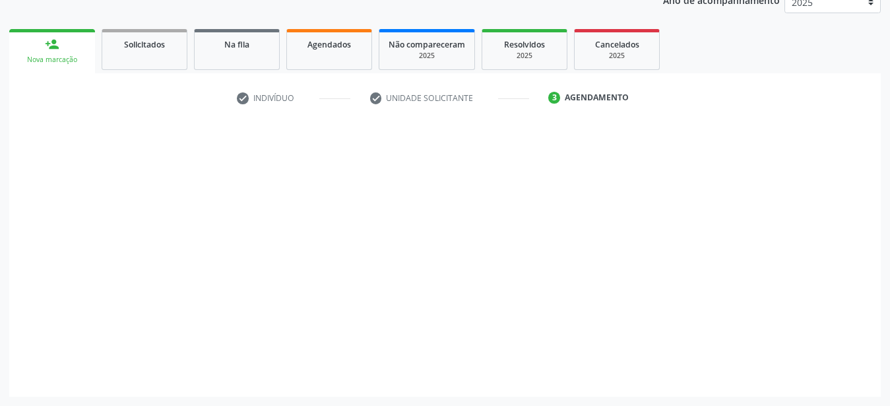
scroll to position [168, 0]
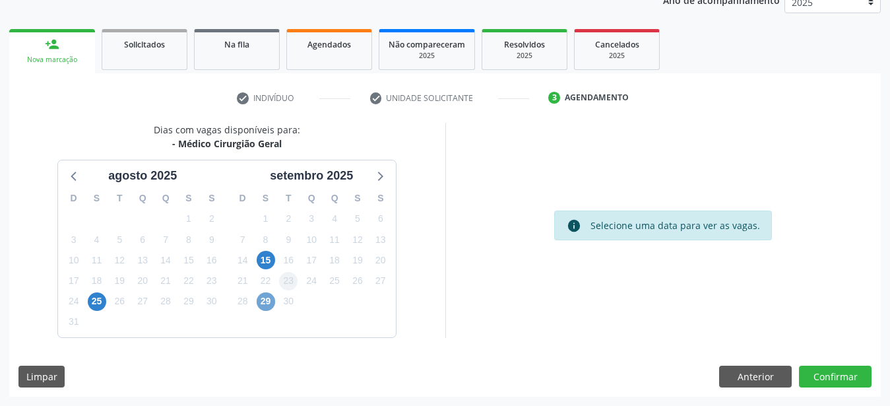
drag, startPoint x: 262, startPoint y: 294, endPoint x: 292, endPoint y: 288, distance: 31.1
click at [263, 294] on span "29" at bounding box center [266, 301] width 18 height 18
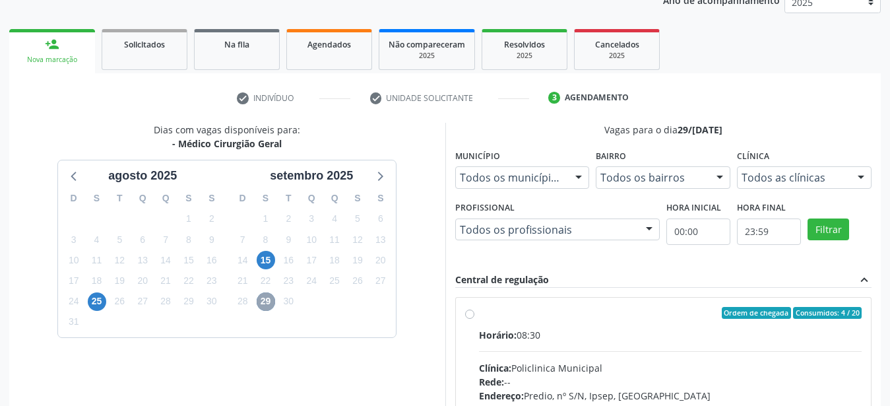
scroll to position [236, 0]
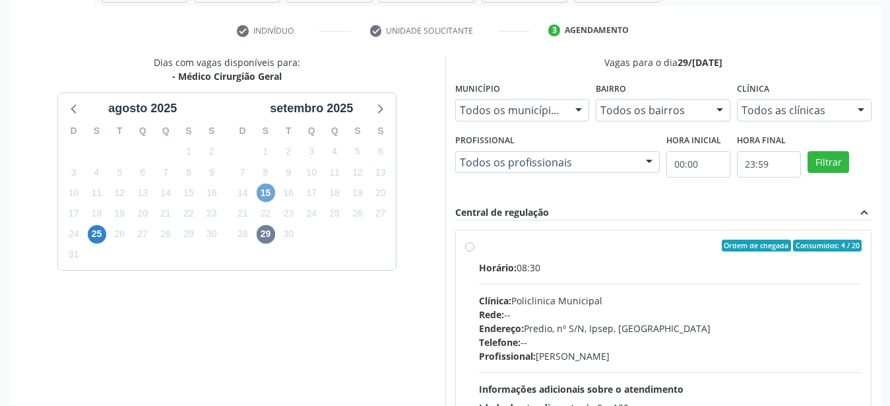
click at [271, 193] on span "15" at bounding box center [266, 192] width 18 height 18
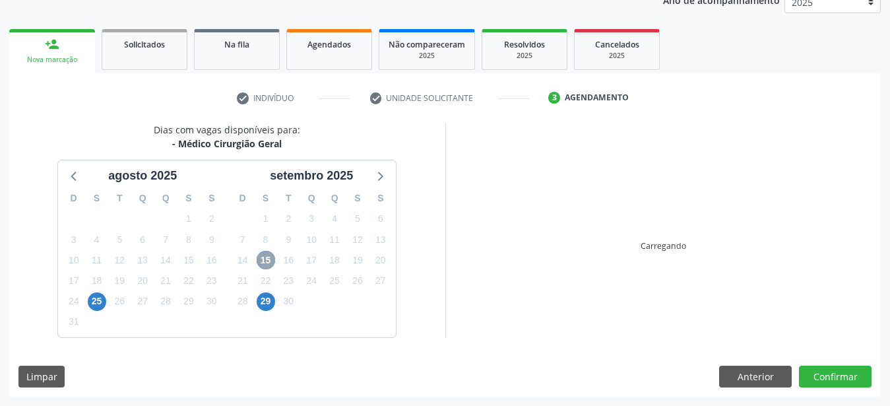
scroll to position [168, 0]
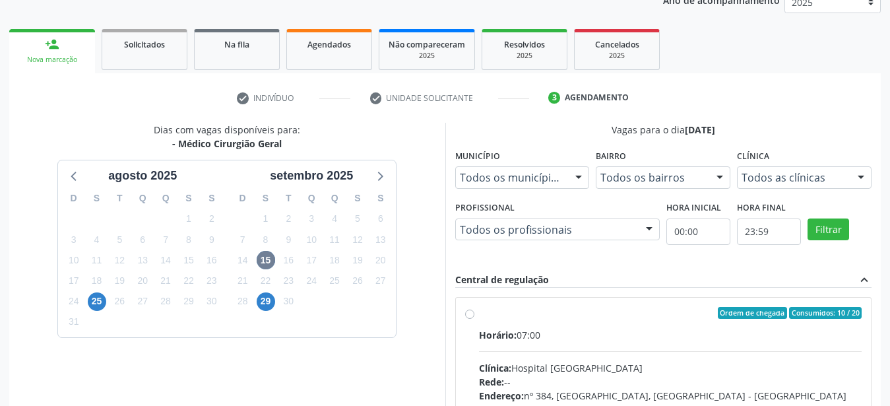
click at [479, 311] on label "Ordem de chegada Consumidos: 10 / 20 Horário: 07:00 Clínica: Hospital Sao Franc…" at bounding box center [670, 408] width 383 height 203
click at [473, 311] on input "Ordem de chegada Consumidos: 10 / 20 Horário: 07:00 Clínica: Hospital Sao Franc…" at bounding box center [469, 313] width 9 height 12
radio input "true"
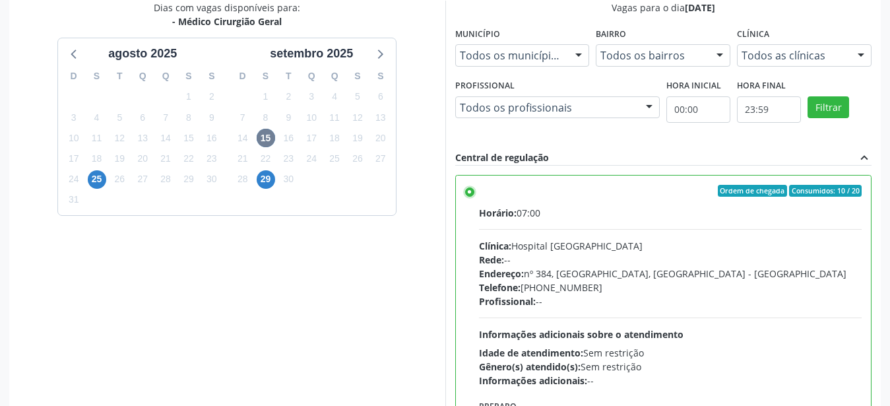
scroll to position [382, 0]
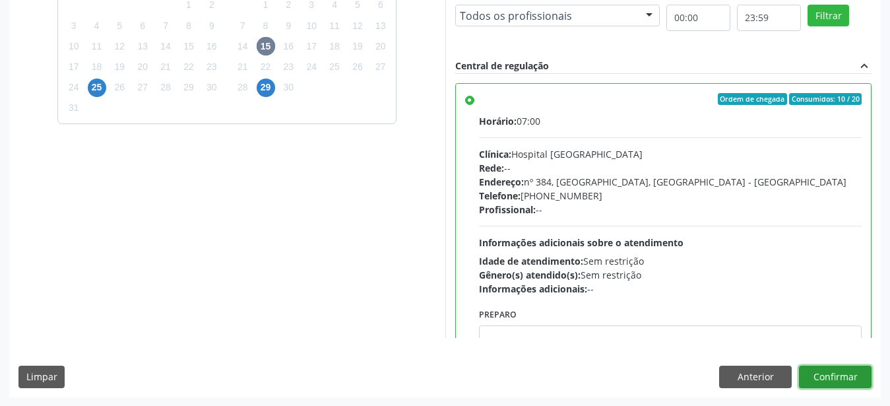
click at [828, 378] on button "Confirmar" at bounding box center [835, 377] width 73 height 22
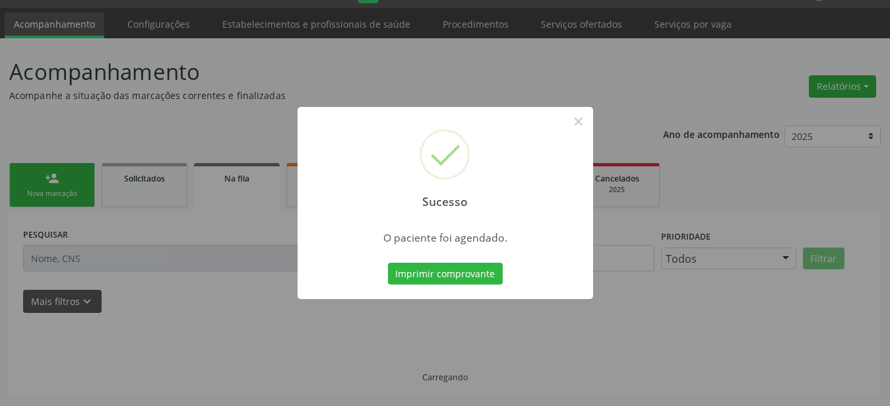
scroll to position [34, 0]
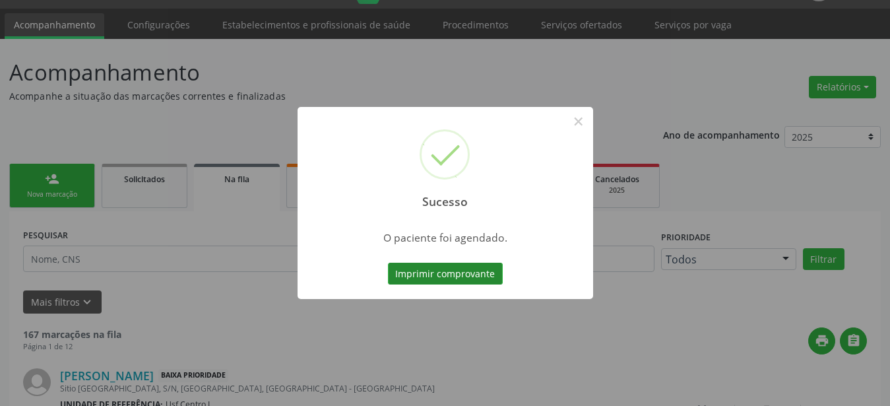
click at [494, 271] on button "Imprimir comprovante" at bounding box center [445, 274] width 115 height 22
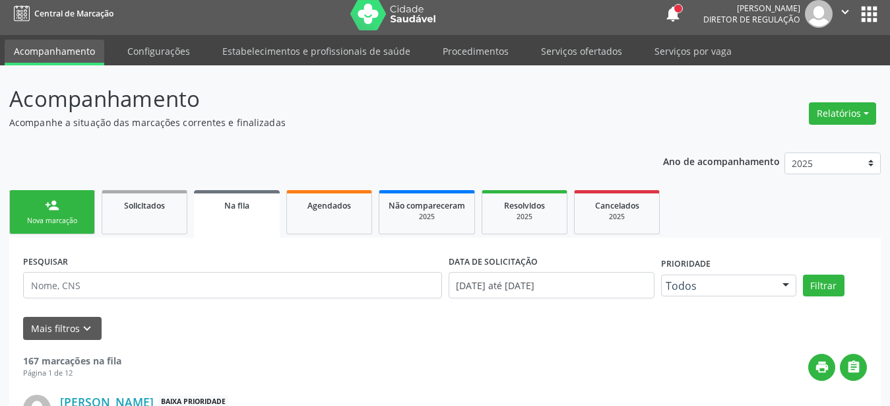
scroll to position [0, 0]
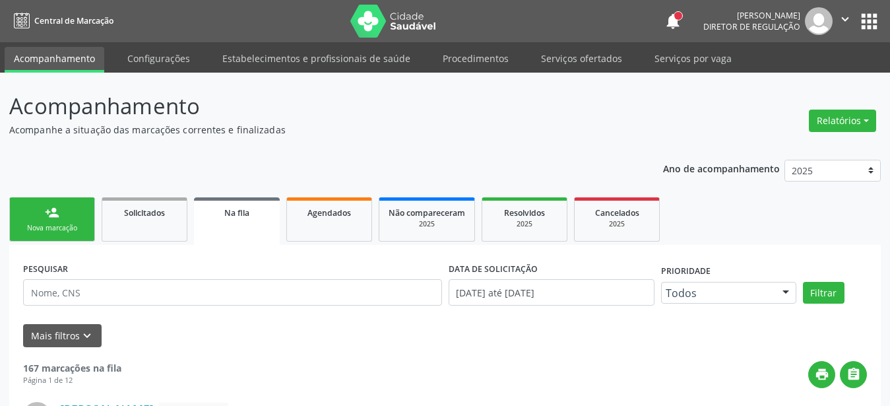
click at [862, 23] on button "apps" at bounding box center [869, 21] width 23 height 23
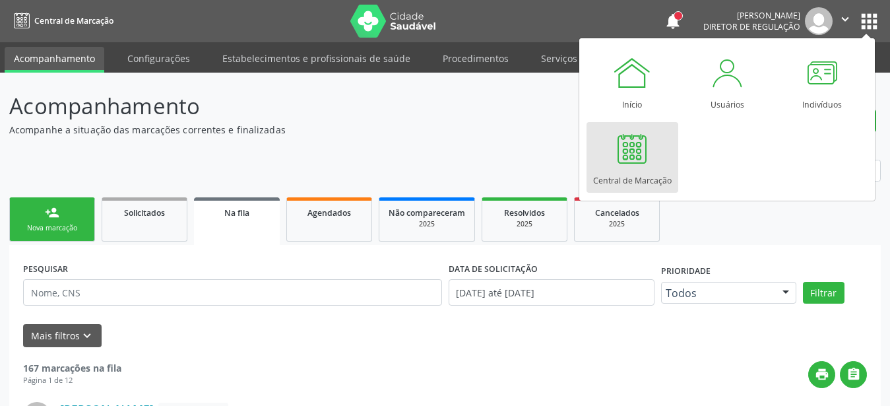
click at [645, 150] on div at bounding box center [632, 149] width 40 height 40
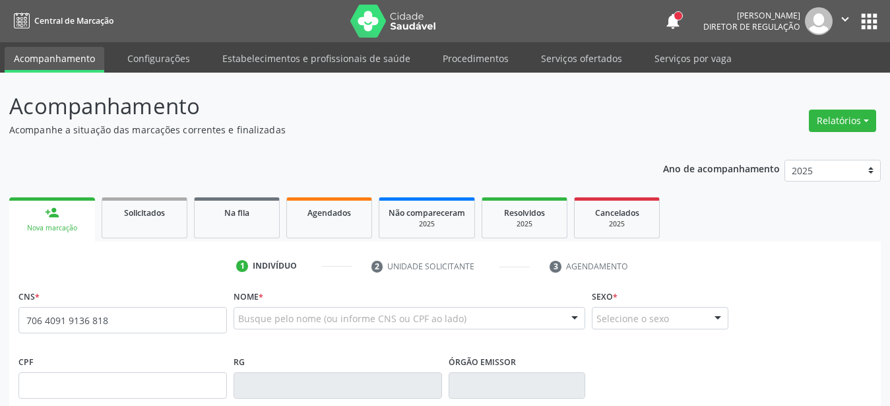
type input "706 4091 9136 8189"
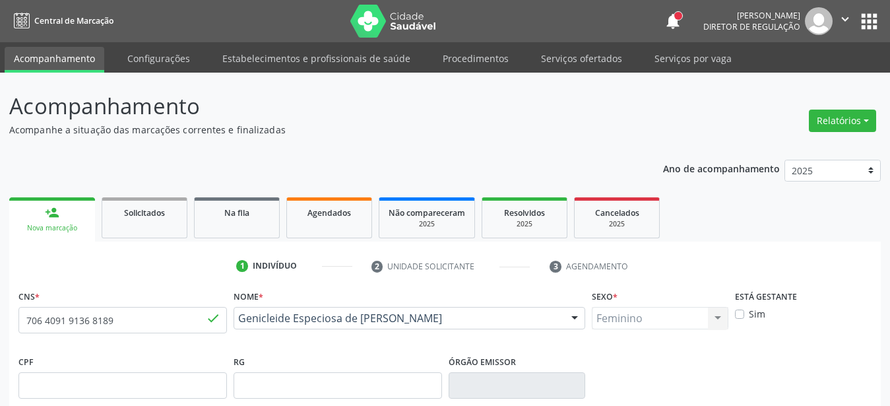
type input "0[DATE]"
type input "Especiosa Alexandrina de [PERSON_NAME]"
type input "00"
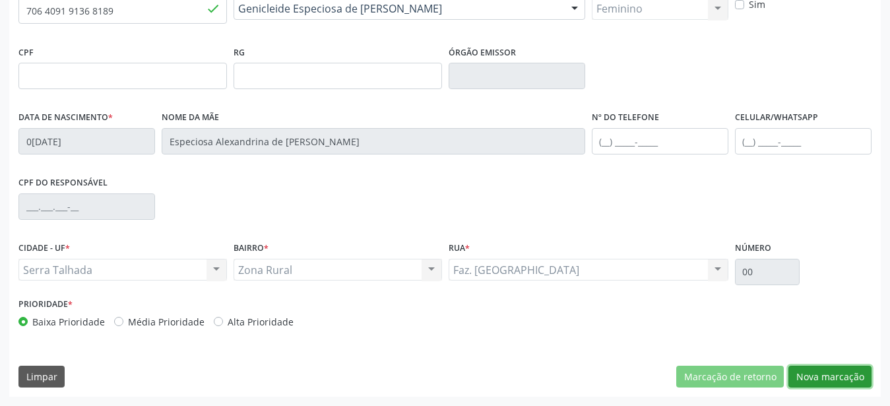
click at [820, 372] on button "Nova marcação" at bounding box center [830, 377] width 83 height 22
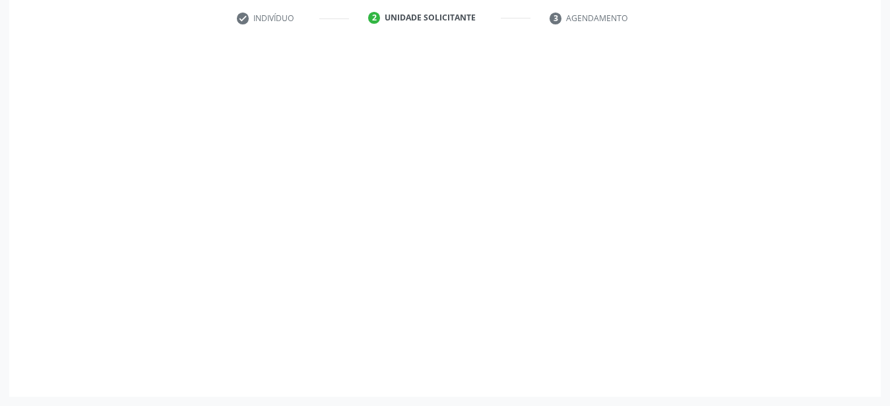
scroll to position [259, 0]
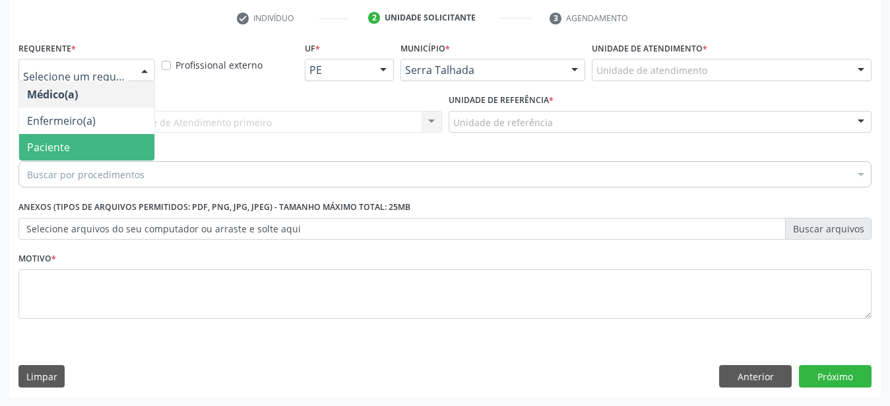
click at [79, 143] on span "Paciente" at bounding box center [86, 147] width 135 height 26
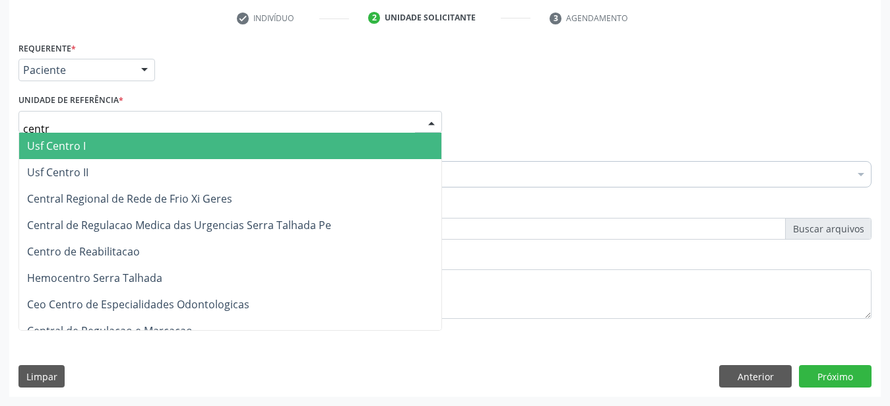
type input "centro"
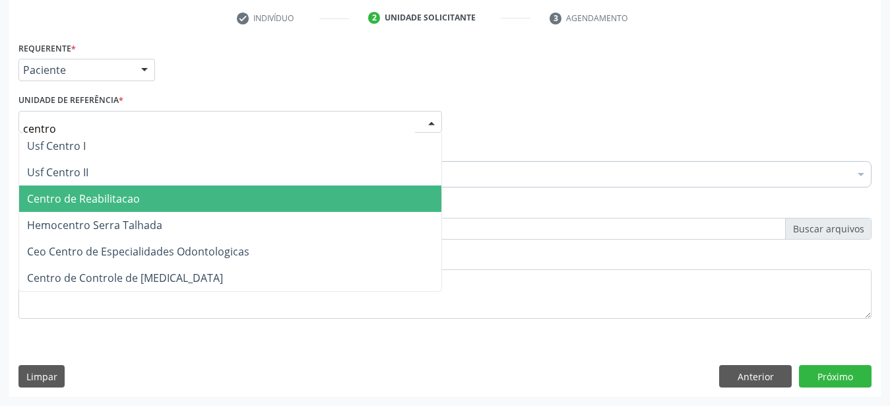
click at [53, 193] on span "Centro de Reabilitacao" at bounding box center [83, 198] width 113 height 15
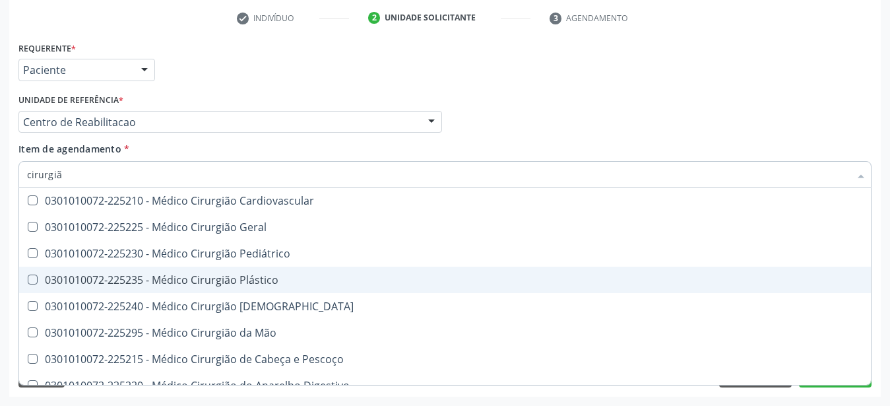
type input "cirurgião"
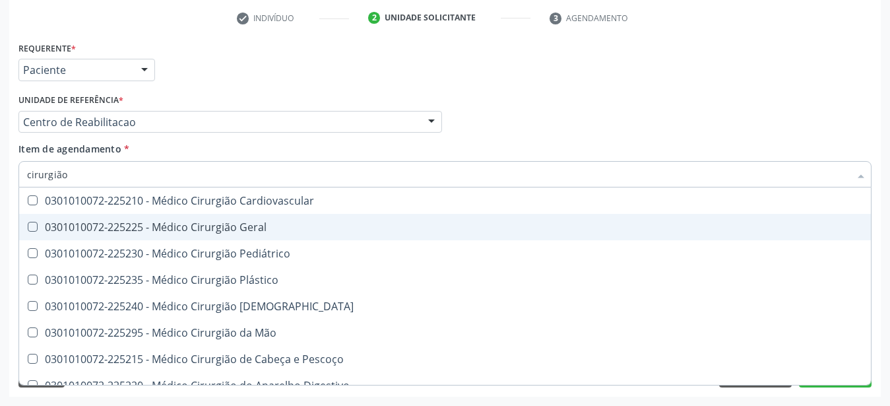
click at [275, 222] on div "0301010072-225225 - Médico Cirurgião Geral" at bounding box center [445, 227] width 836 height 11
checkbox Geral "true"
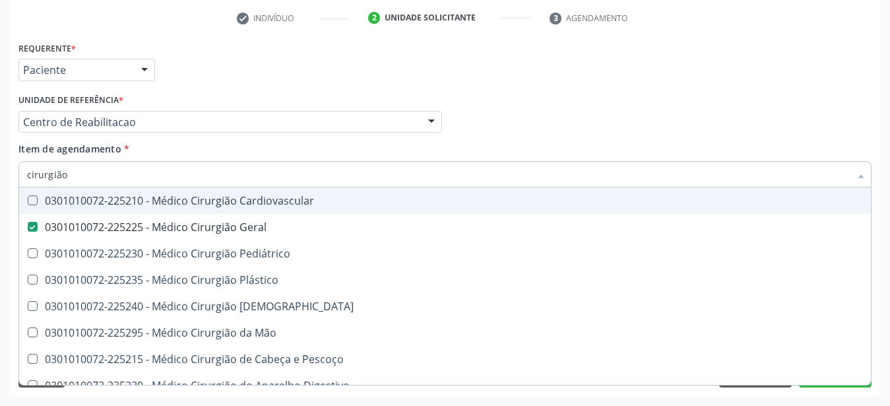
click at [527, 122] on div "Médico Solicitante Por favor, selecione a Unidade de Atendimento primeiro Nenhu…" at bounding box center [445, 115] width 860 height 51
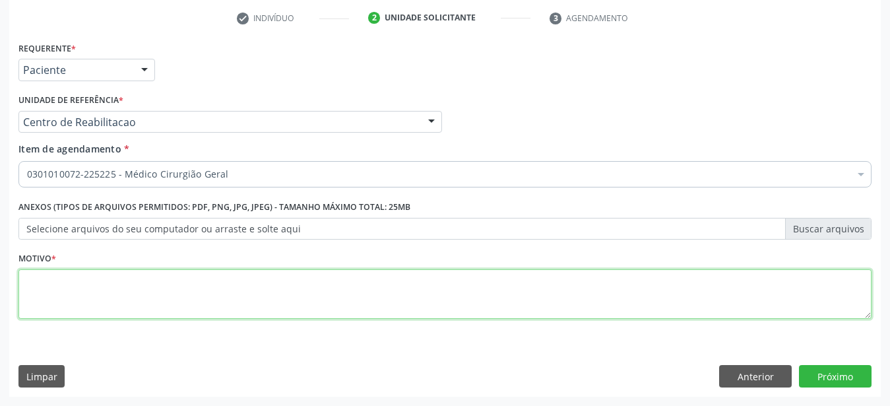
click at [183, 284] on textarea at bounding box center [444, 294] width 853 height 50
type textarea "...."
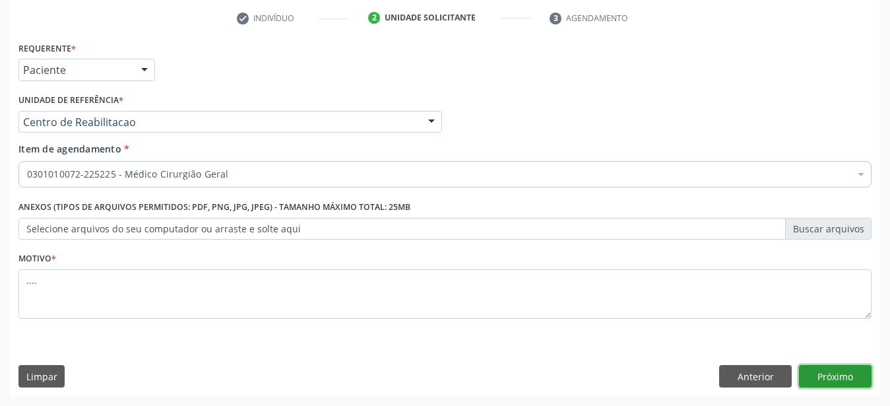
click at [837, 377] on button "Próximo" at bounding box center [835, 376] width 73 height 22
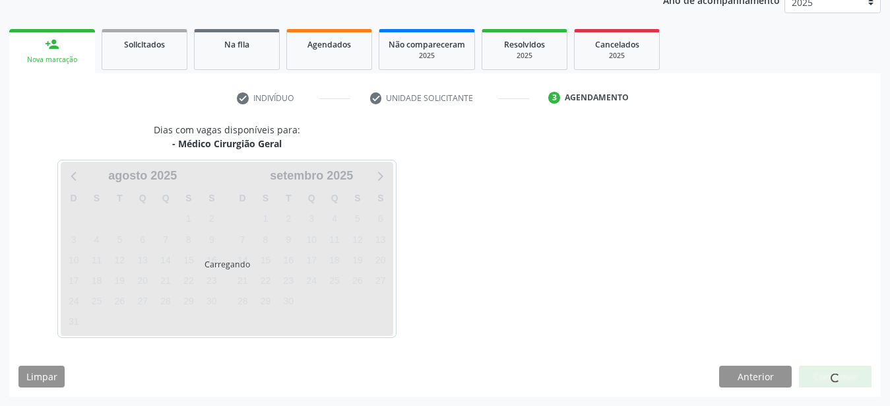
scroll to position [168, 0]
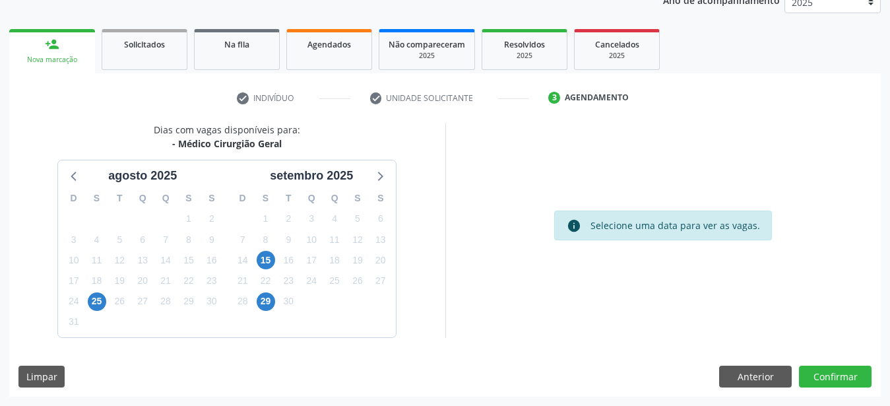
click at [256, 262] on div "15" at bounding box center [265, 260] width 23 height 20
click at [268, 255] on span "15" at bounding box center [266, 260] width 18 height 18
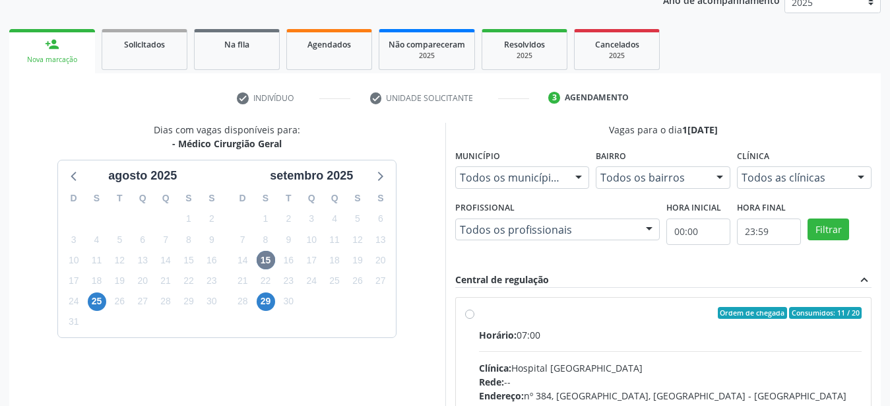
click at [471, 308] on div "Ordem de chegada Consumidos: 11 / 20 Horário: 07:00 Clínica: Hospital Sao Franc…" at bounding box center [663, 408] width 397 height 203
radio input "true"
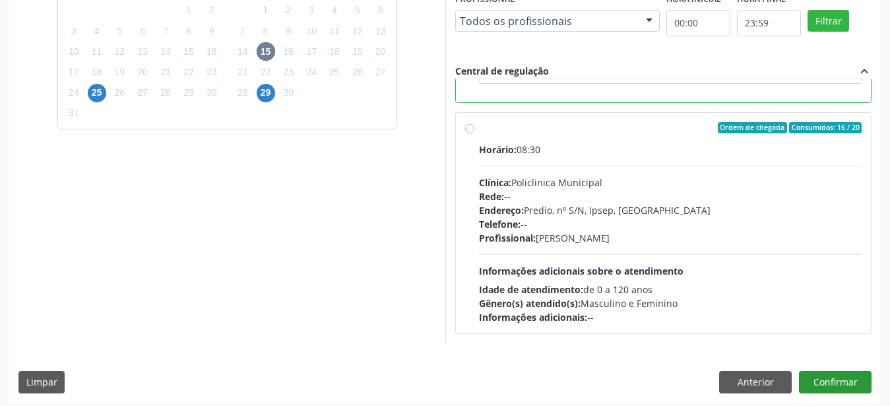
scroll to position [382, 0]
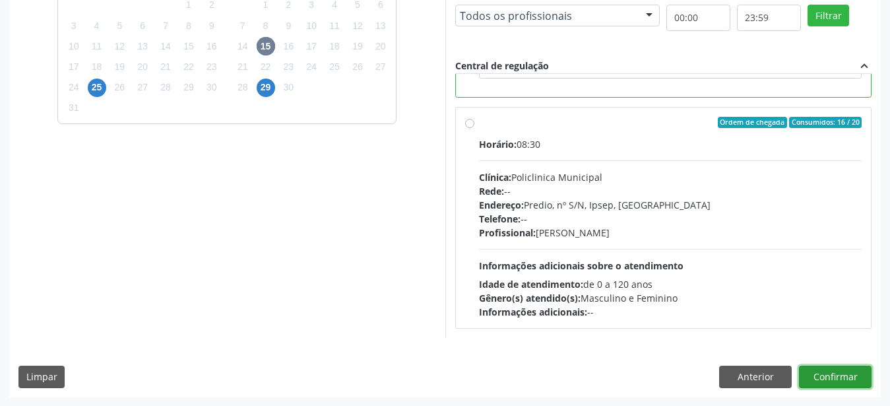
click at [859, 376] on button "Confirmar" at bounding box center [835, 377] width 73 height 22
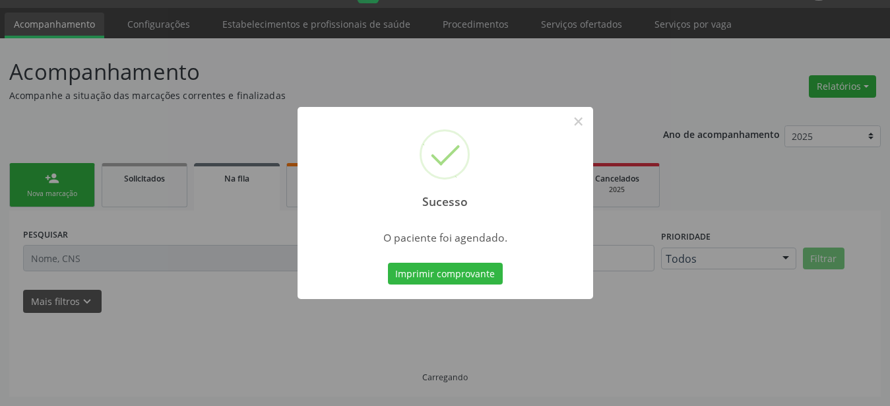
scroll to position [34, 0]
click at [438, 272] on button "Imprimir comprovante" at bounding box center [445, 274] width 115 height 22
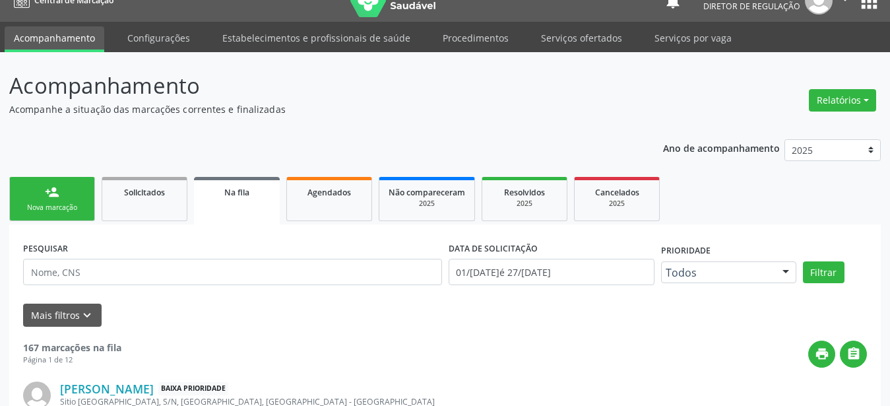
scroll to position [0, 0]
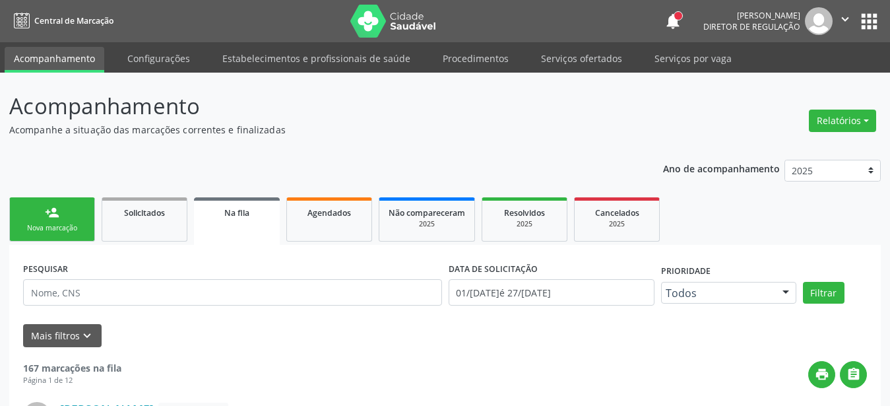
click at [872, 21] on button "apps" at bounding box center [869, 21] width 23 height 23
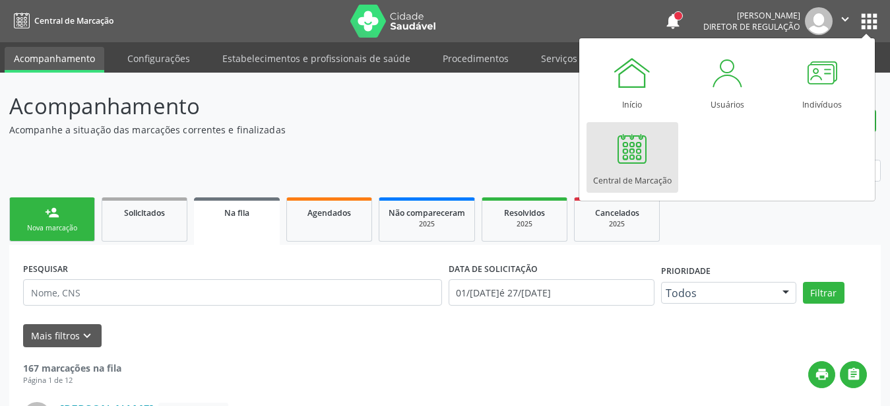
click at [624, 166] on div at bounding box center [632, 149] width 40 height 40
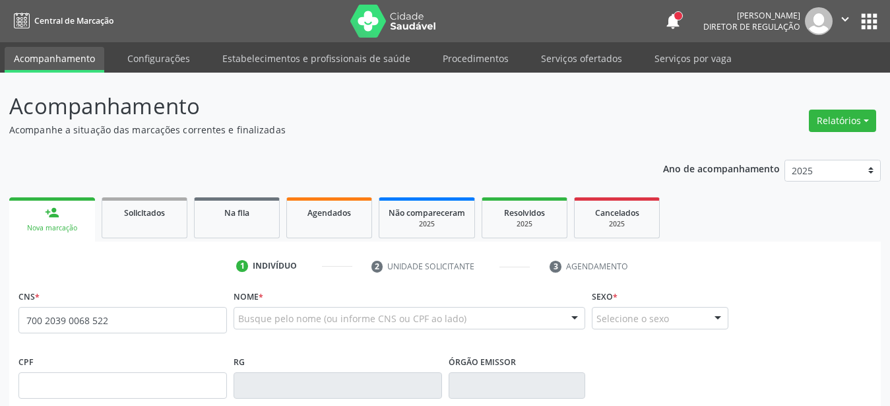
type input "700 2039 0068 5226"
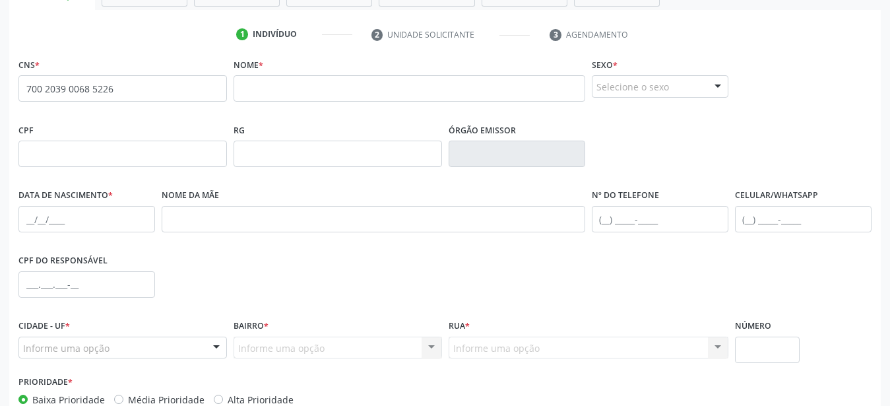
scroll to position [108, 0]
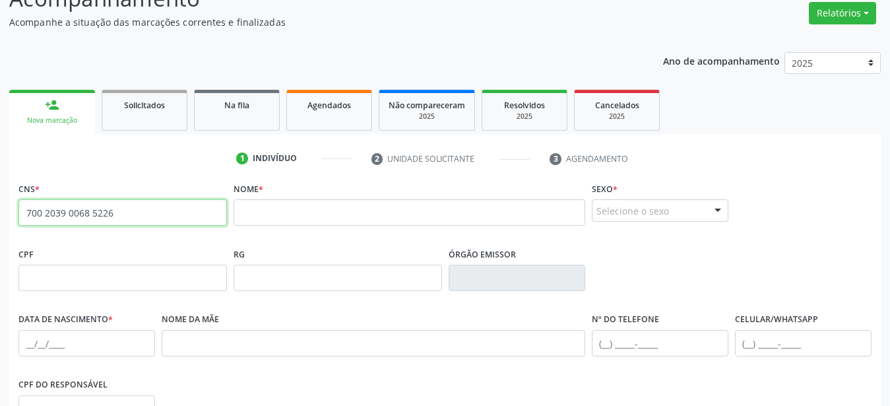
drag, startPoint x: 131, startPoint y: 213, endPoint x: 0, endPoint y: 212, distance: 131.3
click at [18, 212] on input "700 2039 0068 5226" at bounding box center [122, 212] width 209 height 26
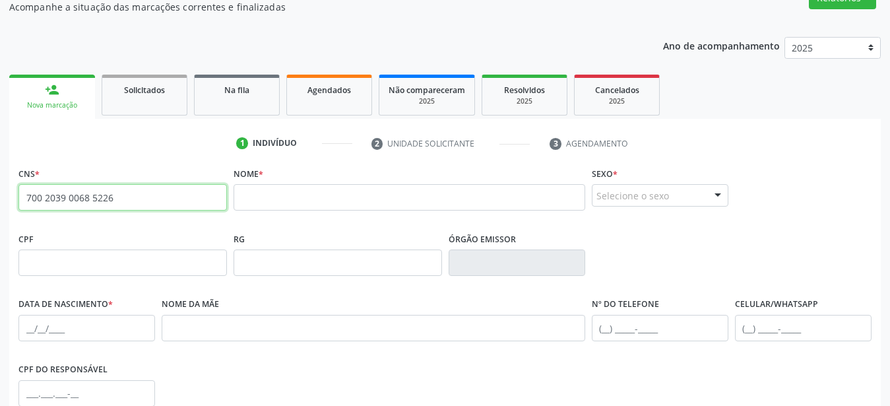
scroll to position [175, 0]
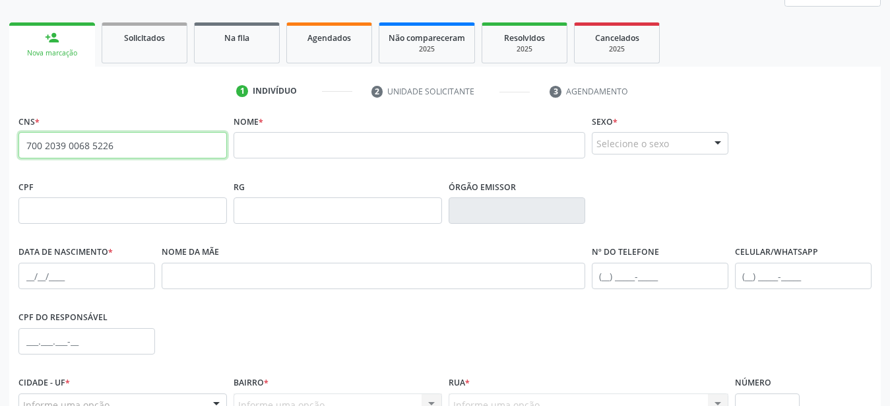
type input "700 2039 0068 5226"
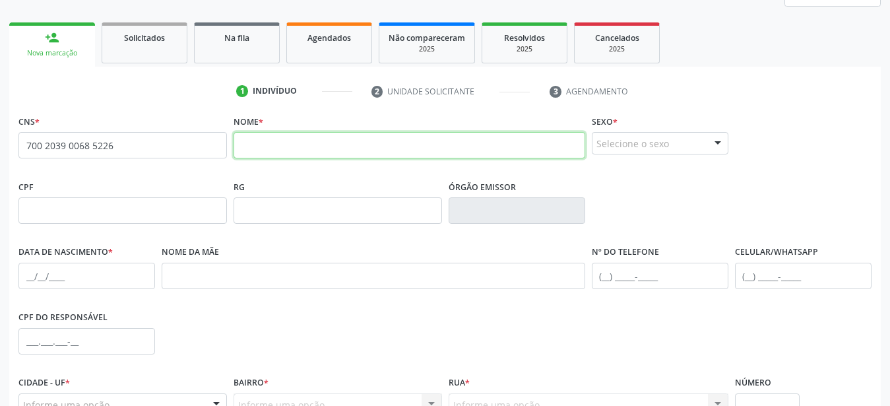
click at [319, 150] on input "text" at bounding box center [410, 145] width 352 height 26
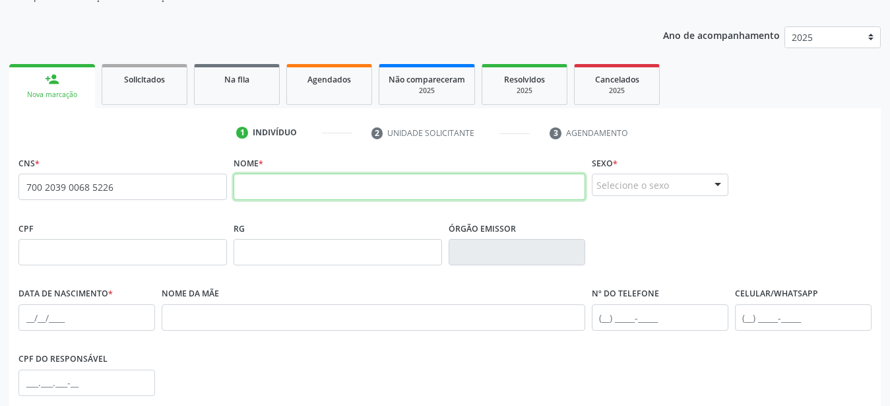
scroll to position [108, 0]
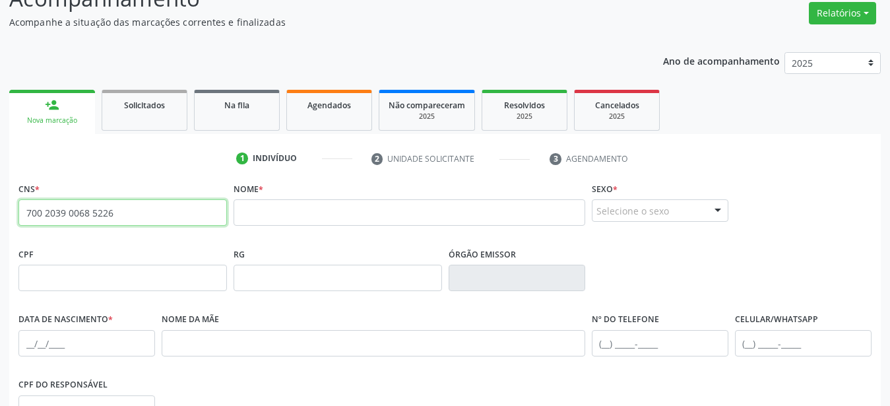
drag, startPoint x: 143, startPoint y: 214, endPoint x: 0, endPoint y: 219, distance: 142.6
click at [18, 219] on input "700 2039 0068 5226" at bounding box center [122, 212] width 209 height 26
drag, startPoint x: 60, startPoint y: 217, endPoint x: 96, endPoint y: 50, distance: 170.9
click at [96, 49] on div "Ano de acompanhamento 2025 2024 person_add Nova marcação Solicitados Na fila Ag…" at bounding box center [445, 321] width 872 height 556
drag, startPoint x: 128, startPoint y: 218, endPoint x: 0, endPoint y: 227, distance: 128.3
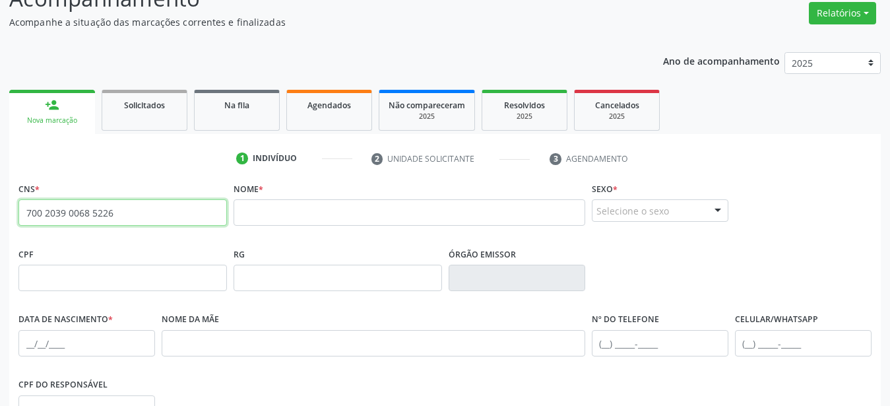
click at [18, 226] on input "700 2039 0068 5226" at bounding box center [122, 212] width 209 height 26
type input "7"
type input "163 9719 8570 0006"
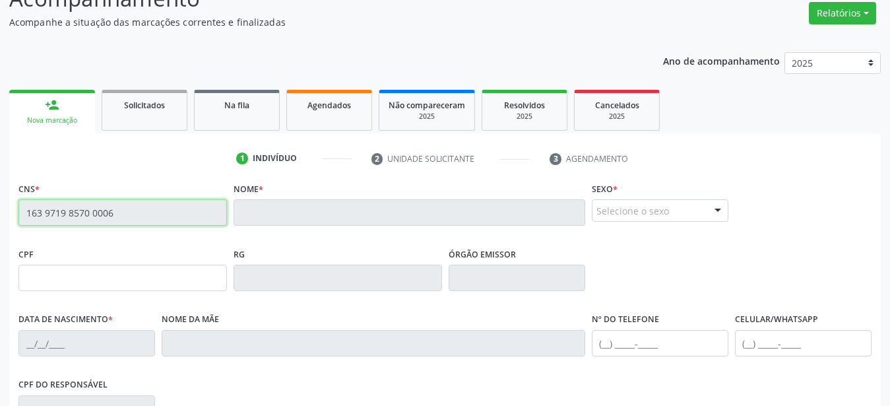
type input "12/09/1998"
type input "Maria Leticia de Aquino Lima"
type input "(87) 99999-9999"
type input "(87) 98158-4713"
type input "S/N"
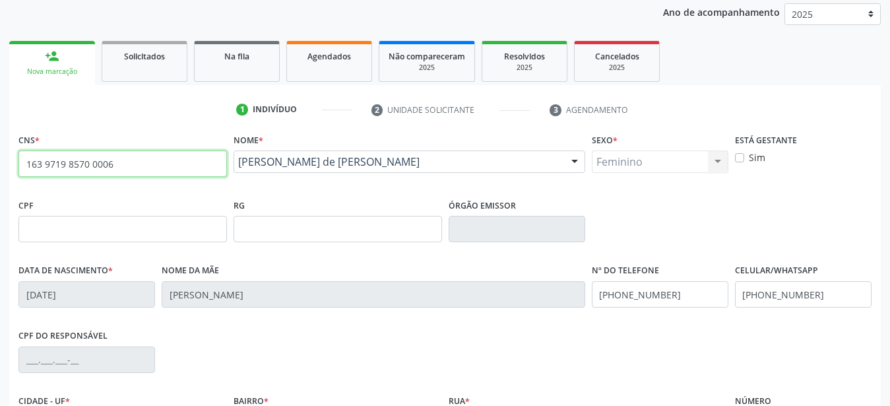
scroll to position [242, 0]
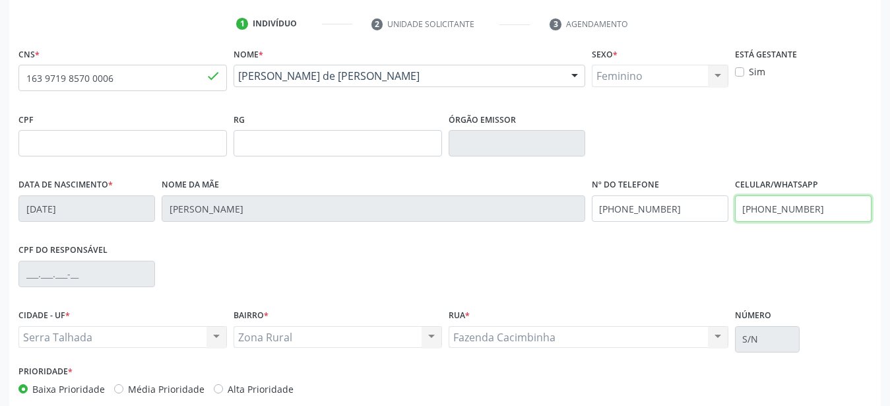
drag, startPoint x: 834, startPoint y: 211, endPoint x: 528, endPoint y: 220, distance: 305.7
click at [735, 220] on input "(87) 98158-4713" at bounding box center [803, 208] width 137 height 26
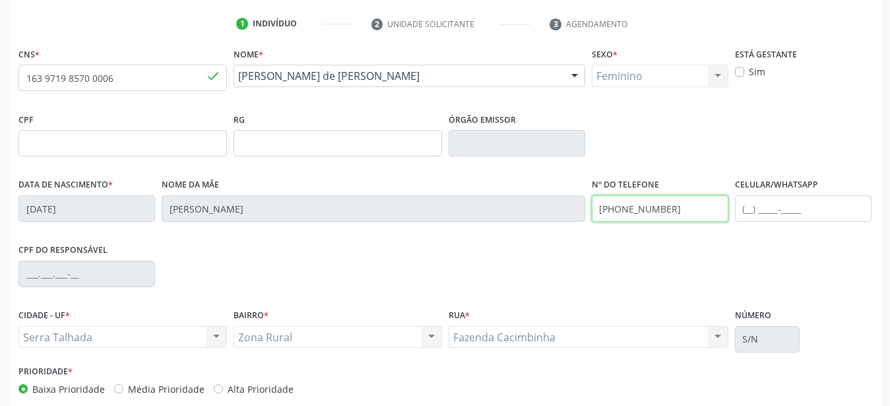
drag, startPoint x: 671, startPoint y: 219, endPoint x: 503, endPoint y: 211, distance: 168.5
click at [592, 207] on input "(87) 99999-9999" at bounding box center [660, 208] width 137 height 26
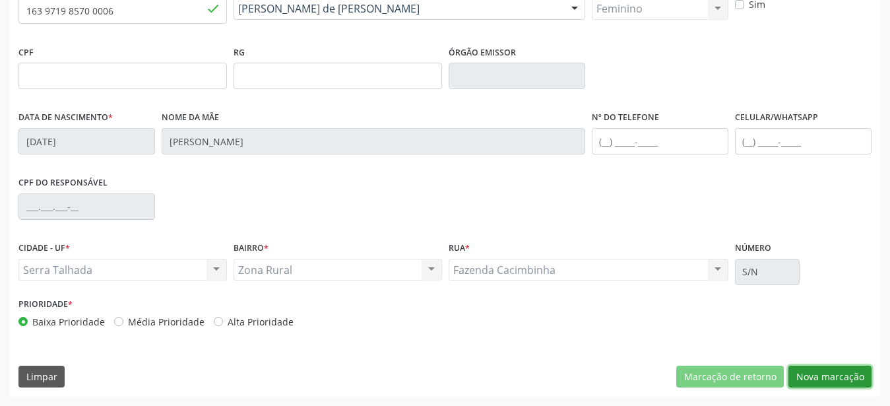
click at [824, 382] on button "Nova marcação" at bounding box center [830, 377] width 83 height 22
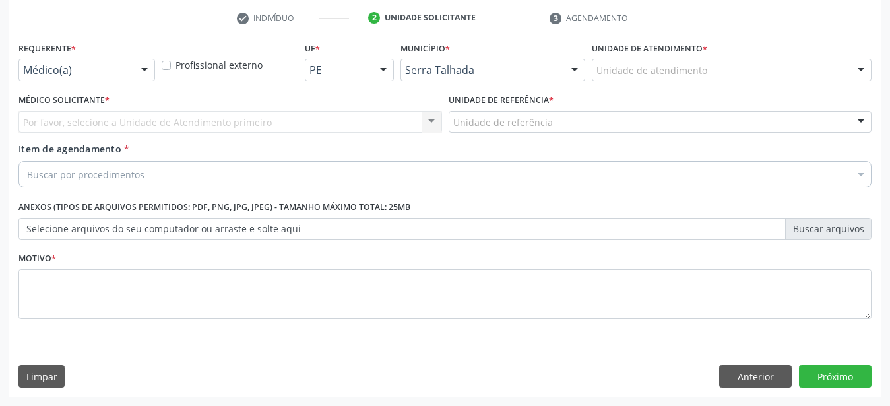
scroll to position [259, 0]
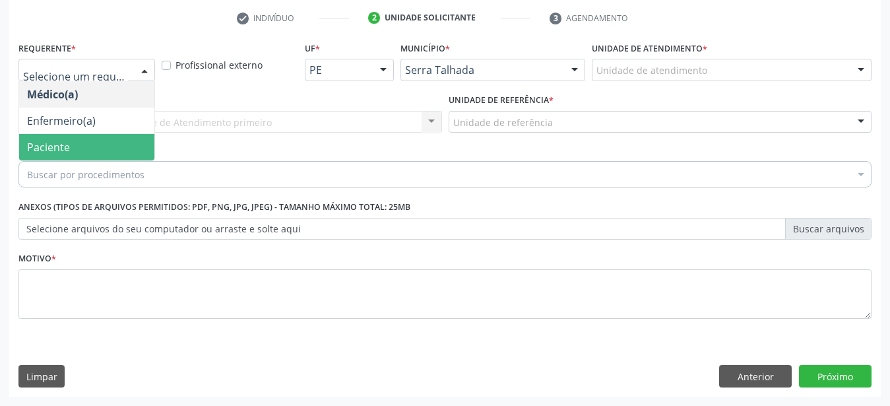
click at [91, 134] on span "Paciente" at bounding box center [86, 147] width 135 height 26
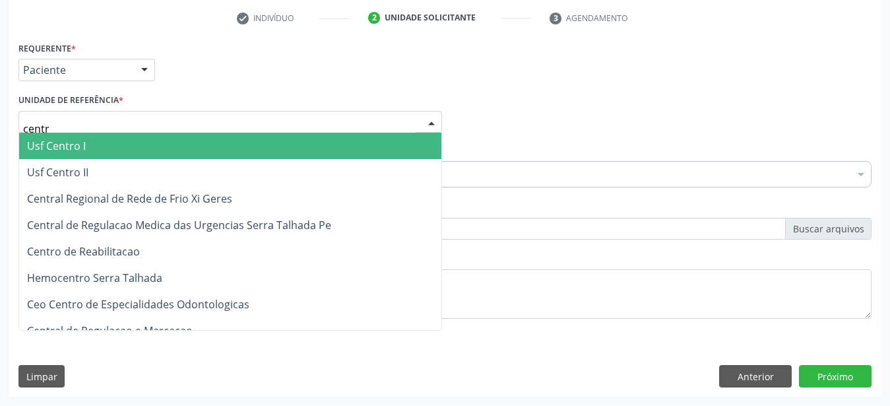
type input "centro"
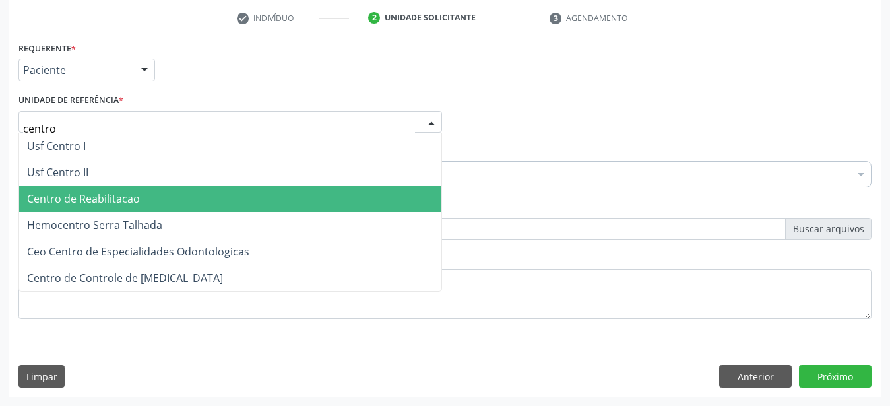
click at [102, 193] on span "Centro de Reabilitacao" at bounding box center [83, 198] width 113 height 15
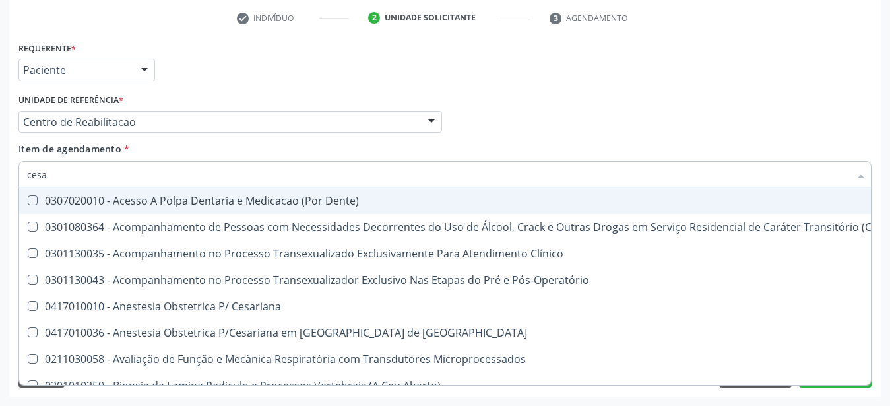
type input "cesar"
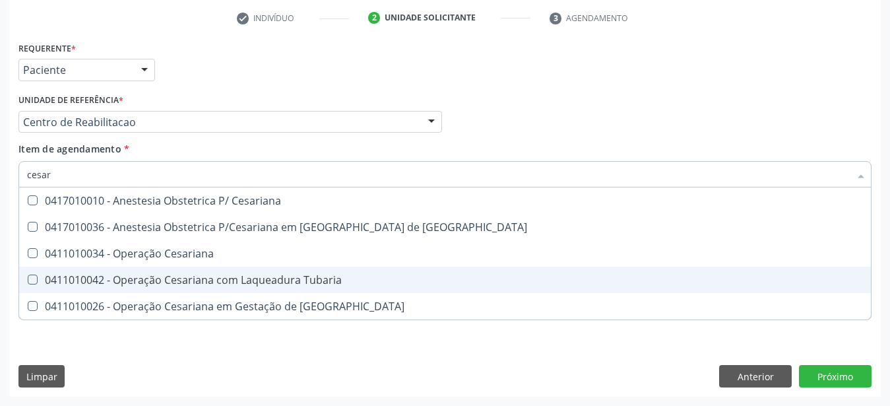
click at [147, 275] on div "0411010042 - Operação Cesariana com Laqueadura Tubaria" at bounding box center [445, 280] width 836 height 11
checkbox Tubaria "true"
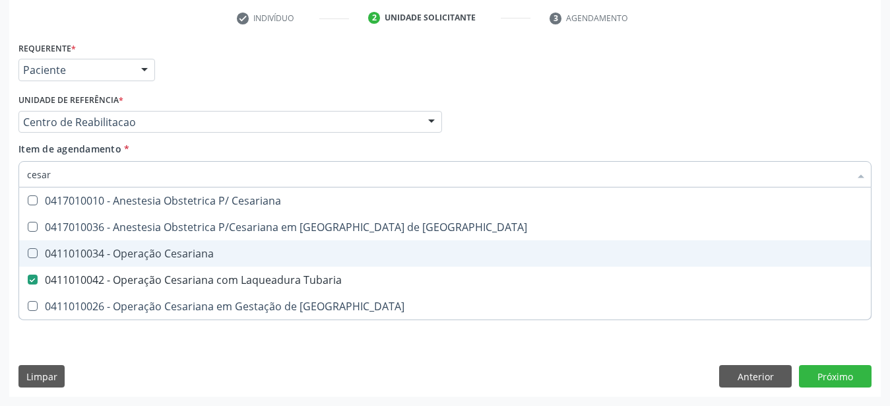
click at [158, 248] on div "0411010034 - Operação Cesariana" at bounding box center [445, 253] width 836 height 11
checkbox Cesariana "true"
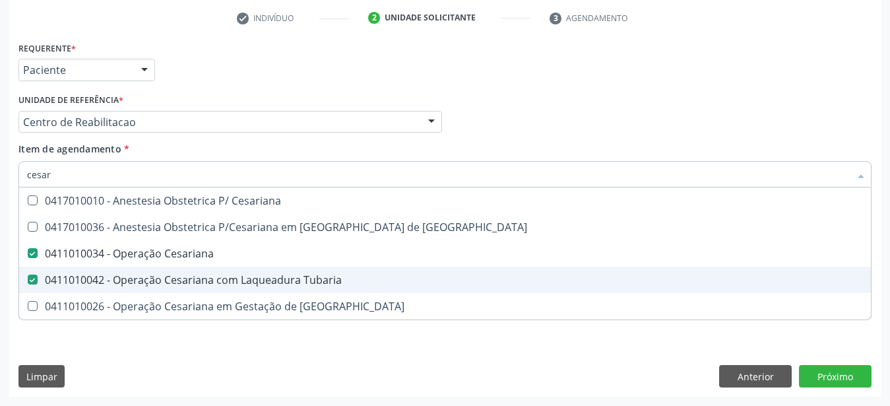
drag, startPoint x: 30, startPoint y: 266, endPoint x: 39, endPoint y: 266, distance: 8.6
click at [31, 275] on Tubaria at bounding box center [33, 280] width 10 height 10
click at [28, 275] on Tubaria "checkbox" at bounding box center [23, 279] width 9 height 9
checkbox Tubaria "false"
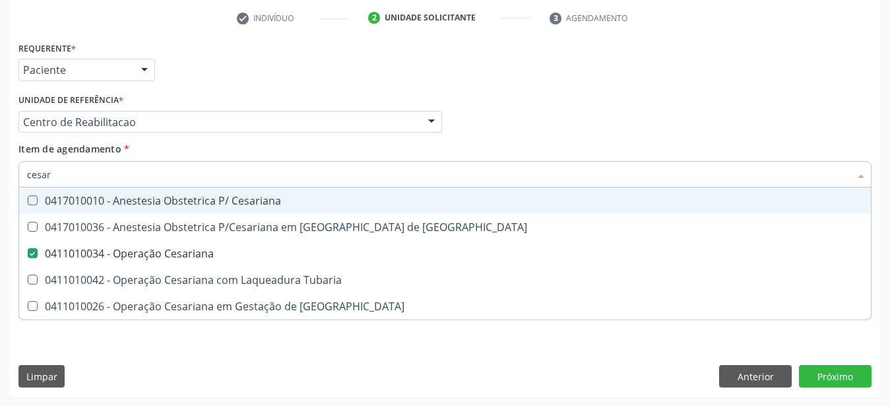
click at [628, 41] on div "Requerente * Paciente Médico(a) Enfermeiro(a) Paciente Nenhum resultado encontr…" at bounding box center [445, 63] width 860 height 51
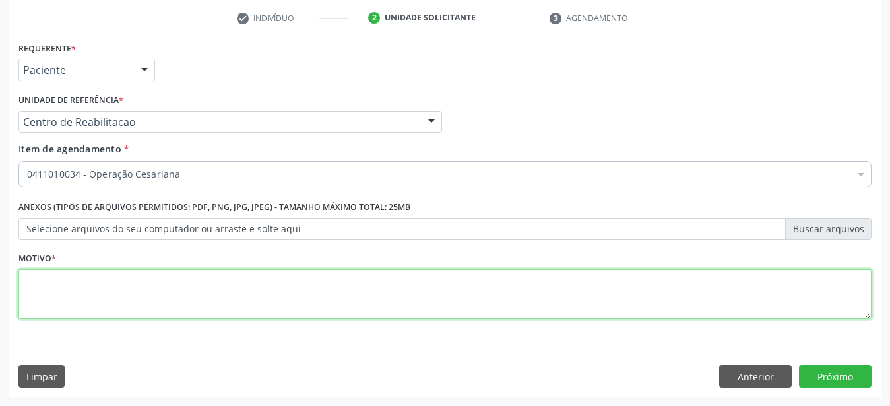
click at [303, 309] on textarea at bounding box center [444, 294] width 853 height 50
click at [302, 309] on textarea at bounding box center [444, 294] width 853 height 50
type textarea "..."
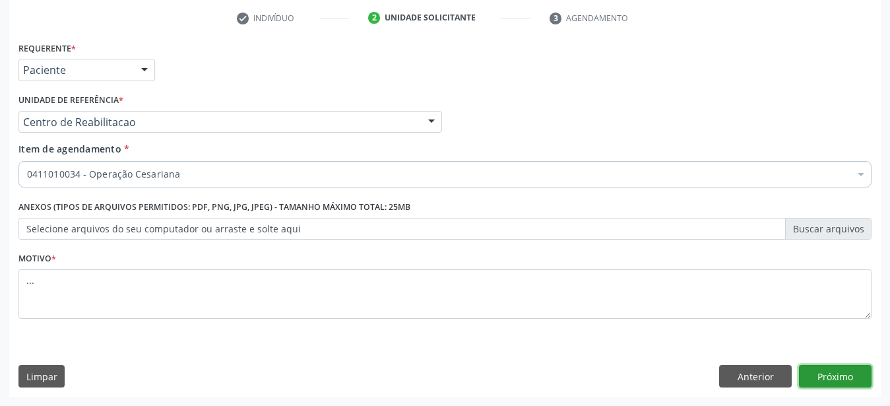
click at [865, 372] on button "Próximo" at bounding box center [835, 376] width 73 height 22
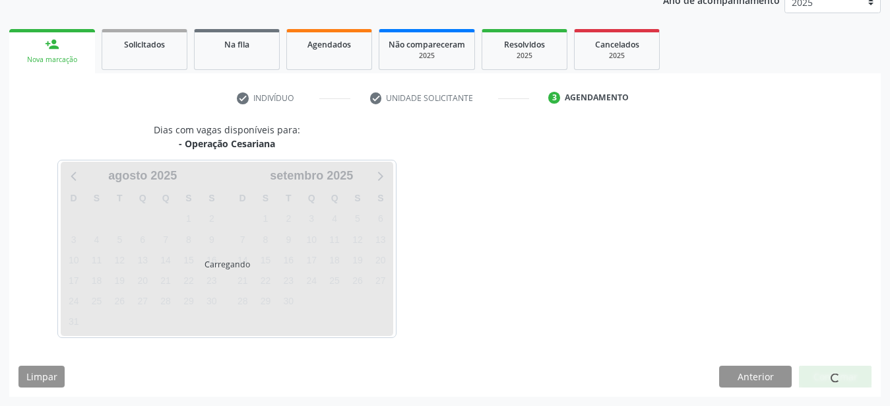
scroll to position [168, 0]
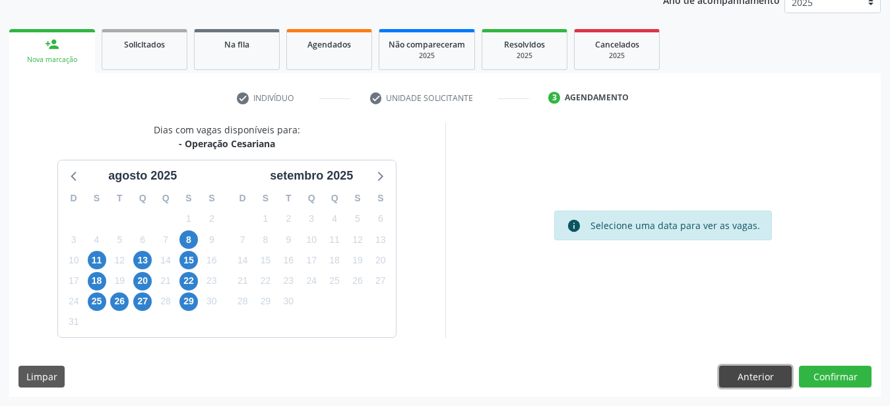
click at [760, 376] on button "Anterior" at bounding box center [755, 377] width 73 height 22
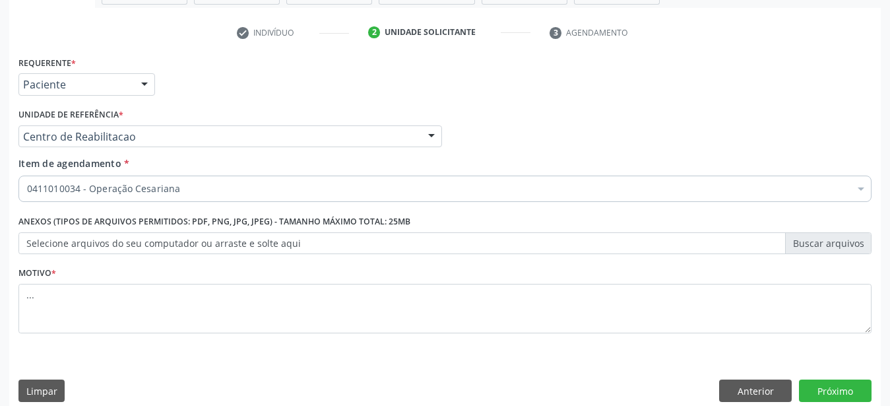
scroll to position [259, 0]
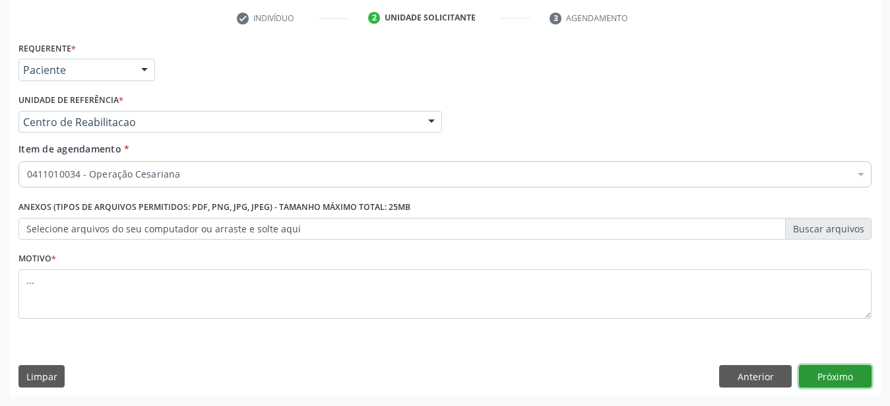
drag, startPoint x: 845, startPoint y: 374, endPoint x: 362, endPoint y: 341, distance: 484.2
click at [845, 374] on button "Próximo" at bounding box center [835, 376] width 73 height 22
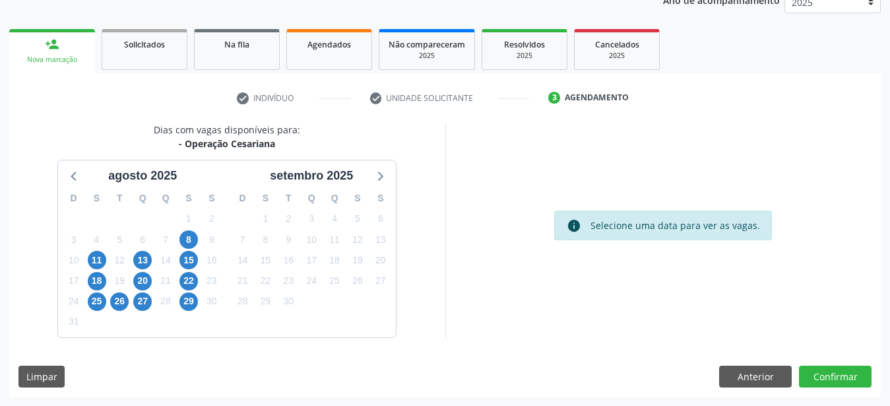
scroll to position [168, 0]
click at [759, 377] on button "Anterior" at bounding box center [755, 377] width 73 height 22
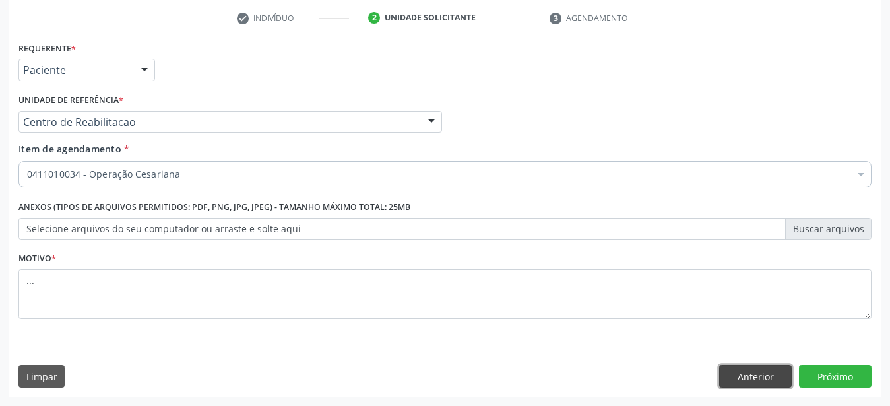
click at [753, 380] on button "Anterior" at bounding box center [755, 376] width 73 height 22
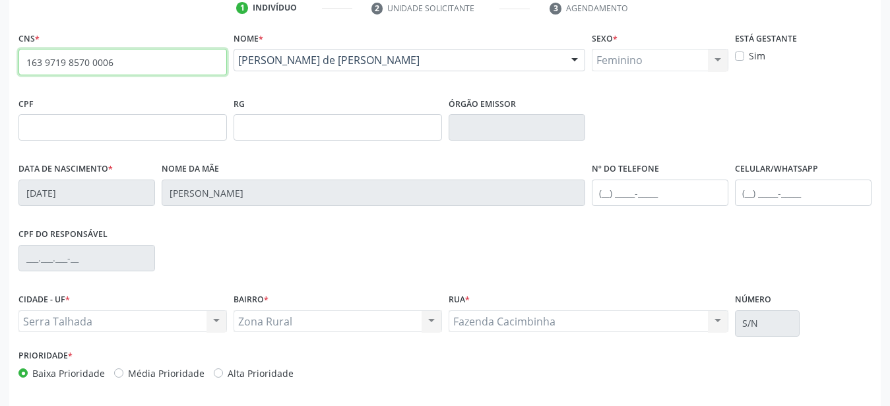
drag, startPoint x: 145, startPoint y: 57, endPoint x: 30, endPoint y: 70, distance: 115.5
click at [18, 75] on input "163 9719 8570 0006" at bounding box center [122, 62] width 209 height 26
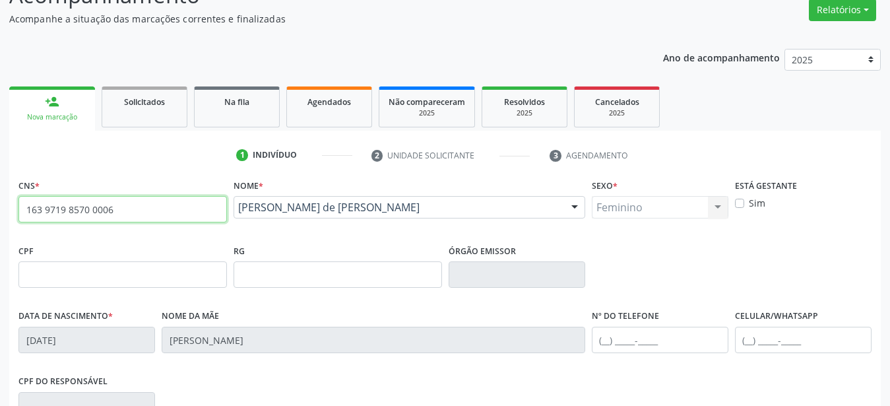
scroll to position [56, 0]
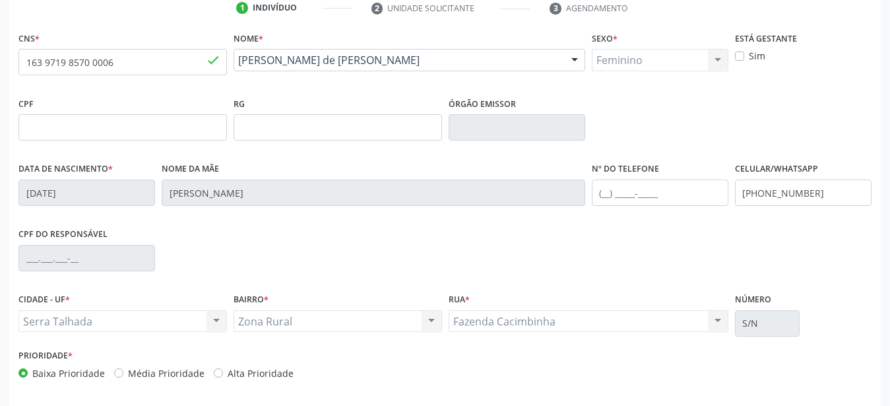
scroll to position [259, 0]
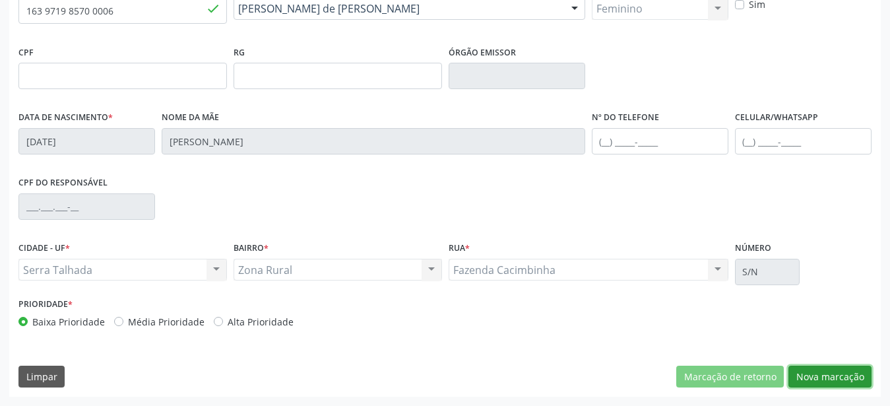
click at [826, 382] on button "Nova marcação" at bounding box center [830, 377] width 83 height 22
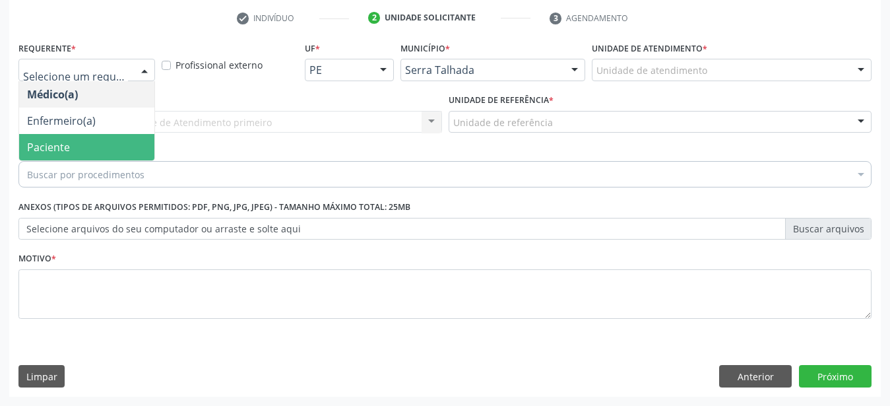
click at [61, 140] on span "Paciente" at bounding box center [48, 147] width 43 height 15
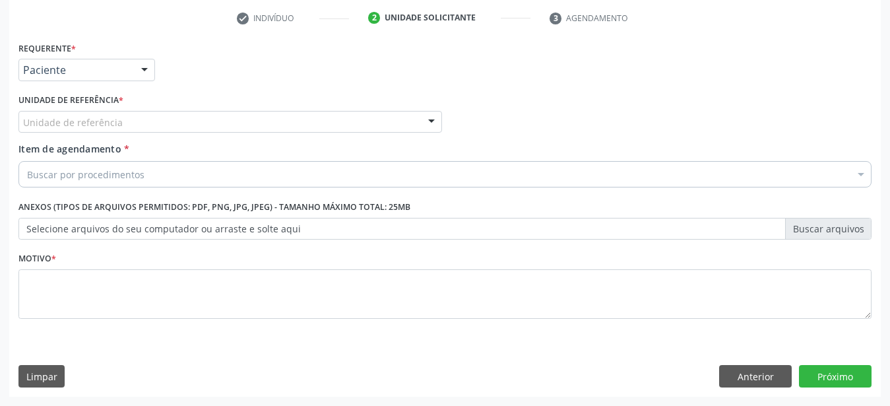
click at [23, 119] on input "text" at bounding box center [23, 128] width 0 height 26
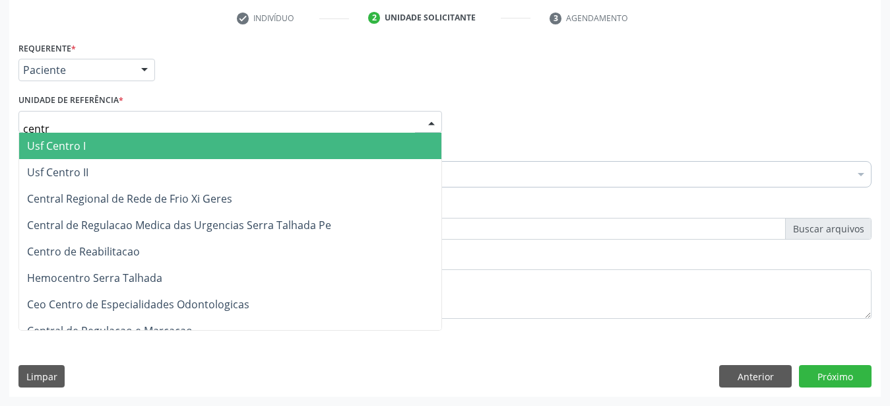
type input "centro"
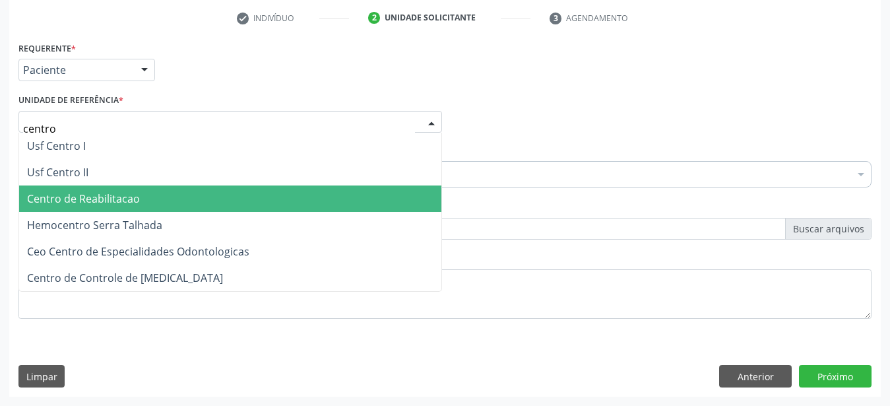
click at [85, 191] on span "Centro de Reabilitacao" at bounding box center [83, 198] width 113 height 15
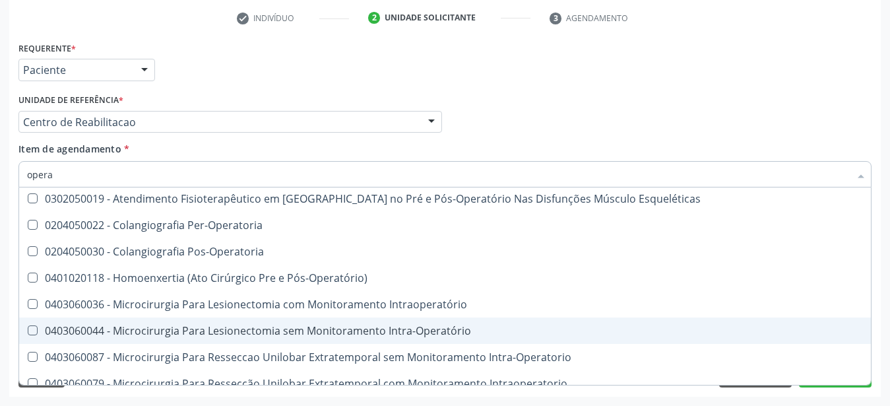
scroll to position [0, 0]
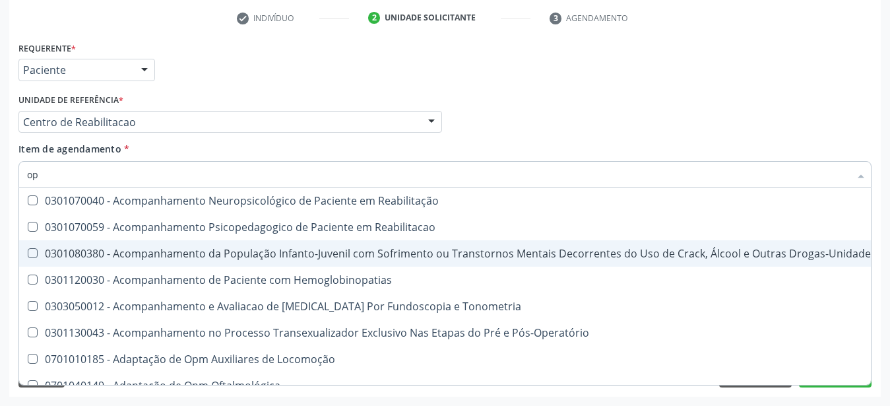
type input "o"
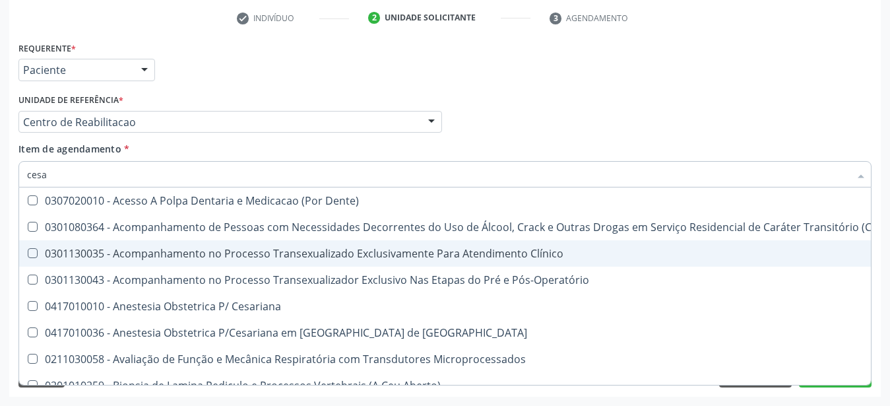
type input "cesar"
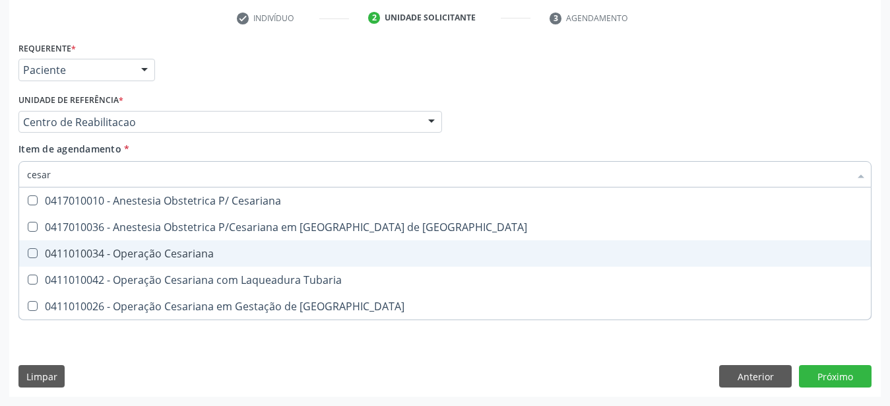
click at [154, 240] on span "0411010034 - Operação Cesariana" at bounding box center [445, 253] width 852 height 26
checkbox Cesariana "true"
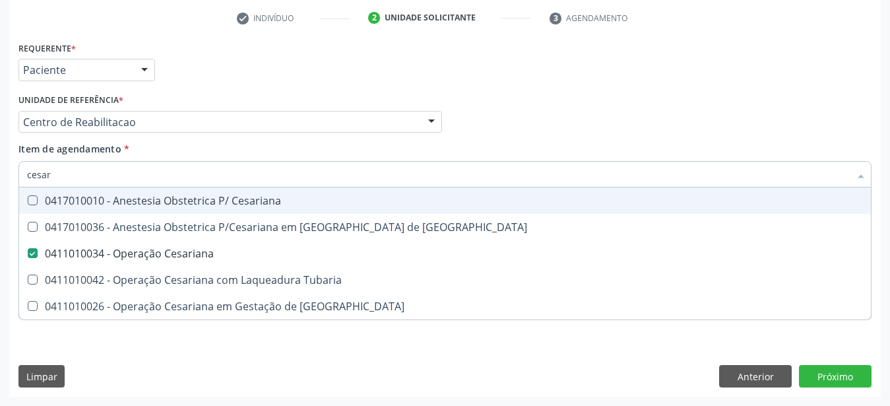
click at [497, 118] on div "Médico Solicitante Por favor, selecione a Unidade de Atendimento primeiro Nenhu…" at bounding box center [445, 115] width 860 height 51
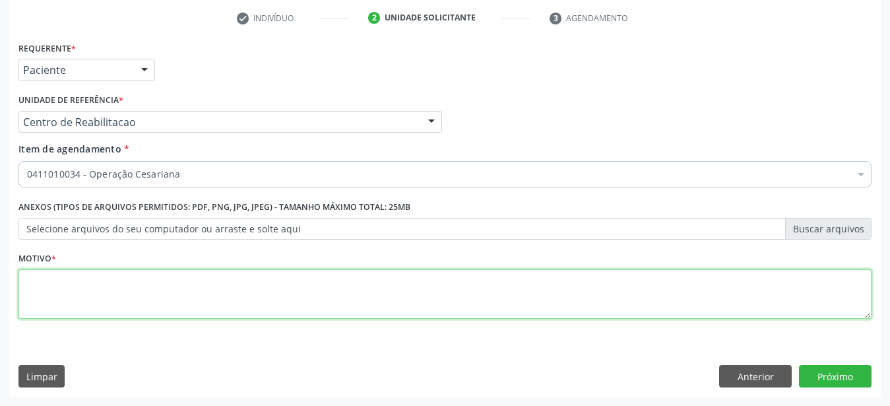
click at [153, 284] on textarea at bounding box center [444, 294] width 853 height 50
type textarea "..."
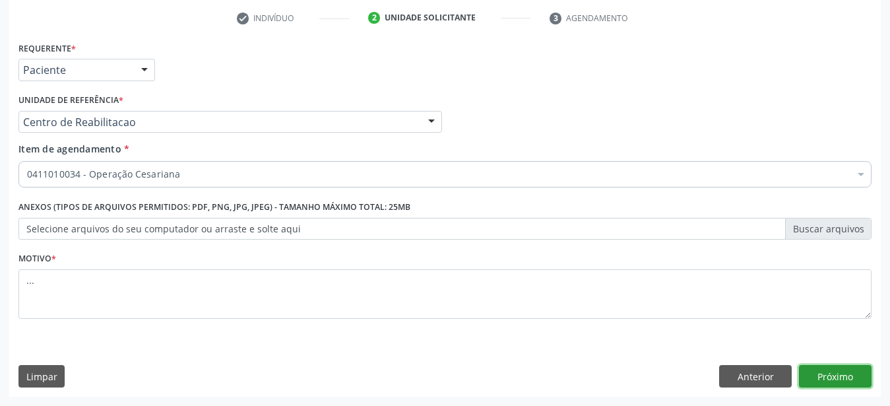
click at [855, 373] on button "Próximo" at bounding box center [835, 376] width 73 height 22
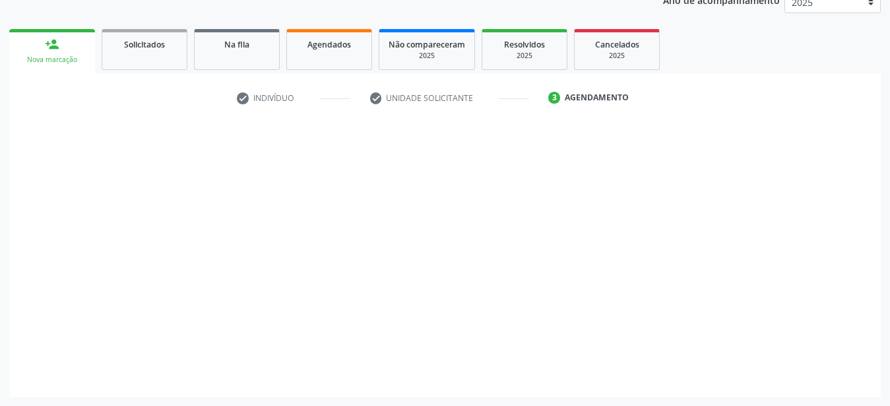
scroll to position [168, 0]
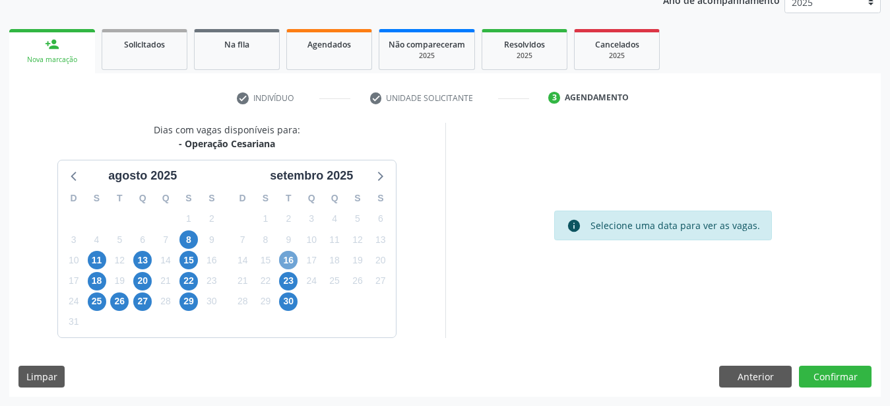
click at [294, 260] on span "16" at bounding box center [288, 260] width 18 height 18
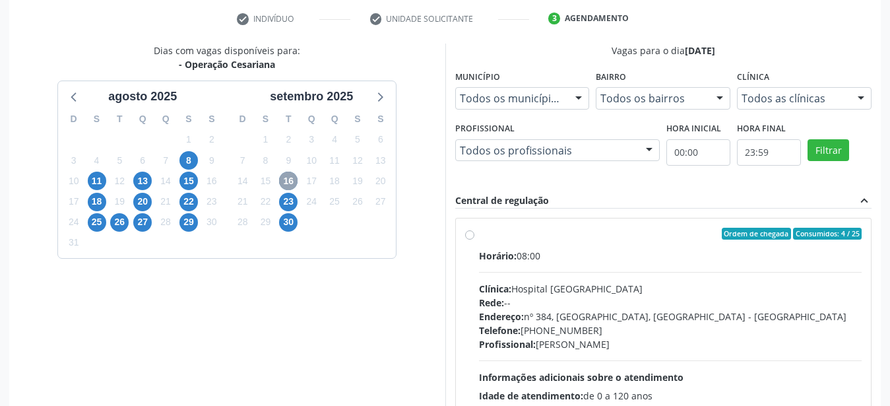
scroll to position [303, 0]
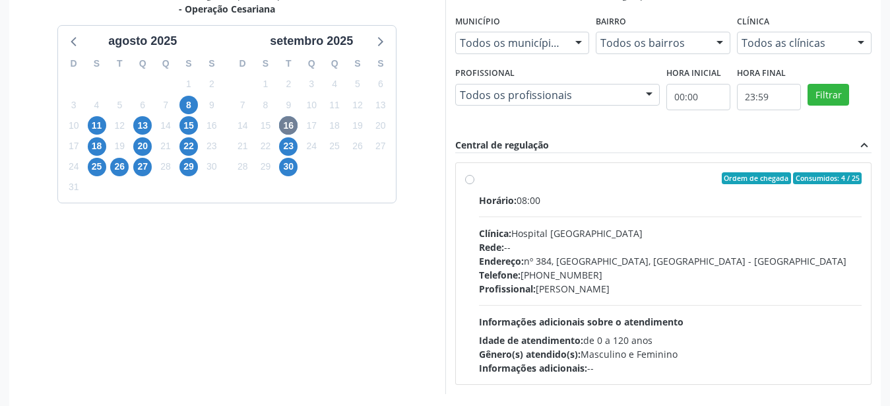
click at [479, 179] on label "Ordem de chegada Consumidos: 4 / 25 Horário: 08:00 Clínica: Hospital Sao Franci…" at bounding box center [670, 273] width 383 height 203
click at [467, 179] on input "Ordem de chegada Consumidos: 4 / 25 Horário: 08:00 Clínica: Hospital Sao Franci…" at bounding box center [469, 178] width 9 height 12
radio input "true"
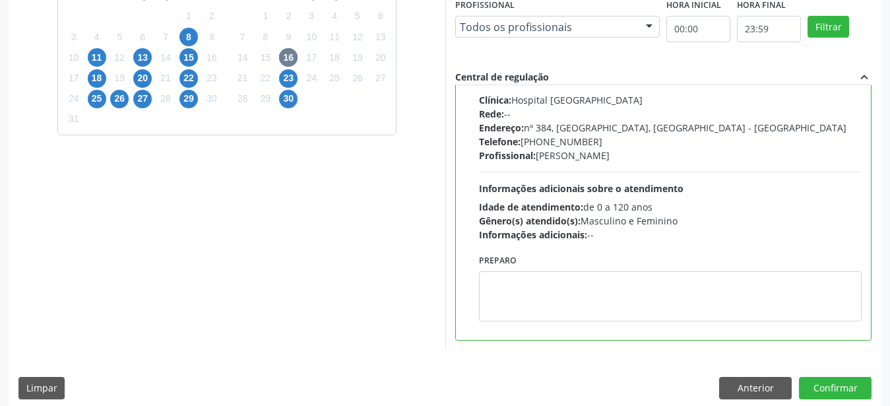
scroll to position [382, 0]
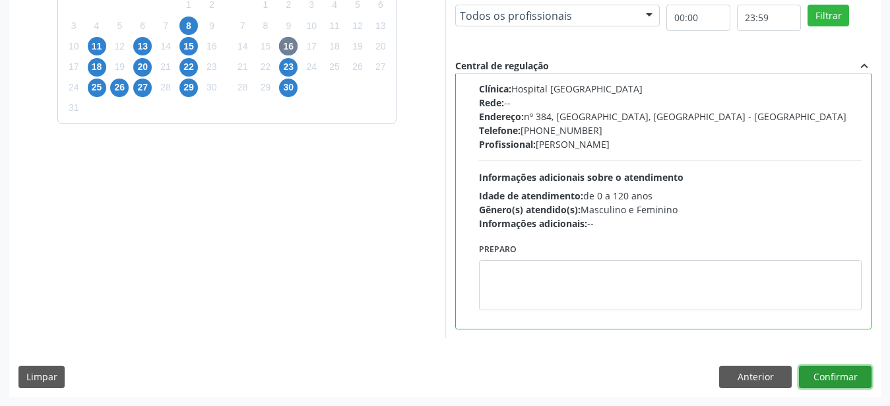
click at [841, 382] on button "Confirmar" at bounding box center [835, 377] width 73 height 22
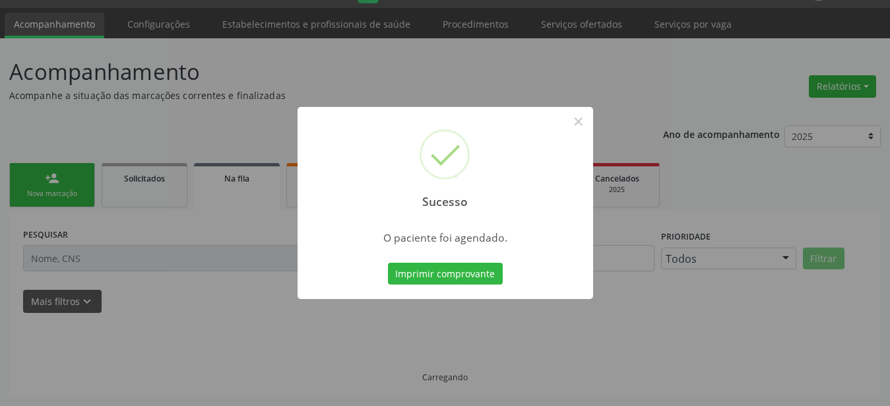
scroll to position [34, 0]
click at [429, 274] on button "Imprimir comprovante" at bounding box center [445, 274] width 115 height 22
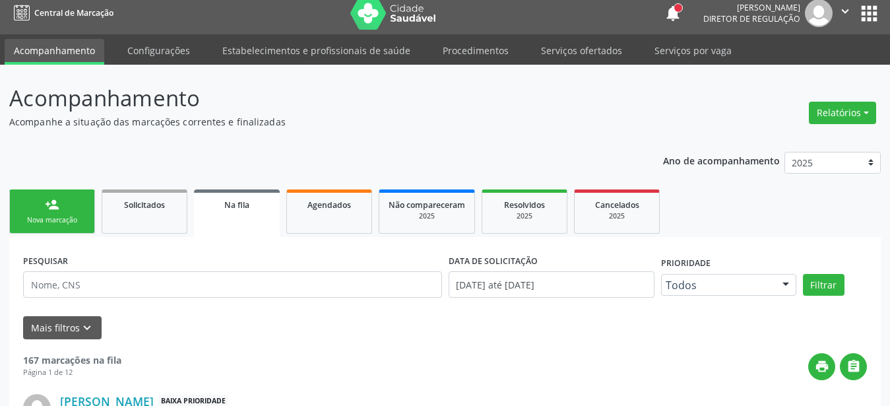
scroll to position [0, 0]
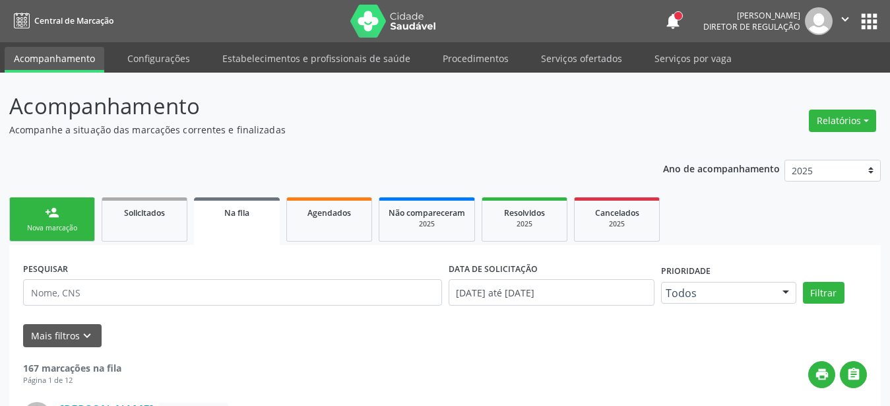
click at [863, 32] on button "apps" at bounding box center [869, 21] width 23 height 23
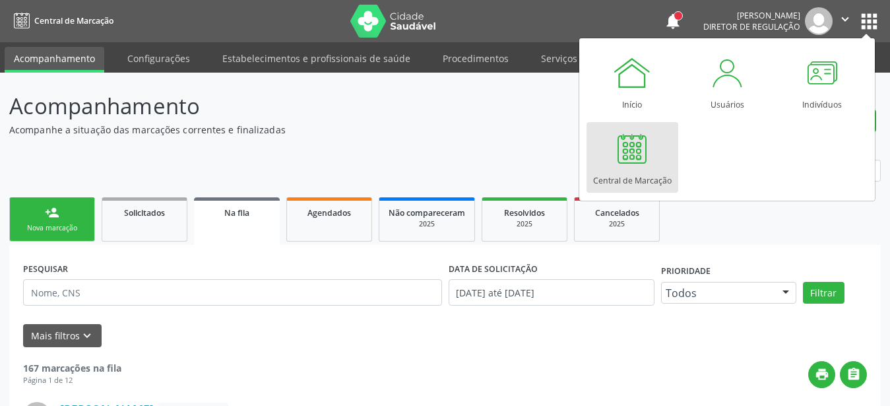
click at [607, 180] on div "Central de Marcação" at bounding box center [632, 177] width 79 height 18
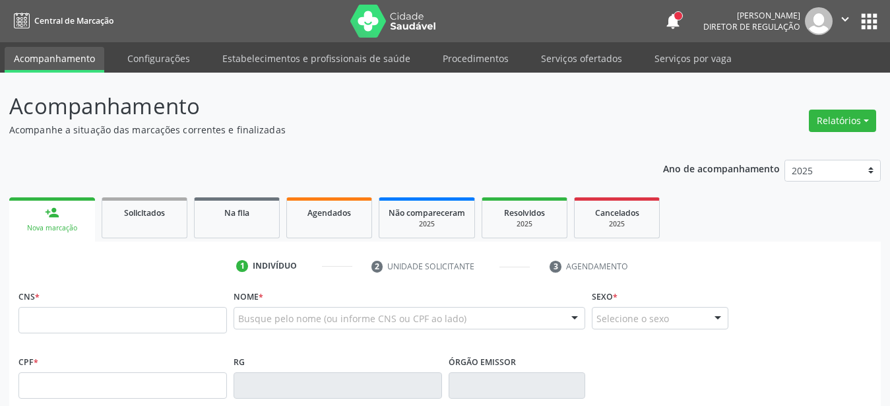
type input "898 0034 5271 2313"
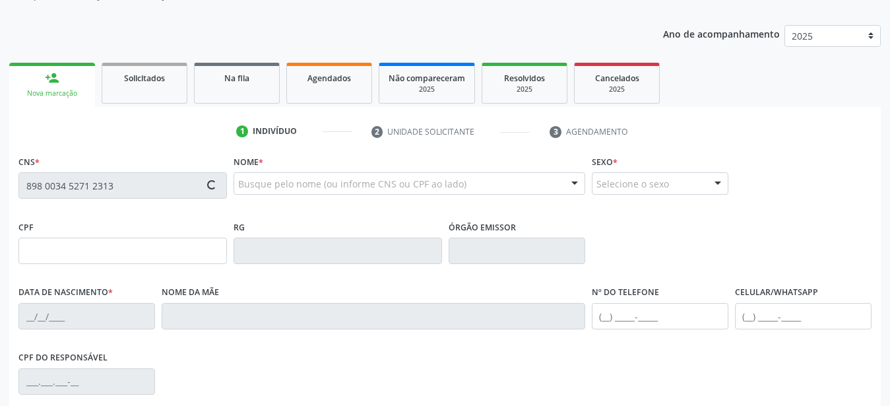
type input "152.234.674-00"
type input "0[DATE]"
type input "[PERSON_NAME]"
type input "[PHONE_NUMBER]"
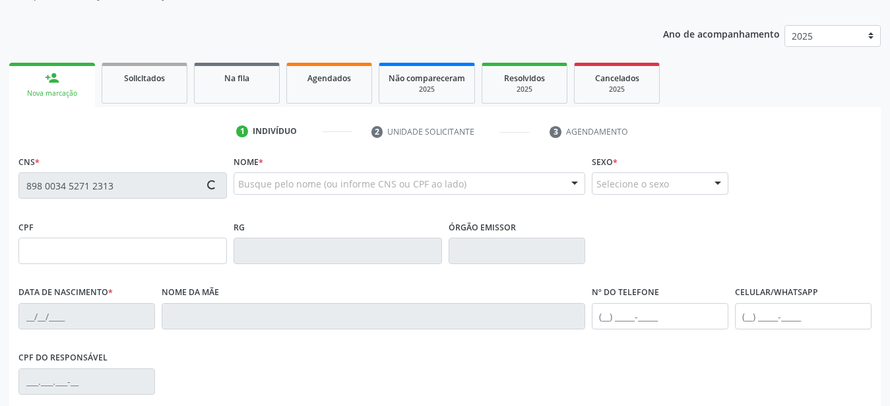
type input "102.973.994-38"
type input "S/N"
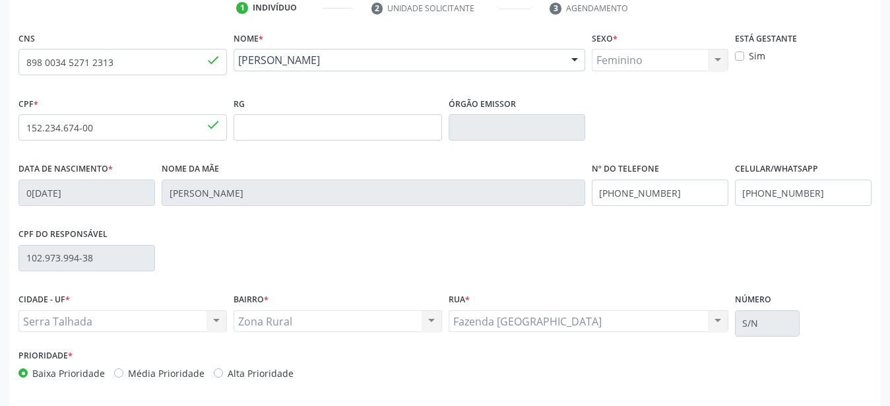
scroll to position [269, 0]
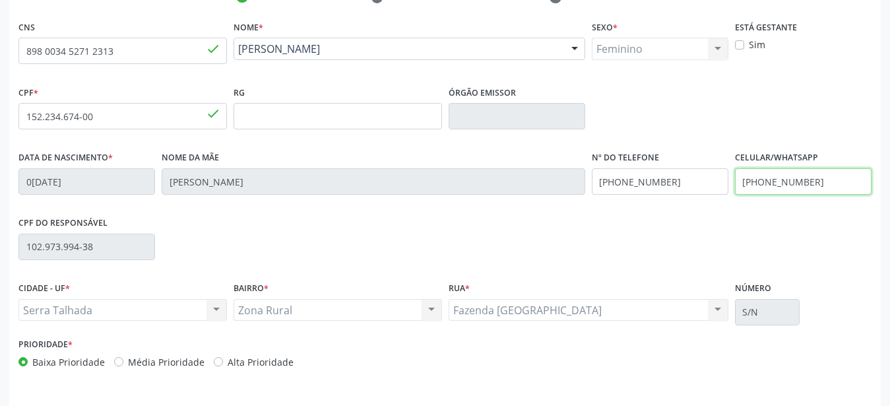
drag, startPoint x: 818, startPoint y: 186, endPoint x: 548, endPoint y: 213, distance: 271.3
click at [735, 195] on input "[PHONE_NUMBER]" at bounding box center [803, 181] width 137 height 26
click at [554, 212] on div "Nome da mãe [PERSON_NAME]" at bounding box center [373, 180] width 430 height 65
drag, startPoint x: 819, startPoint y: 187, endPoint x: 656, endPoint y: 202, distance: 163.7
click at [735, 195] on input "[PHONE_NUMBER]" at bounding box center [803, 181] width 137 height 26
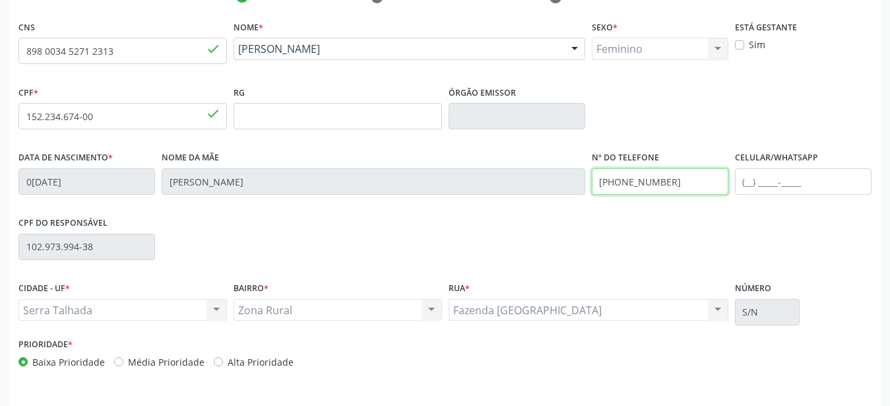
drag, startPoint x: 673, startPoint y: 182, endPoint x: 499, endPoint y: 211, distance: 176.5
click at [592, 195] on input "[PHONE_NUMBER]" at bounding box center [660, 181] width 137 height 26
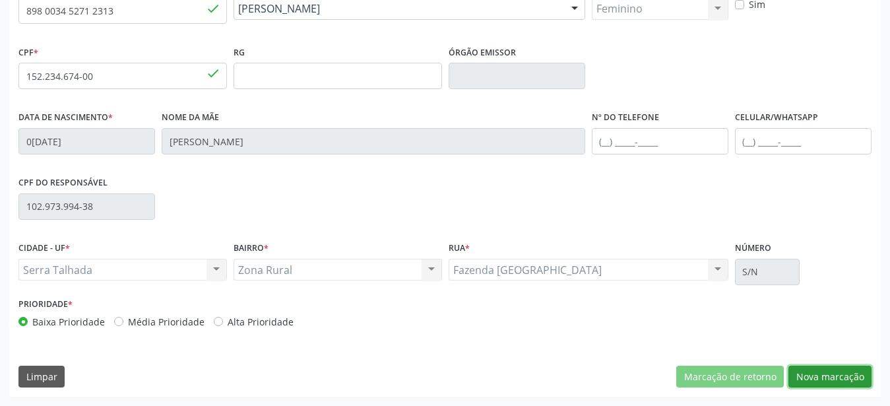
click at [851, 370] on button "Nova marcação" at bounding box center [830, 377] width 83 height 22
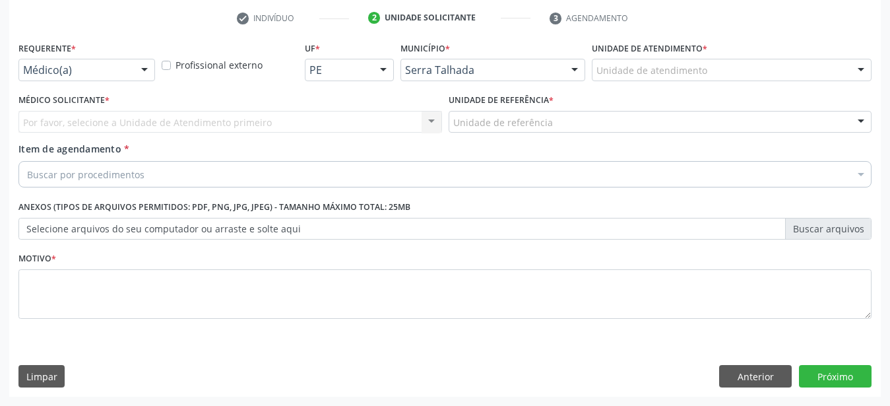
scroll to position [259, 0]
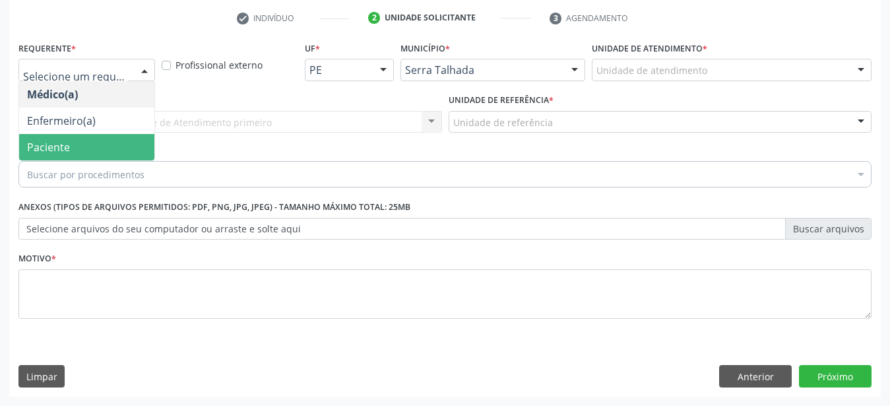
click at [71, 142] on span "Paciente" at bounding box center [86, 147] width 135 height 26
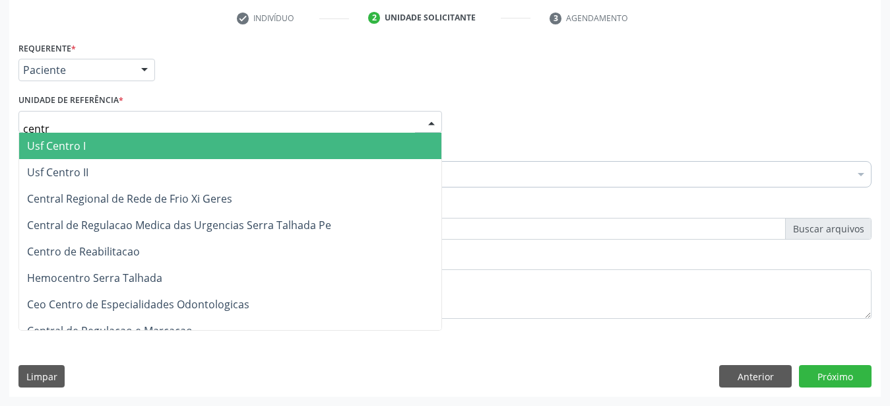
type input "centro"
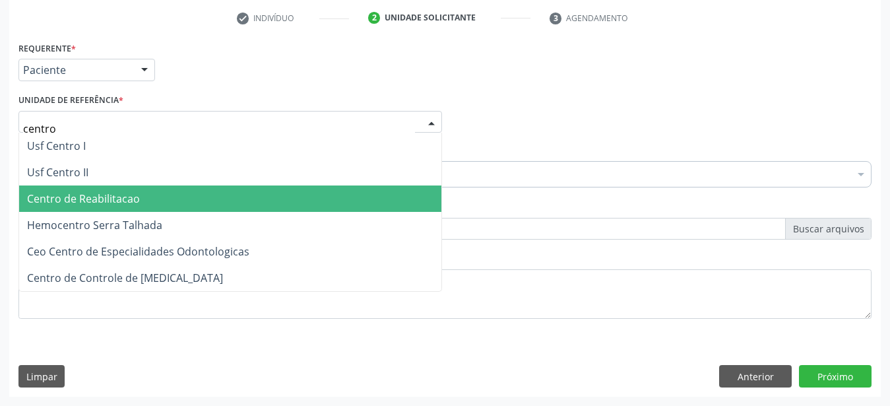
click at [51, 191] on span "Centro de Reabilitacao" at bounding box center [83, 198] width 113 height 15
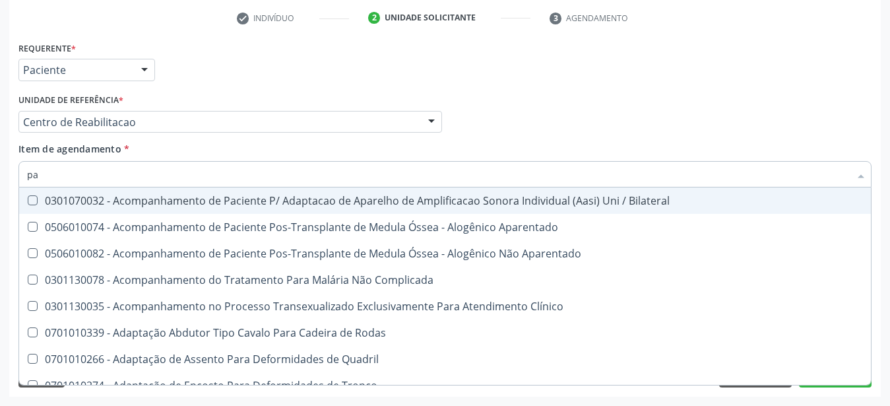
type input "p"
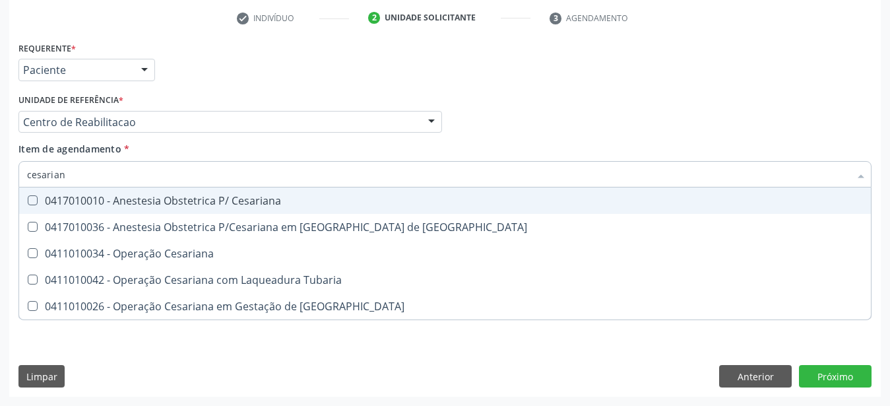
type input "cesariana"
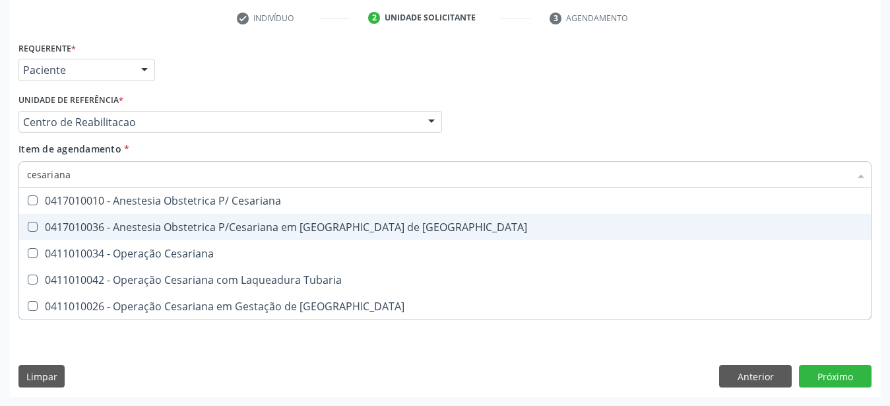
click at [197, 249] on div "0411010034 - Operação Cesariana" at bounding box center [445, 253] width 836 height 11
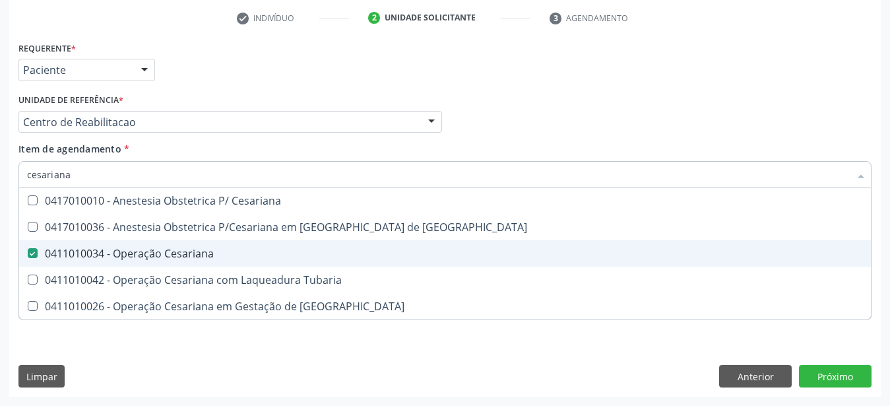
checkbox Cesariana "true"
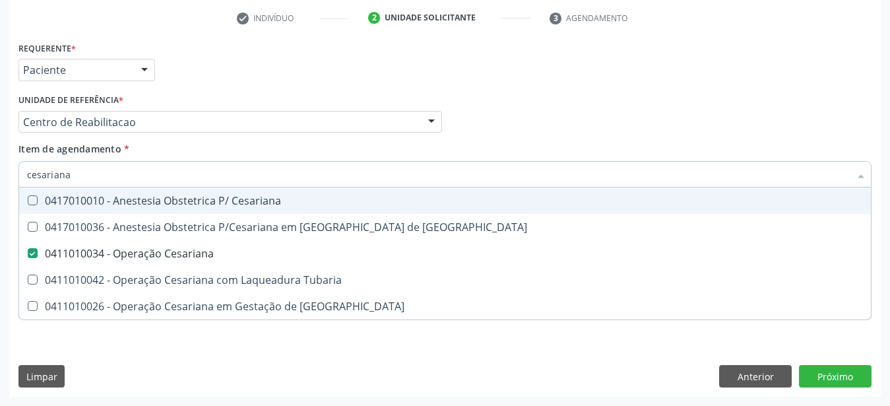
click at [553, 142] on div "Item de agendamento * cesariana Desfazer seleção 0417010010 - Anestesia Obstetr…" at bounding box center [444, 163] width 853 height 42
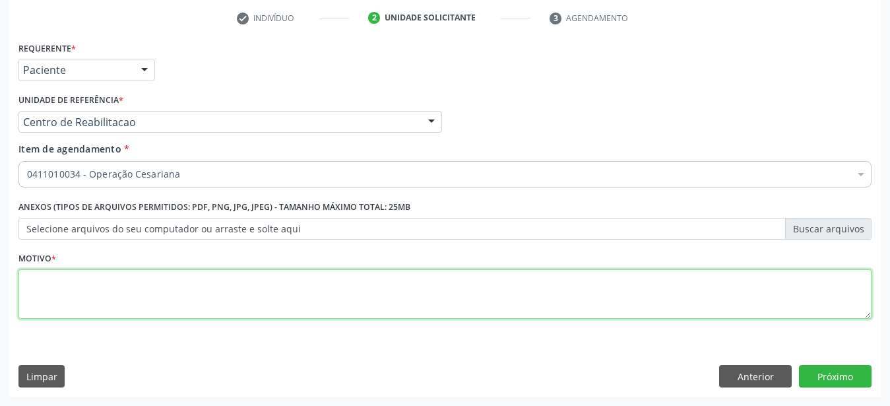
click at [197, 288] on textarea at bounding box center [444, 294] width 853 height 50
type textarea "..."
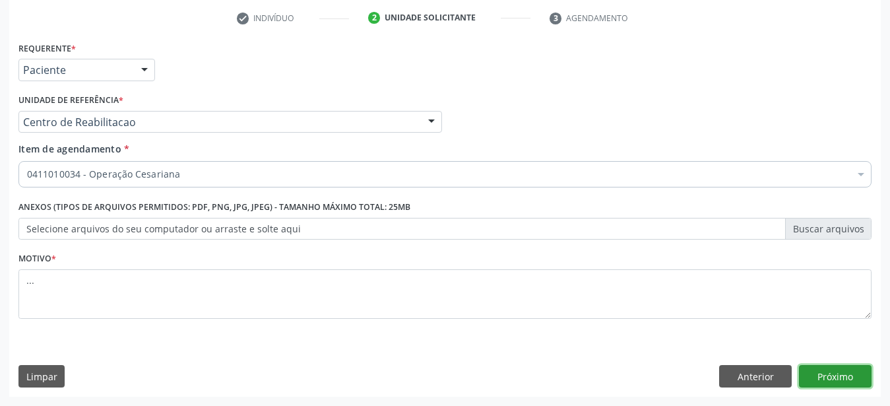
click at [844, 370] on button "Próximo" at bounding box center [835, 376] width 73 height 22
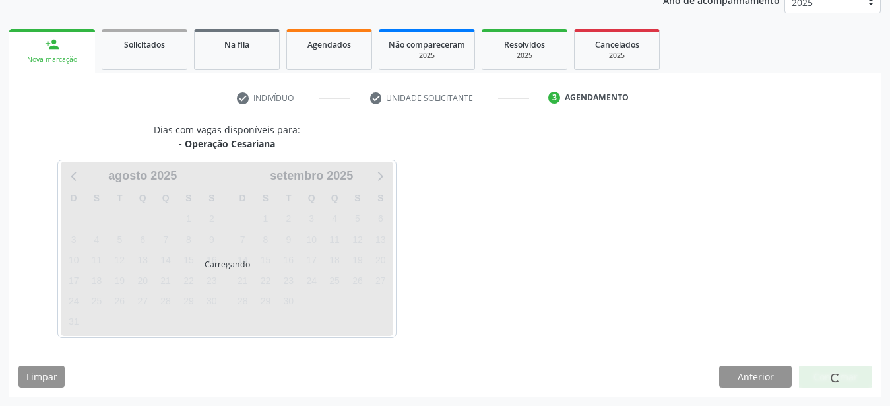
scroll to position [168, 0]
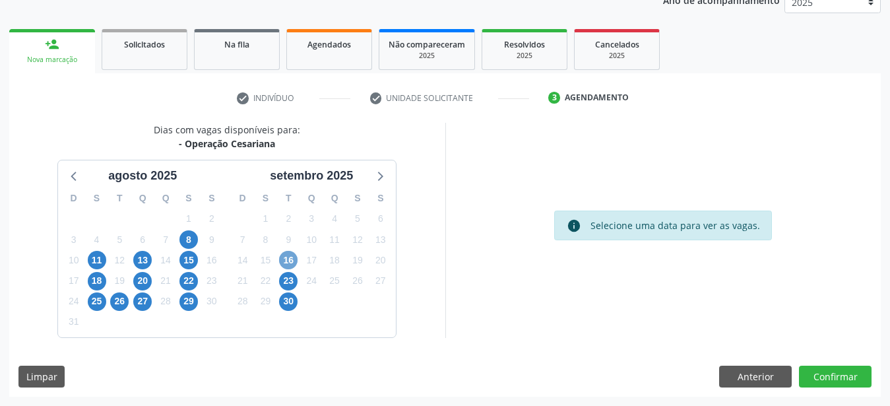
drag, startPoint x: 292, startPoint y: 259, endPoint x: 412, endPoint y: 243, distance: 121.2
click at [292, 257] on span "16" at bounding box center [288, 260] width 18 height 18
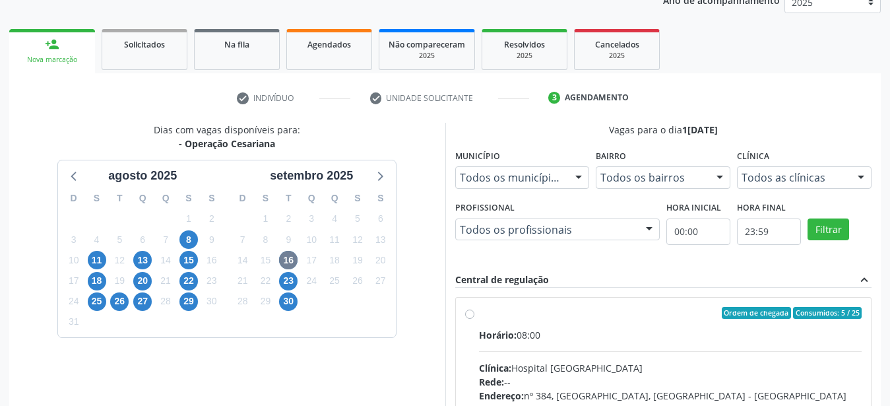
click at [479, 317] on label "Ordem de chegada Consumidos: 5 / 25 Horário: 08:00 Clínica: Hospital [GEOGRAPHI…" at bounding box center [670, 408] width 383 height 203
click at [473, 317] on input "Ordem de chegada Consumidos: 5 / 25 Horário: 08:00 Clínica: Hospital [GEOGRAPHI…" at bounding box center [469, 313] width 9 height 12
radio input "true"
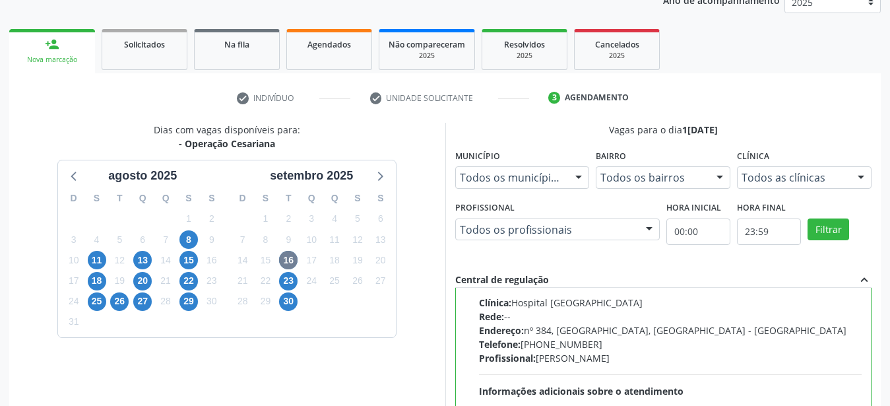
scroll to position [382, 0]
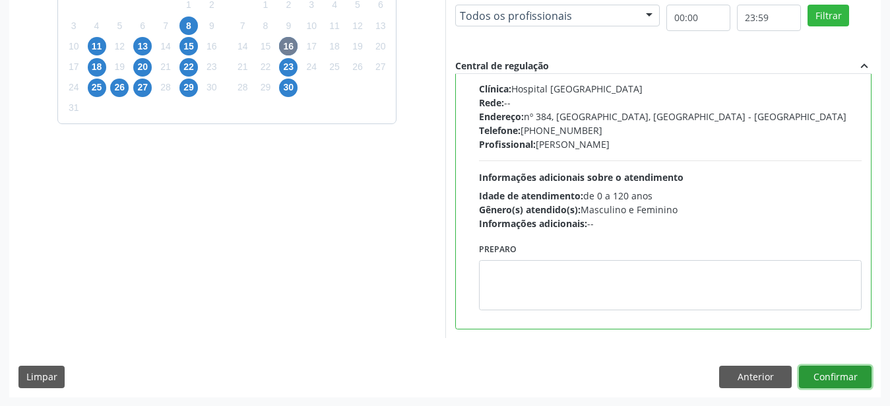
click at [830, 371] on button "Confirmar" at bounding box center [835, 377] width 73 height 22
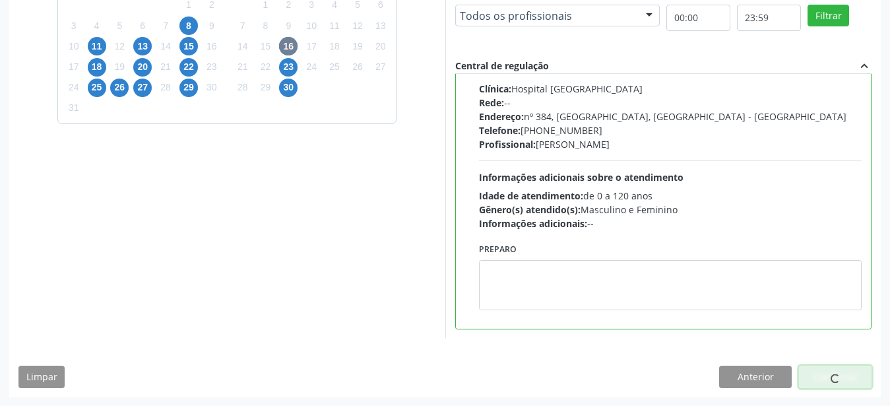
scroll to position [34, 0]
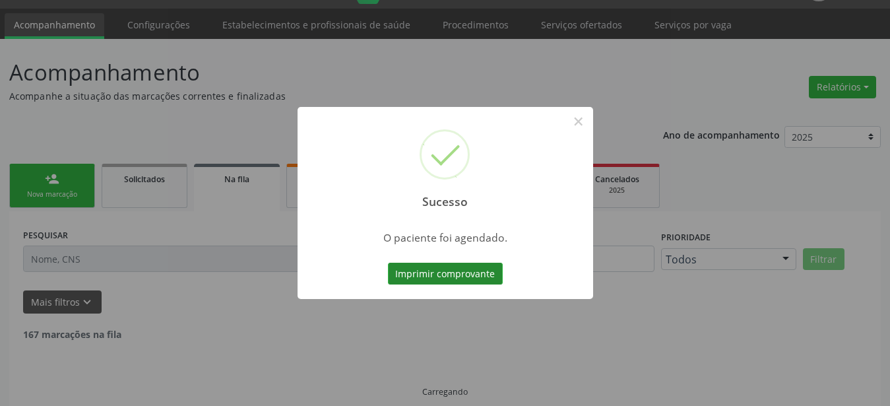
click at [405, 277] on button "Imprimir comprovante" at bounding box center [445, 274] width 115 height 22
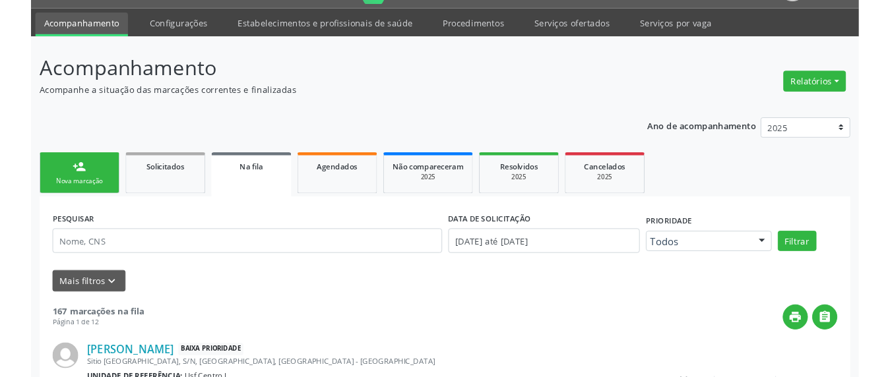
scroll to position [33, 0]
